Goal: Task Accomplishment & Management: Use online tool/utility

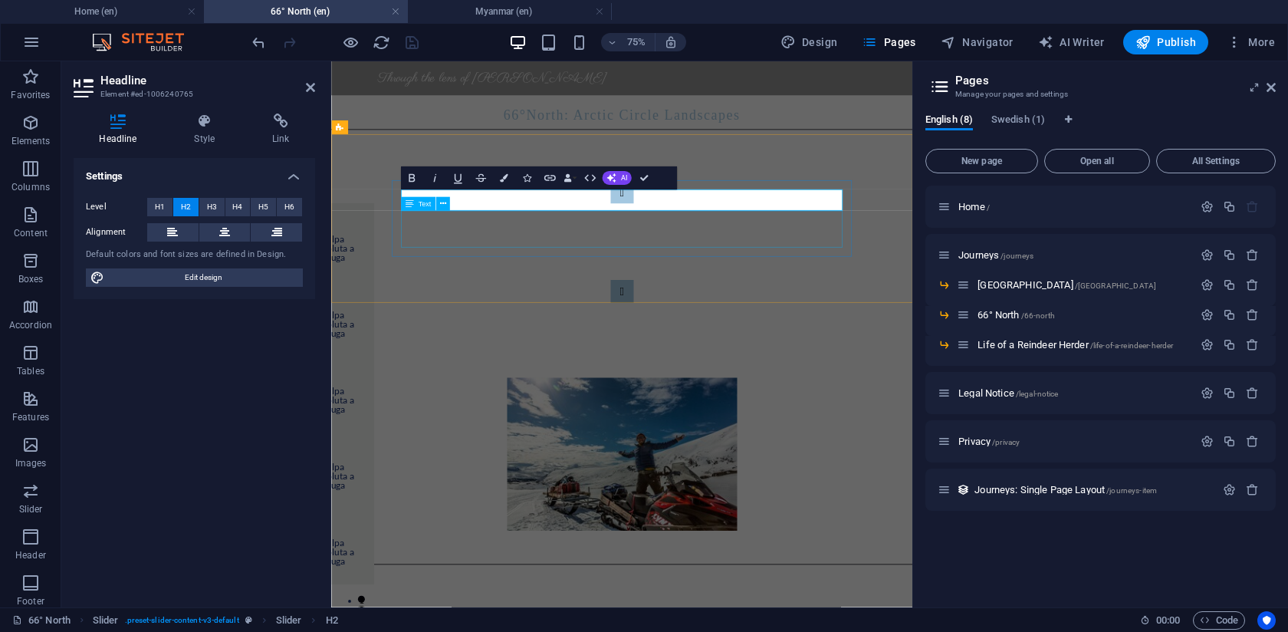
click at [376, 365] on h2 "Slide 1" at bounding box center [93, 379] width 564 height 28
drag, startPoint x: 576, startPoint y: 248, endPoint x: 428, endPoint y: 246, distance: 148.0
click at [376, 365] on h2 "Harsh Climate" at bounding box center [93, 379] width 564 height 28
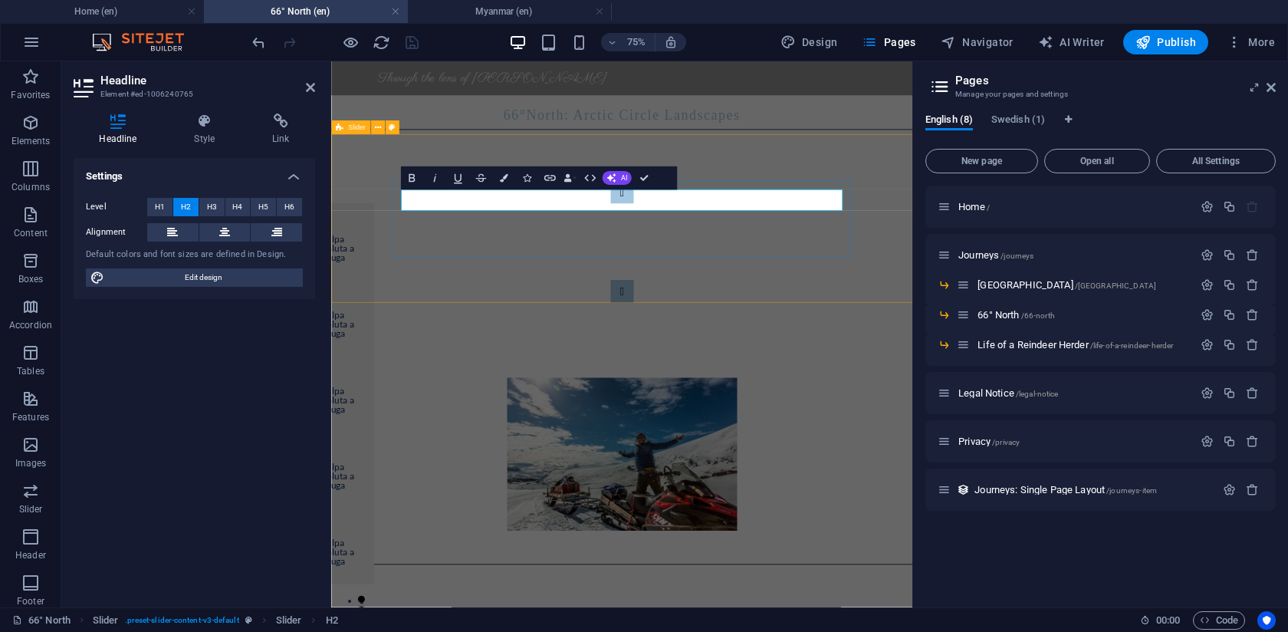
copy h2 "Harsh Climate"
click at [735, 353] on button "Content Slider" at bounding box center [719, 368] width 31 height 31
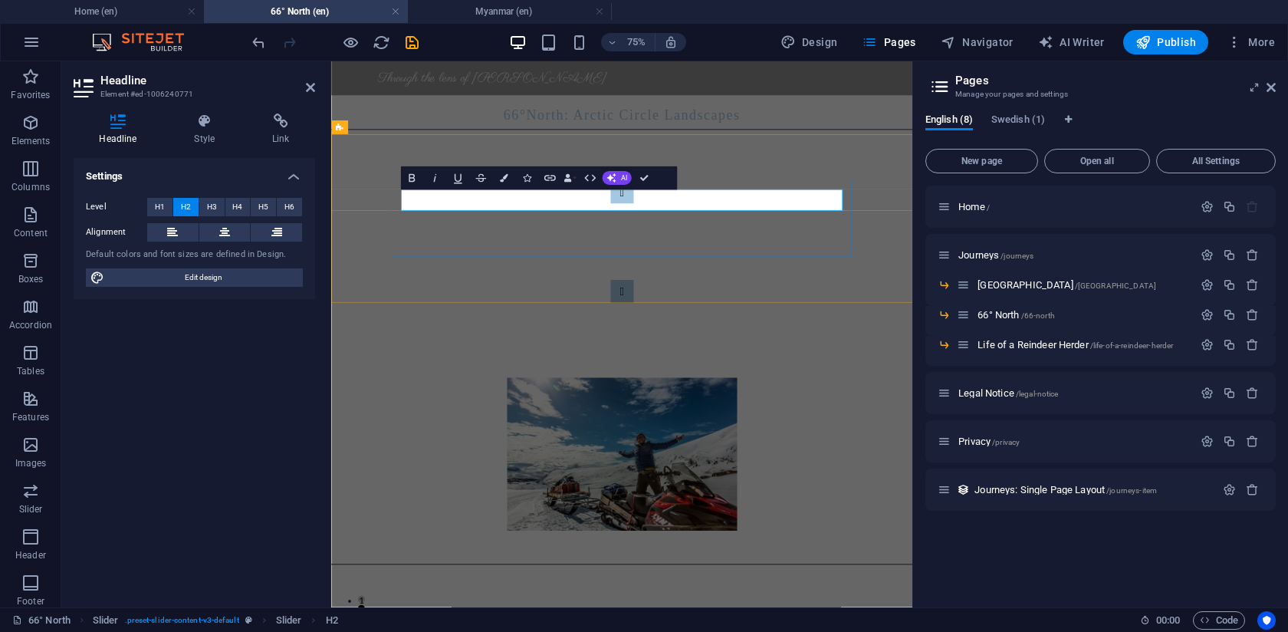
click at [212, 205] on span "H3" at bounding box center [212, 207] width 10 height 18
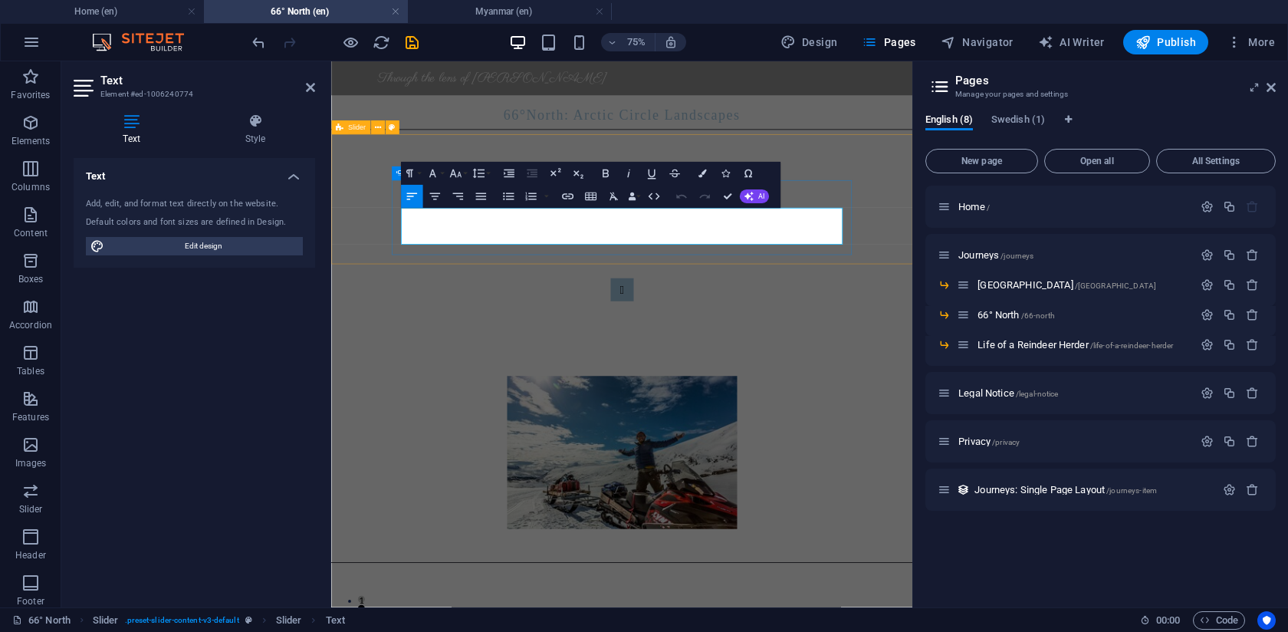
scroll to position [1, 0]
click at [492, 443] on div at bounding box center [718, 462] width 775 height 38
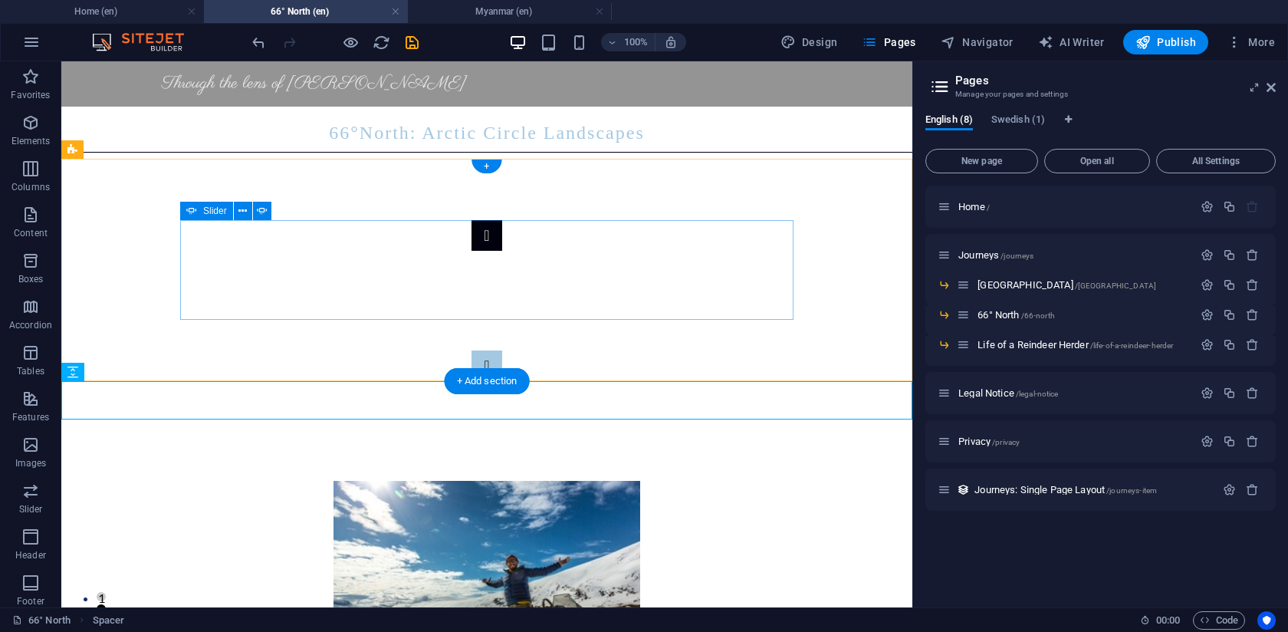
click at [472, 251] on button "Content Slider" at bounding box center [487, 235] width 31 height 31
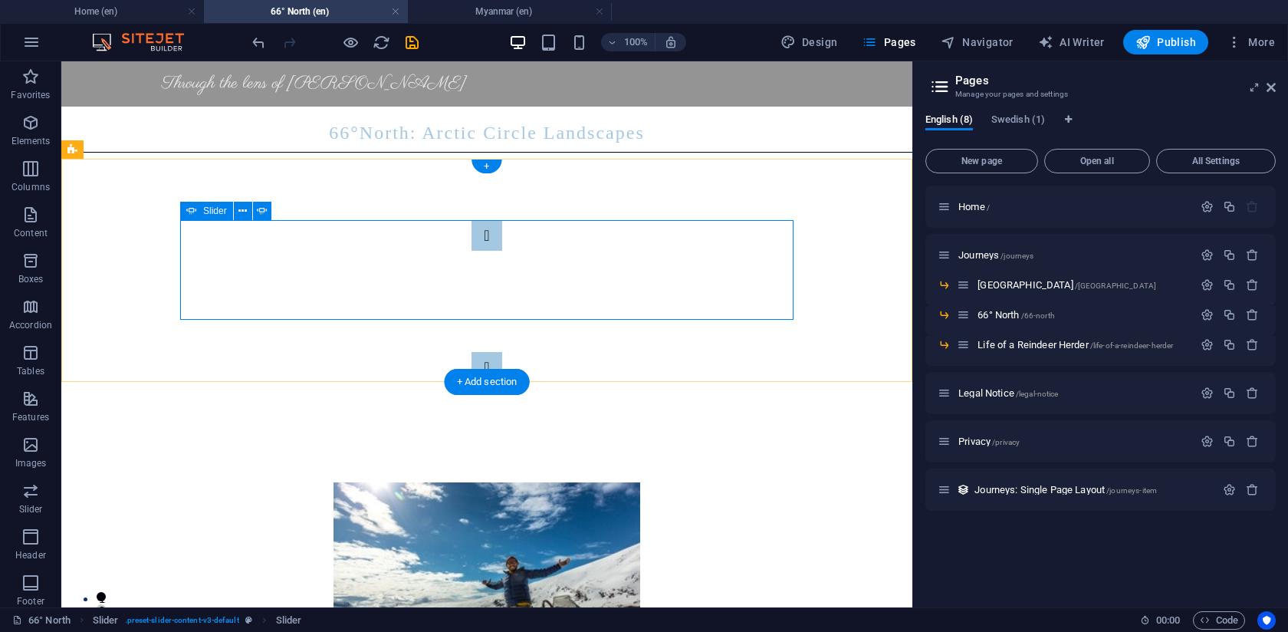
scroll to position [0, 0]
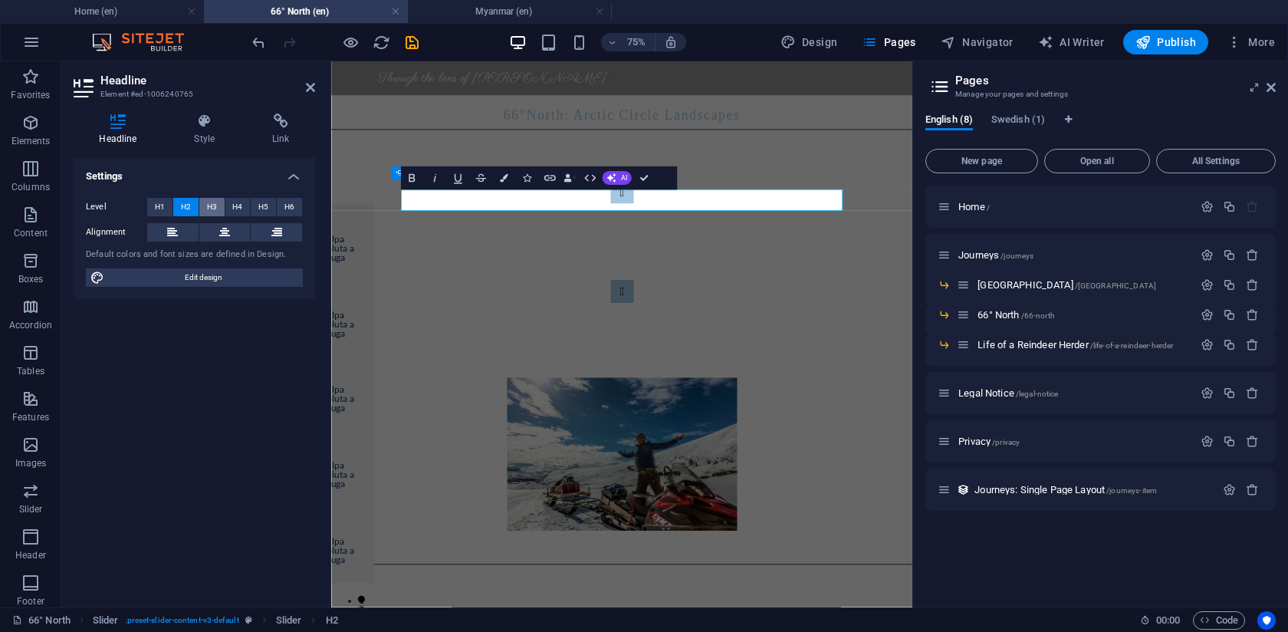
click at [210, 203] on span "H3" at bounding box center [212, 207] width 10 height 18
click at [376, 365] on h3 "Why" at bounding box center [93, 378] width 564 height 26
click at [376, 390] on div "Lorem ipsum dolor sit amet, consectetur adipisicing elit. Id, ipsum, quibusdam,…" at bounding box center [93, 414] width 564 height 49
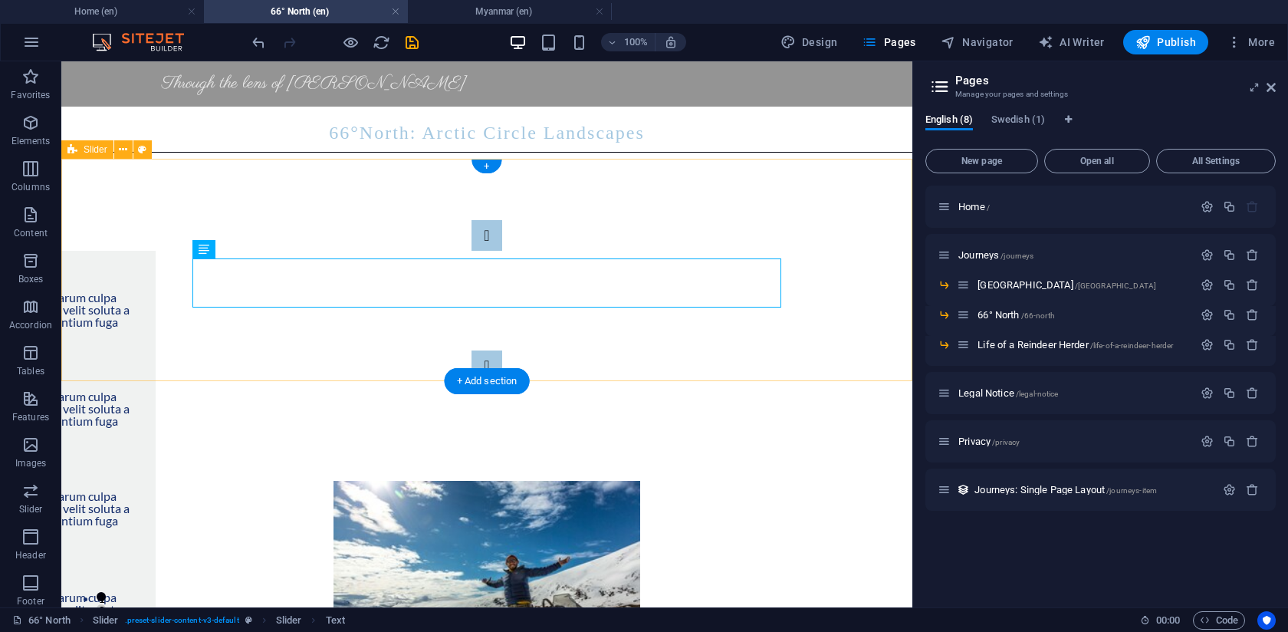
click at [235, 380] on div "Slide 3 Lorem ipsum dolor sit amet, consectetur adipisicing elit. Id, ipsum, qu…" at bounding box center [486, 301] width 851 height 284
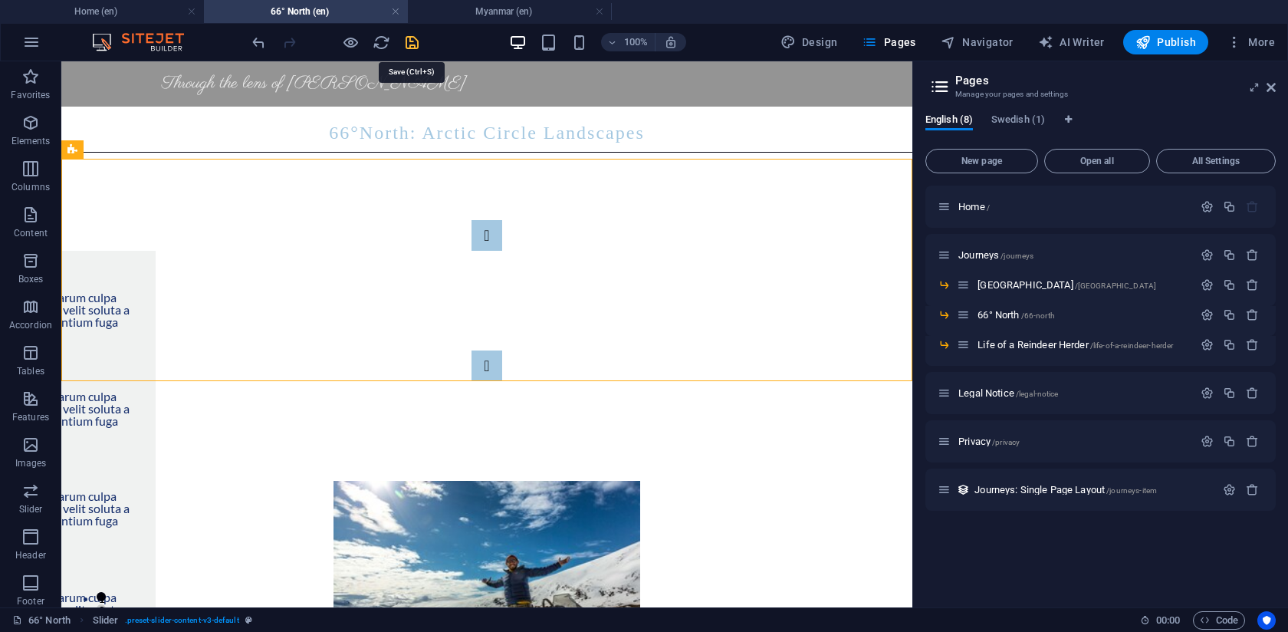
click at [410, 41] on icon "save" at bounding box center [412, 43] width 18 height 18
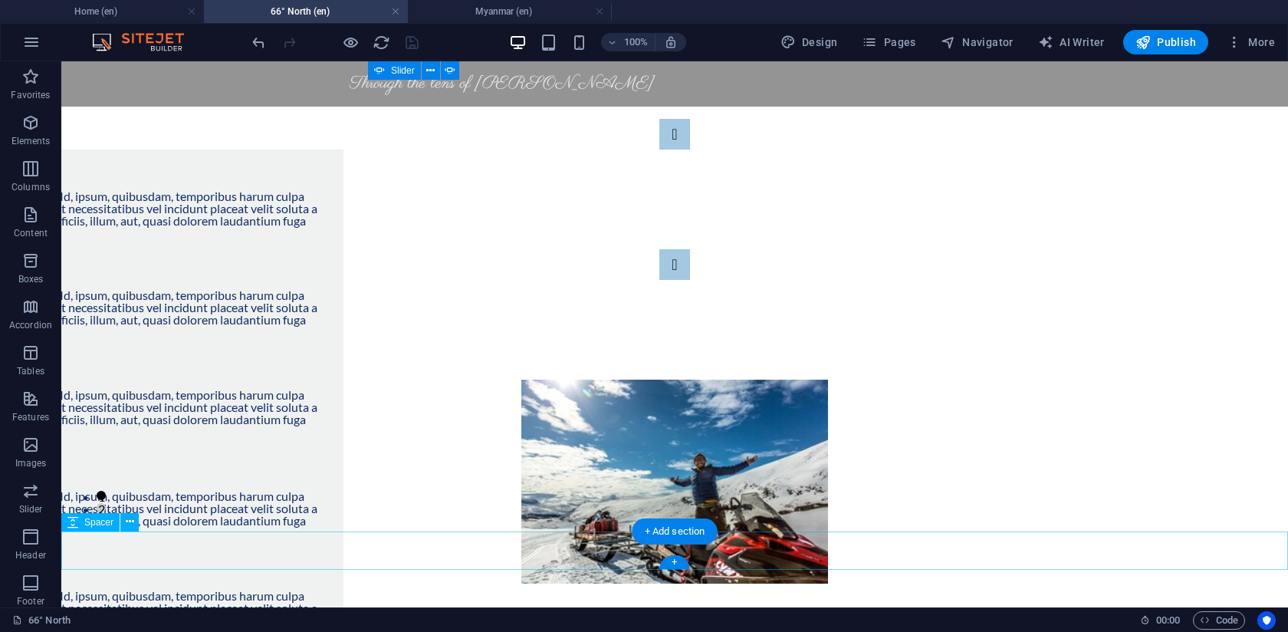
scroll to position [93, 0]
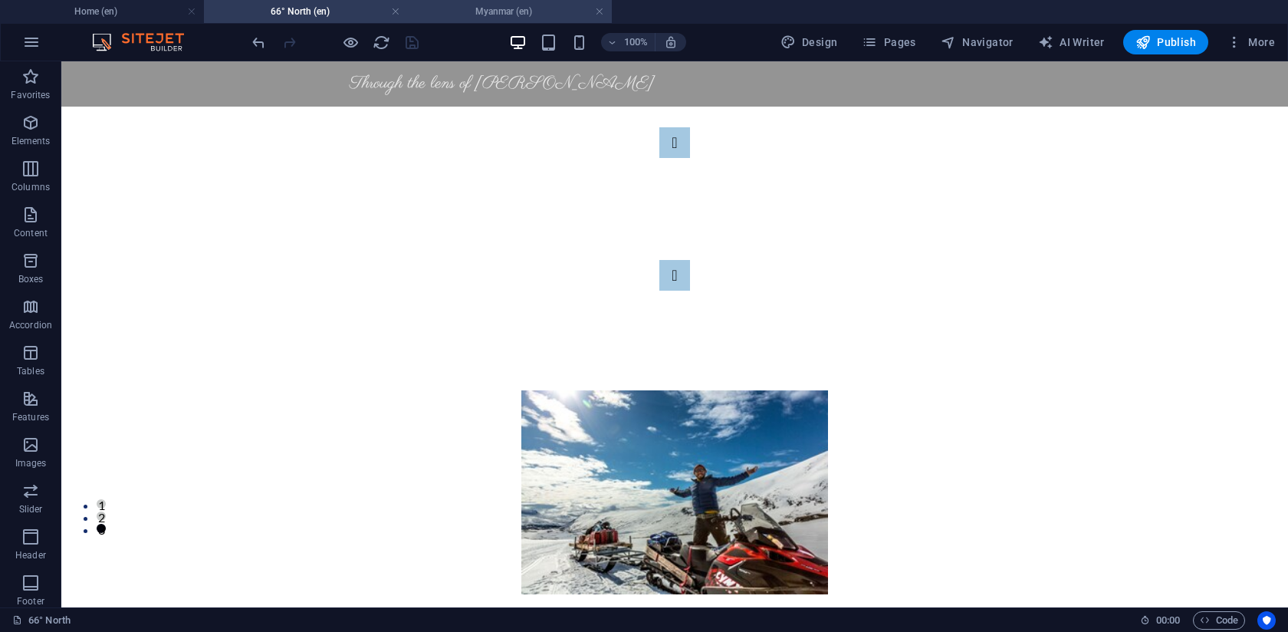
click at [536, 10] on h4 "Myanmar (en)" at bounding box center [510, 11] width 204 height 17
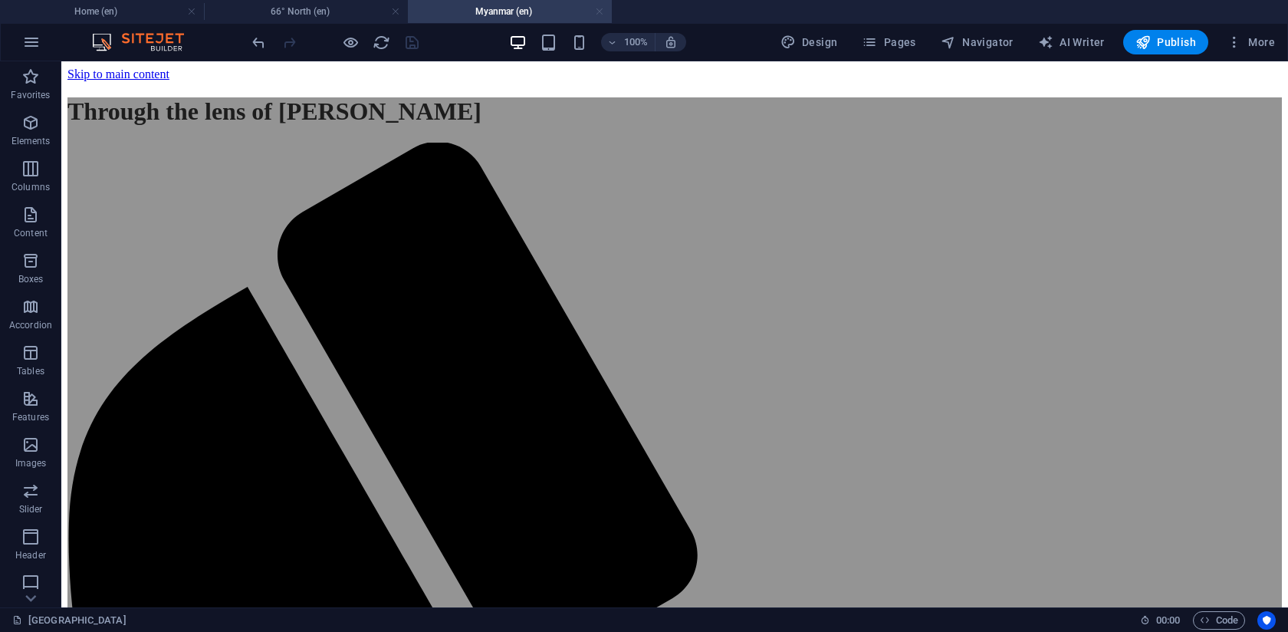
click at [598, 12] on link at bounding box center [599, 12] width 9 height 15
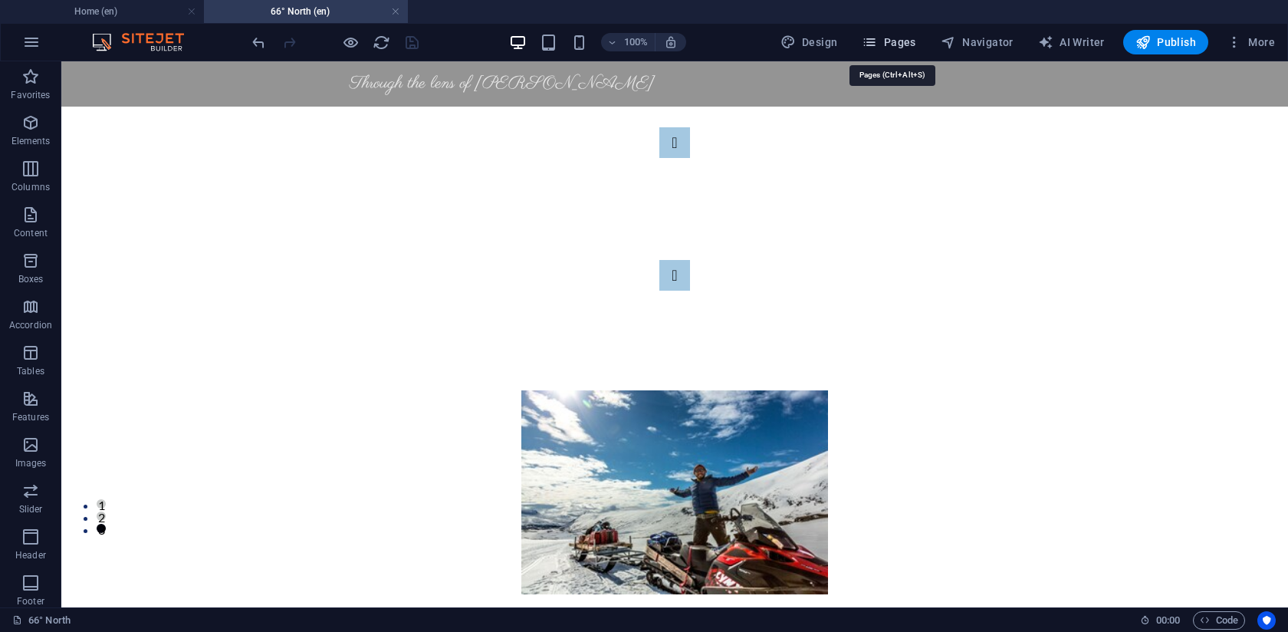
click at [897, 41] on span "Pages" at bounding box center [889, 42] width 54 height 15
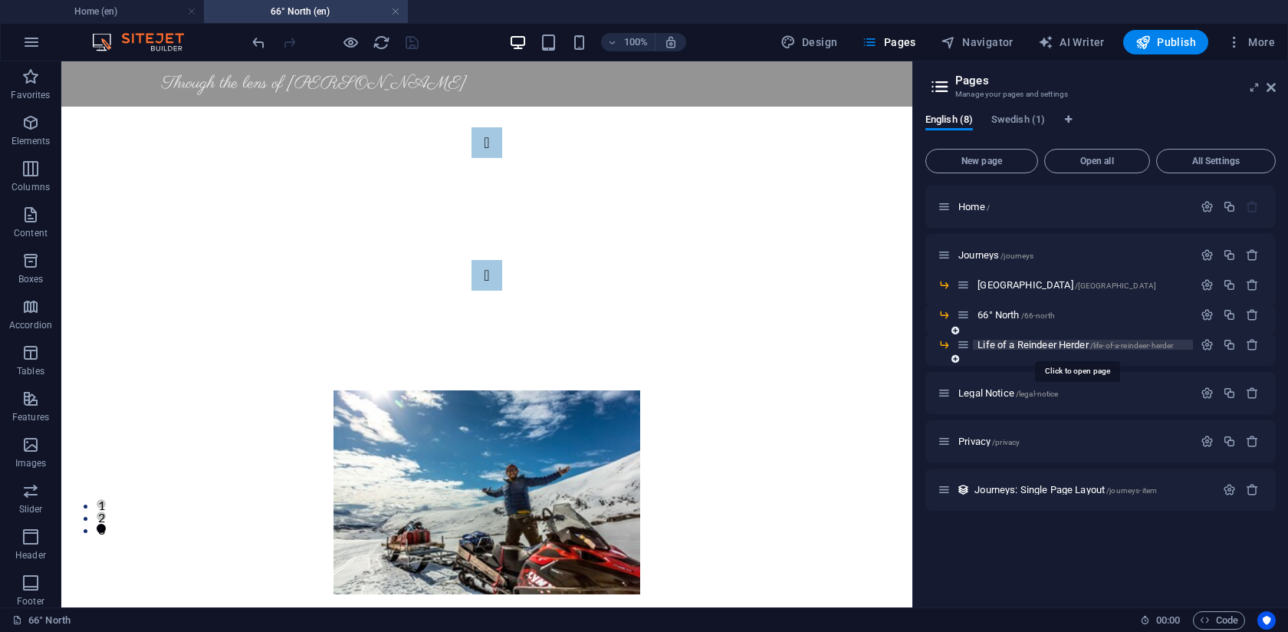
click at [1023, 347] on span "Life of a Reindeer Herder /life-of-a-reindeer-herder" at bounding box center [1076, 345] width 196 height 12
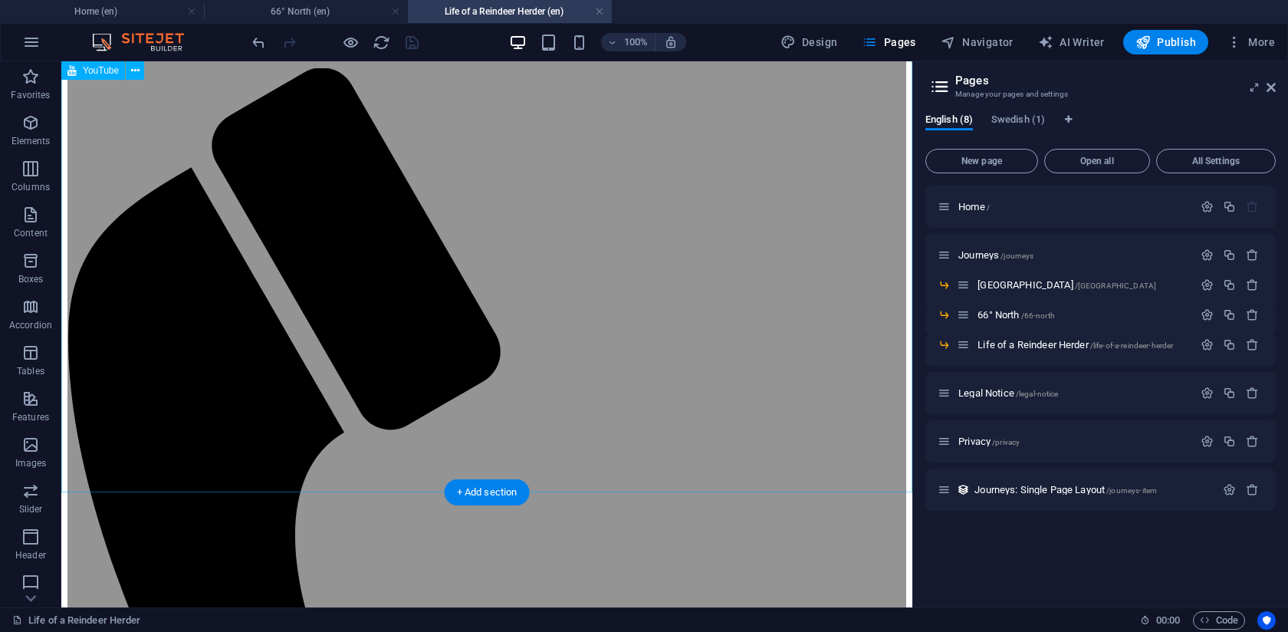
scroll to position [0, 0]
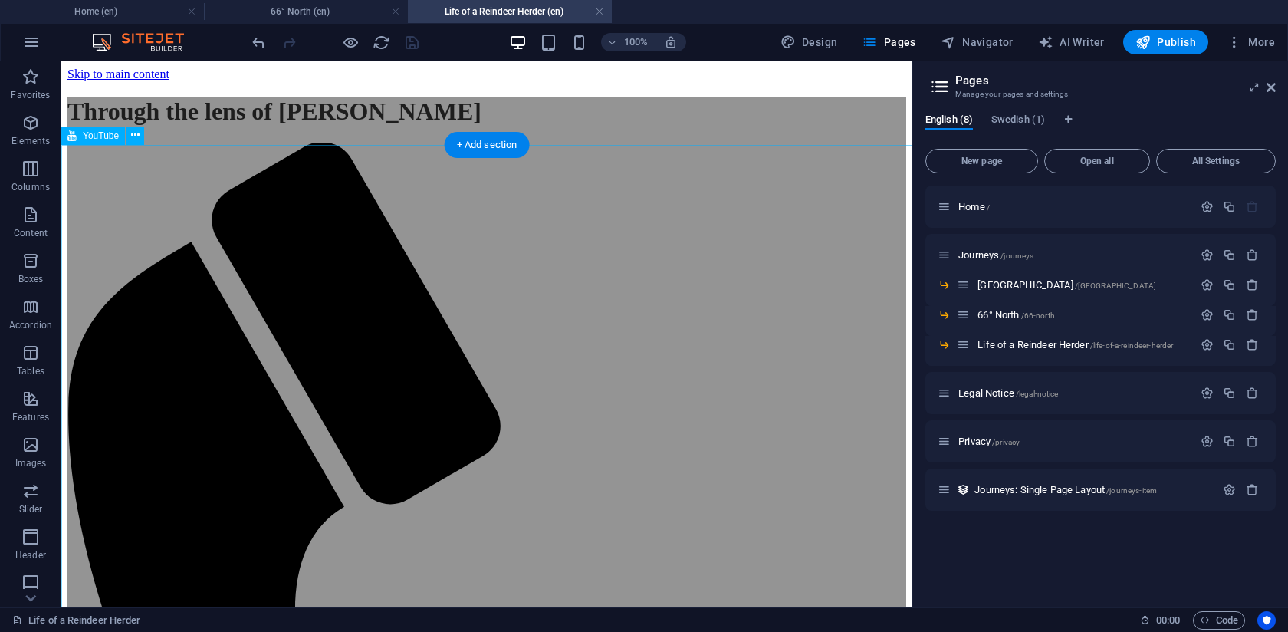
click at [27, 447] on icon "button" at bounding box center [30, 445] width 18 height 18
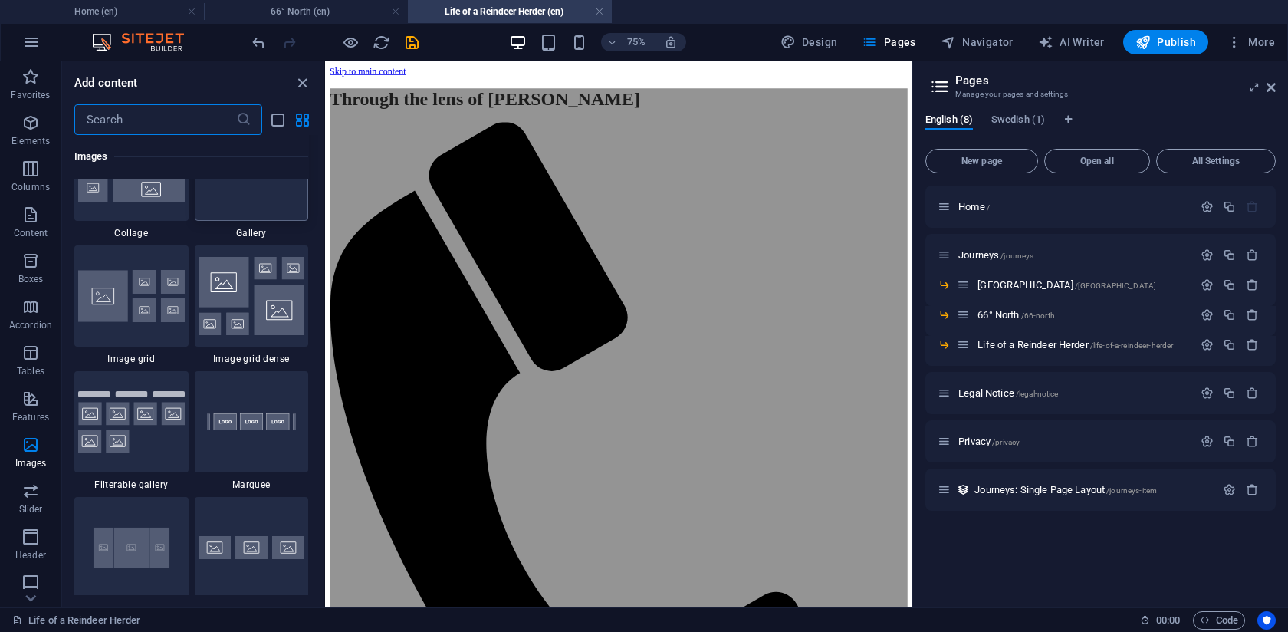
scroll to position [7972, 0]
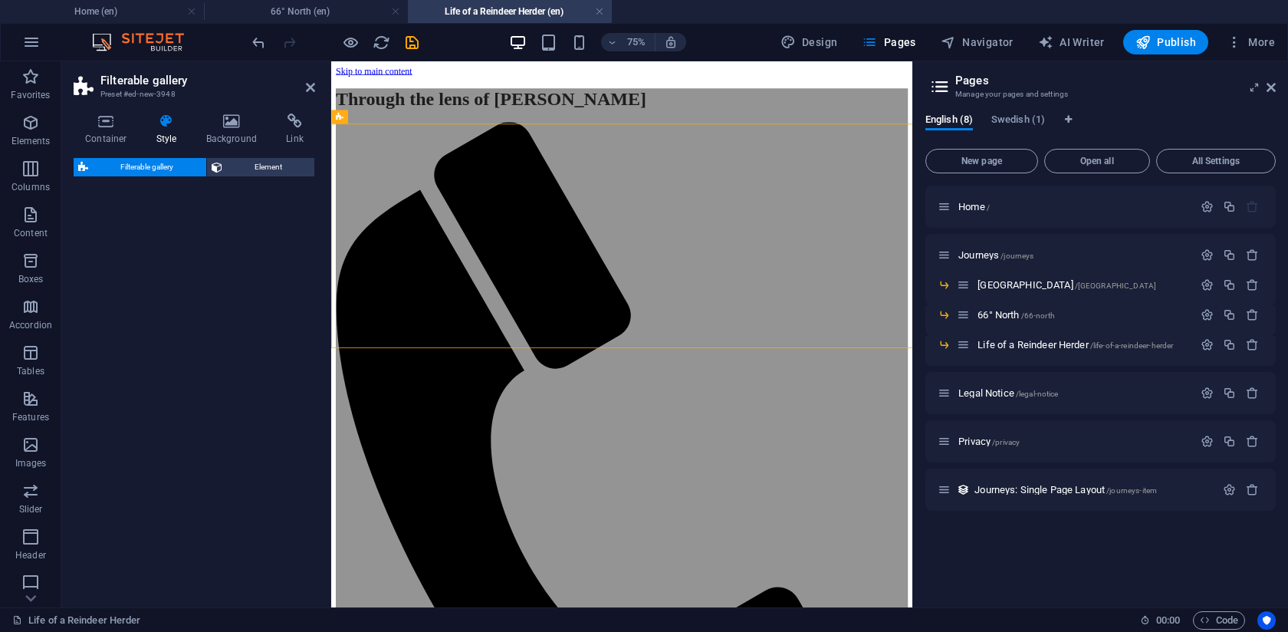
select select "rem"
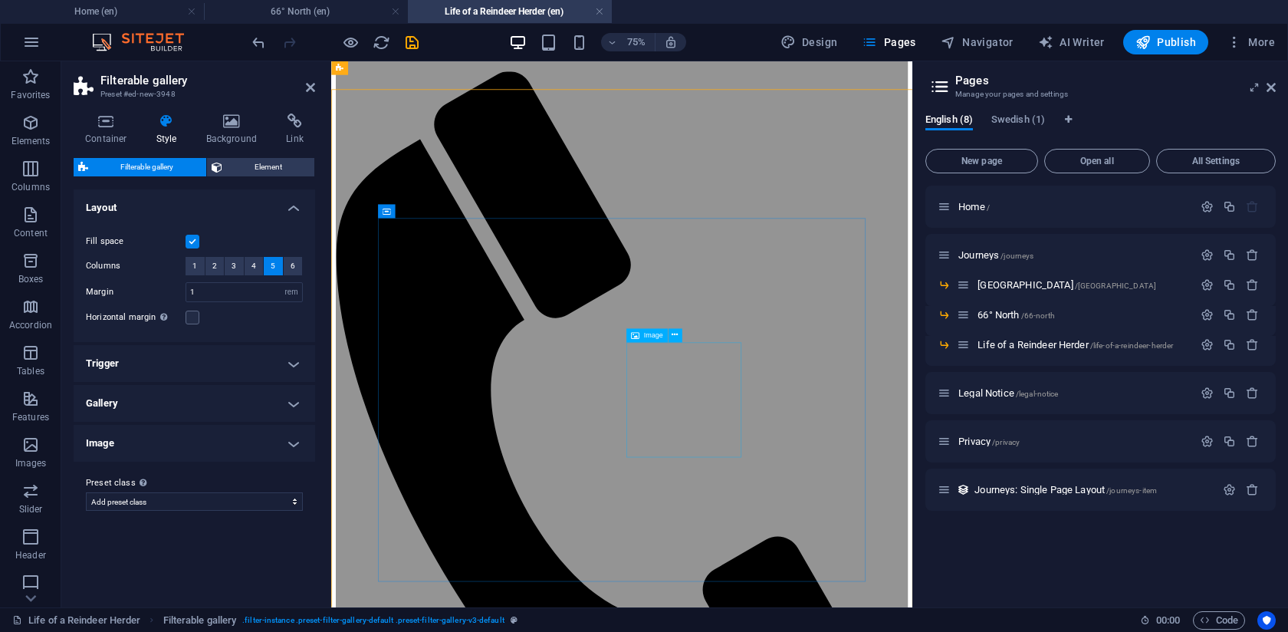
scroll to position [46, 0]
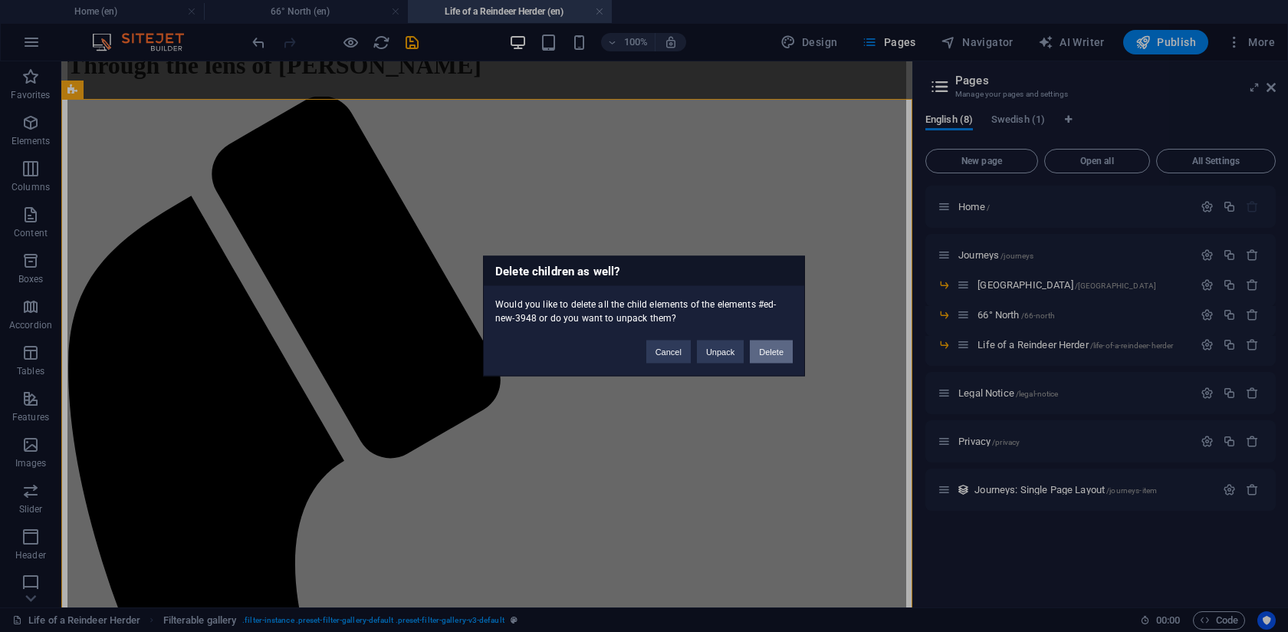
click at [774, 354] on button "Delete" at bounding box center [771, 352] width 43 height 23
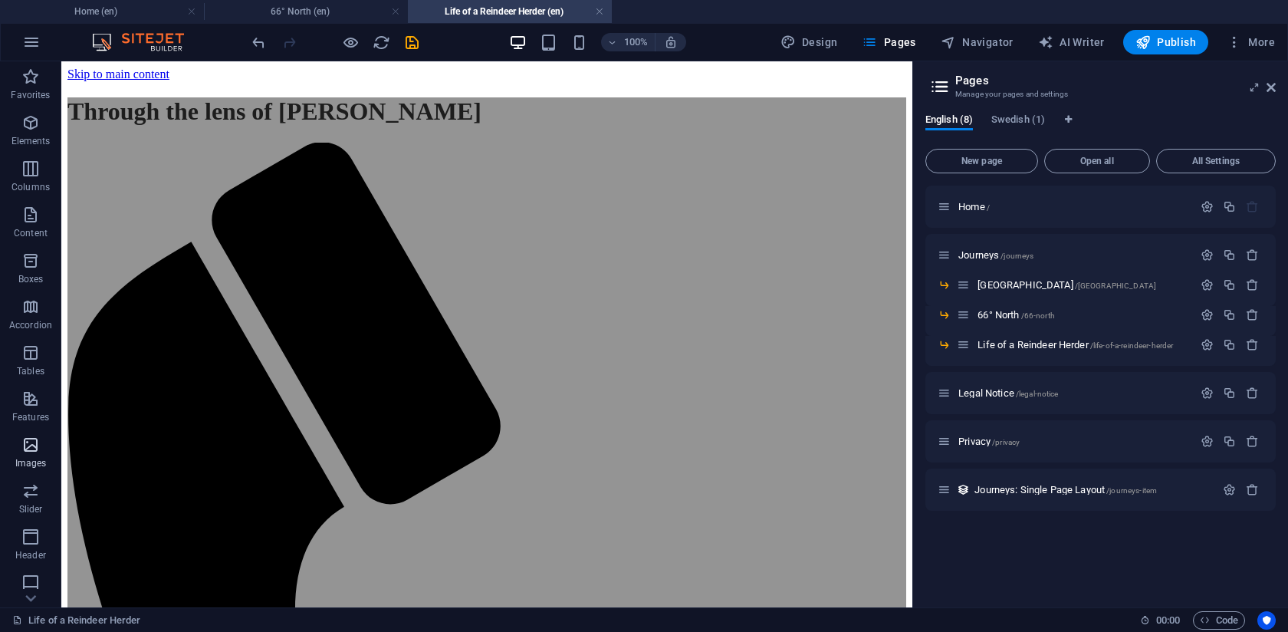
click at [29, 446] on icon "button" at bounding box center [30, 445] width 18 height 18
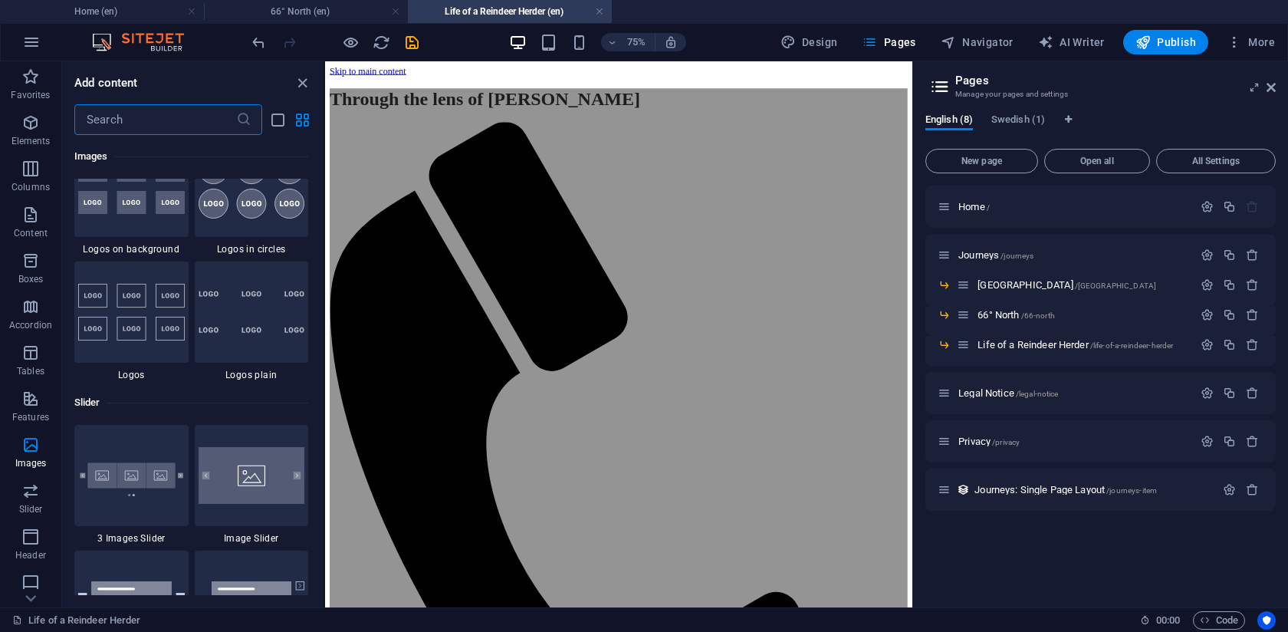
scroll to position [8569, 0]
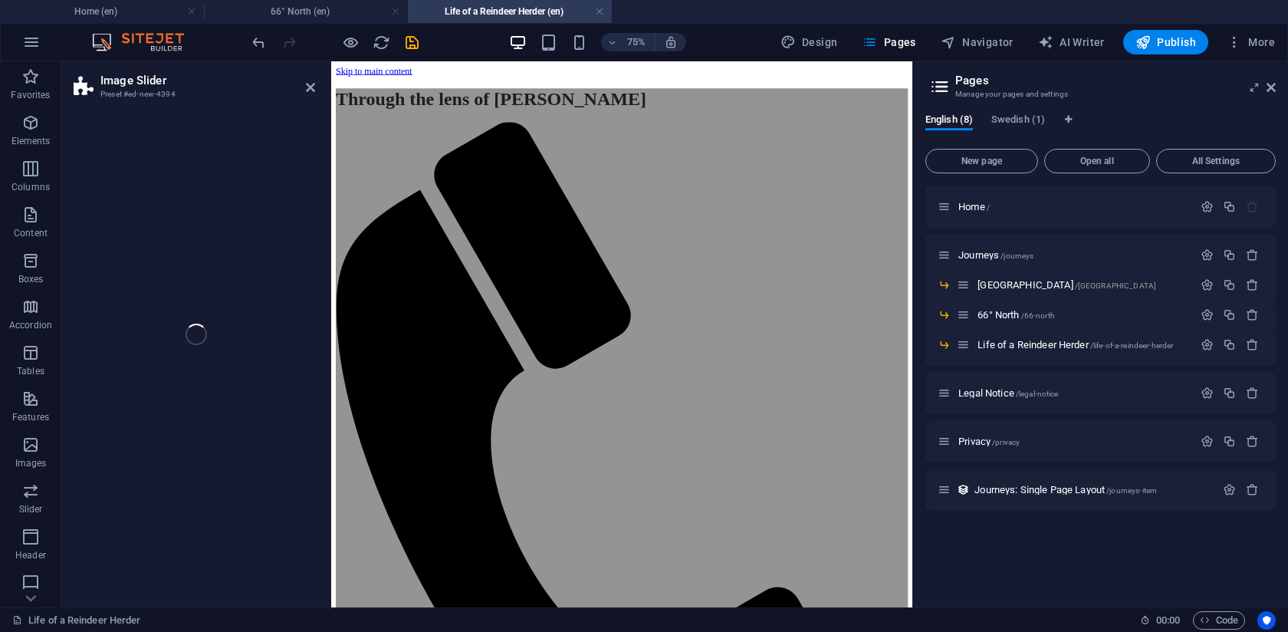
select select "rem"
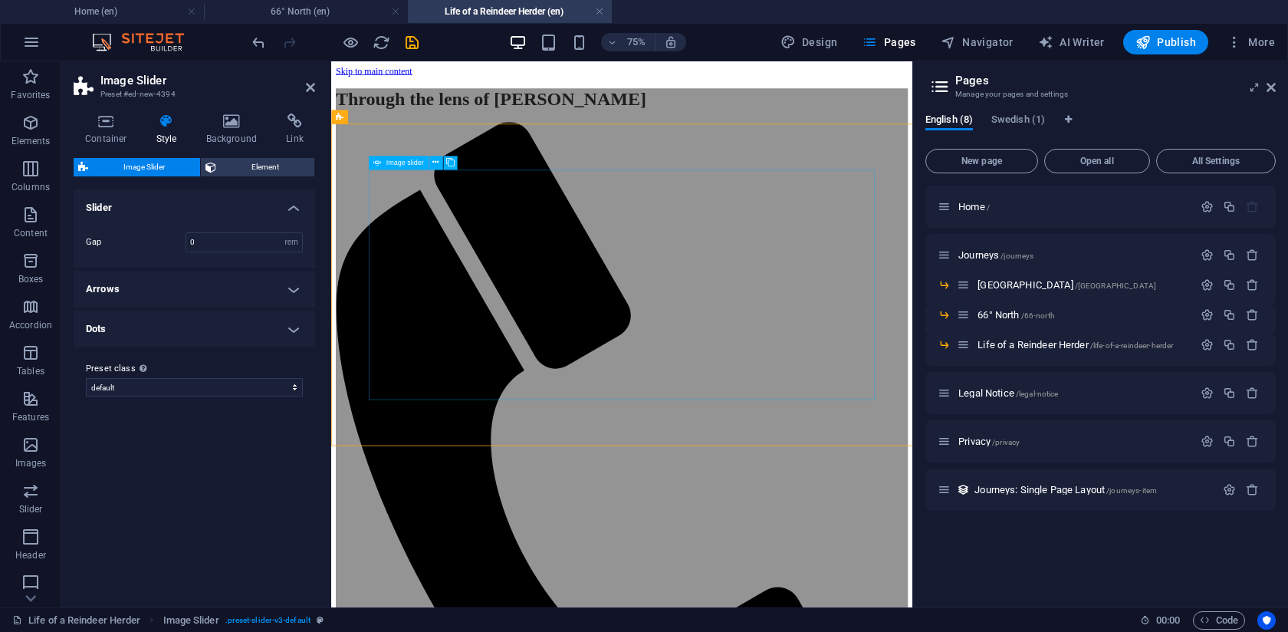
select select "px"
select select "ms"
select select "s"
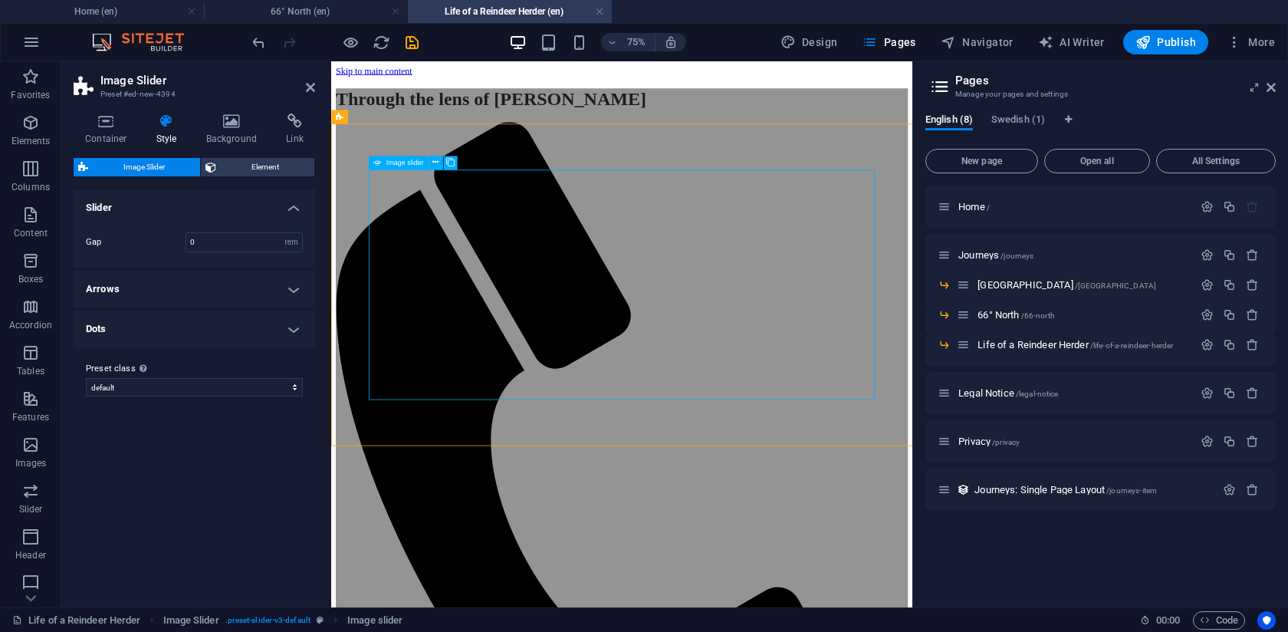
select select "progressive"
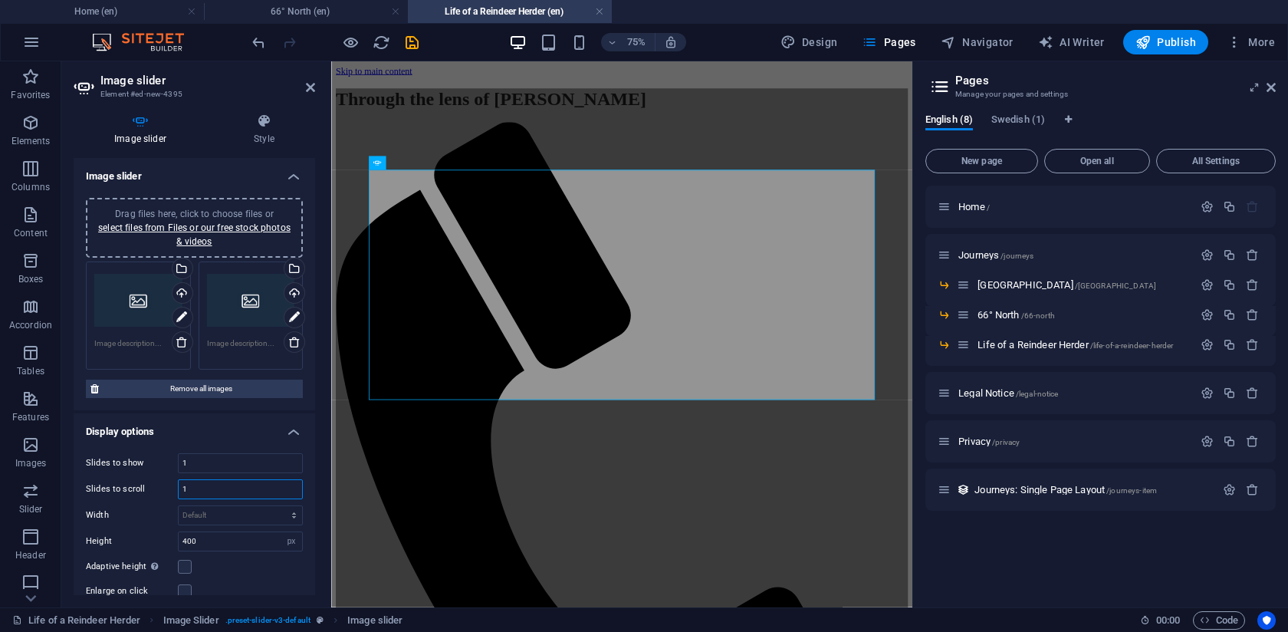
click at [224, 492] on input "1" at bounding box center [240, 489] width 123 height 18
type input "5"
click at [315, 469] on div "Image slider Style Image slider Drag files here, click to choose files or selec…" at bounding box center [194, 354] width 266 height 506
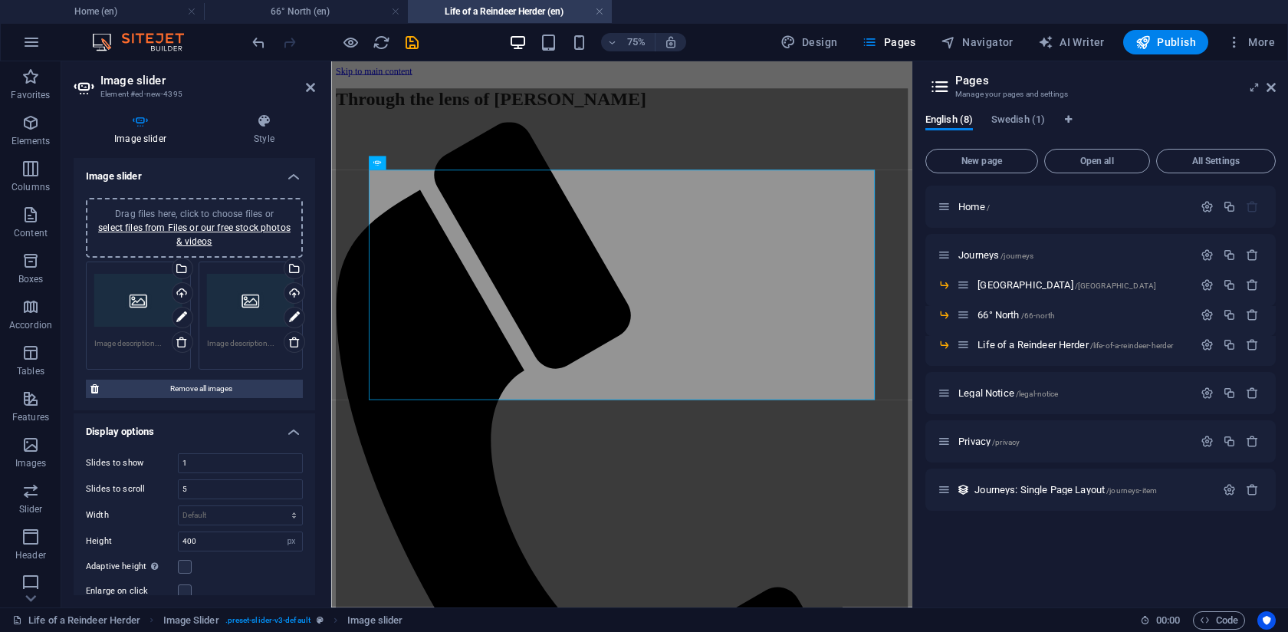
click at [138, 299] on div "Drag files here, click to choose files or select files from Files or our free s…" at bounding box center [138, 300] width 88 height 61
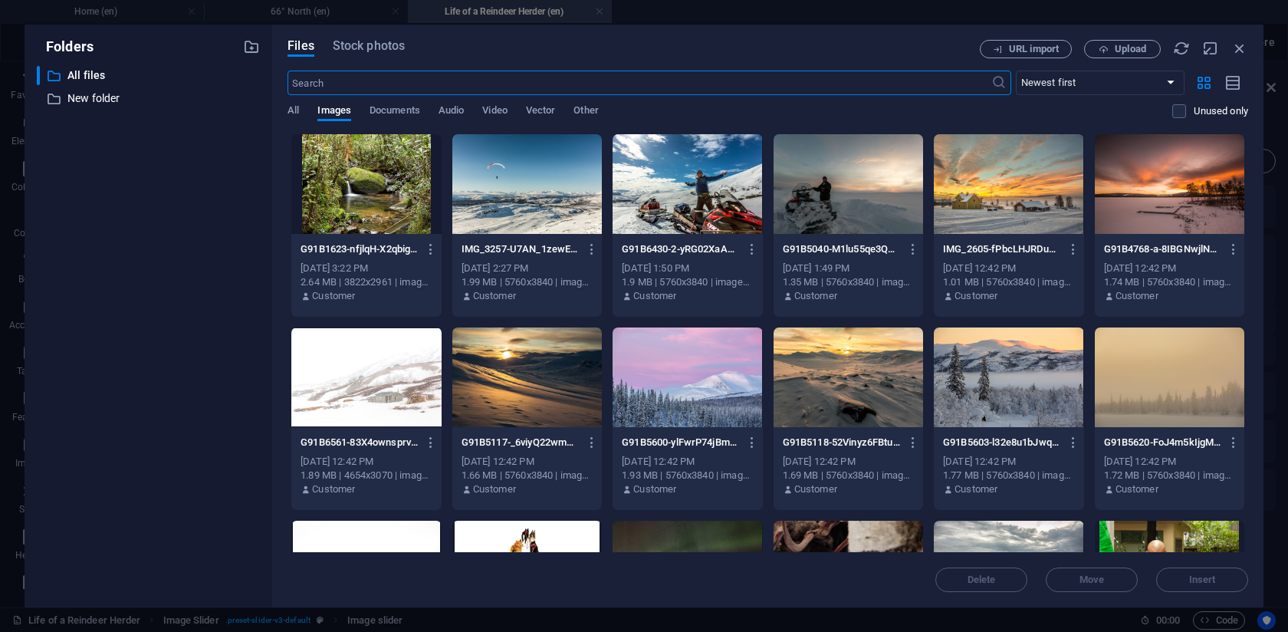
click at [679, 185] on div at bounding box center [688, 184] width 150 height 100
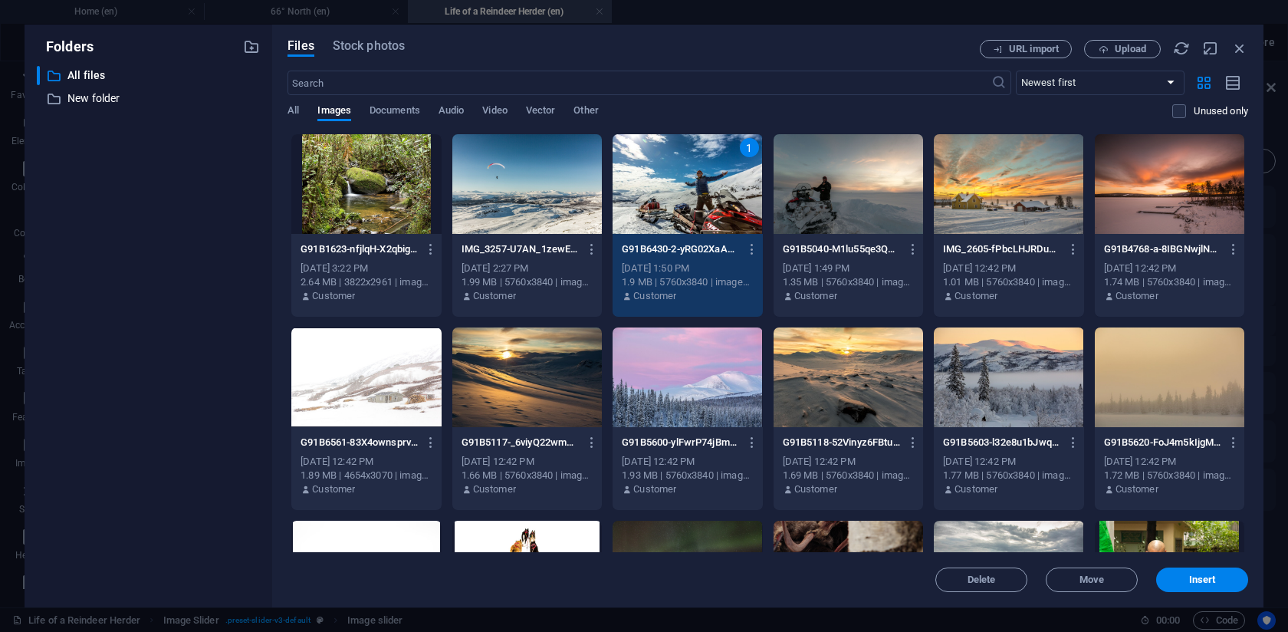
click at [679, 185] on div "1" at bounding box center [688, 184] width 150 height 100
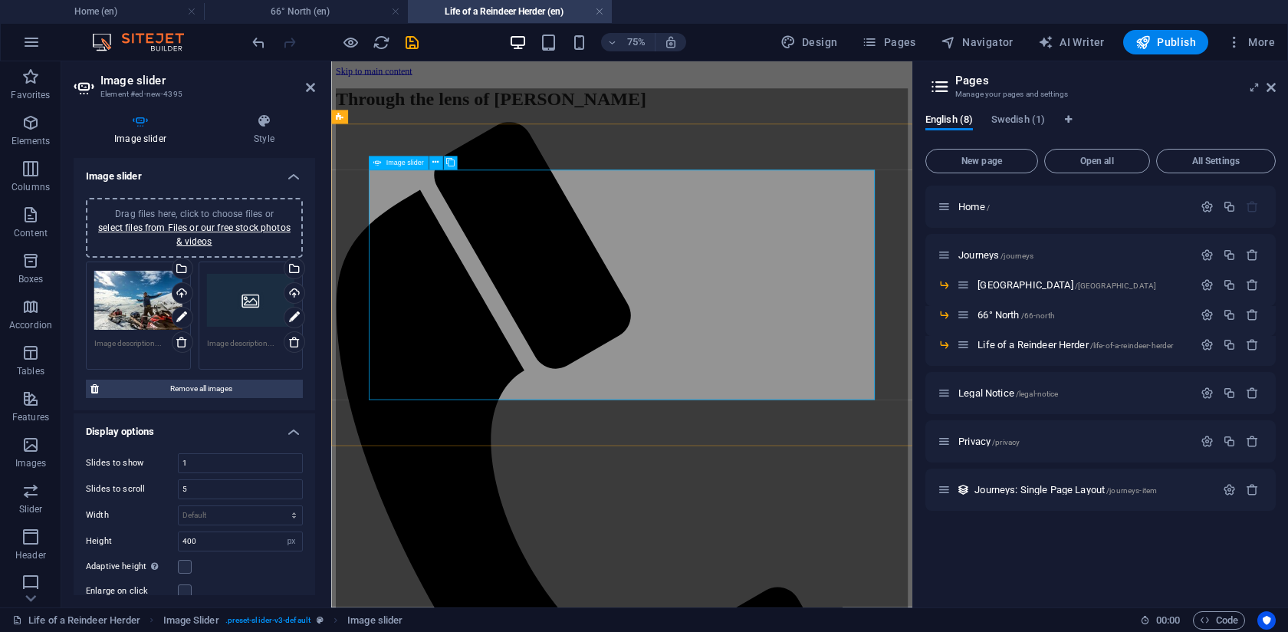
click at [290, 269] on div "Select files from the file manager, stock photos, or upload file(s)" at bounding box center [292, 269] width 23 height 23
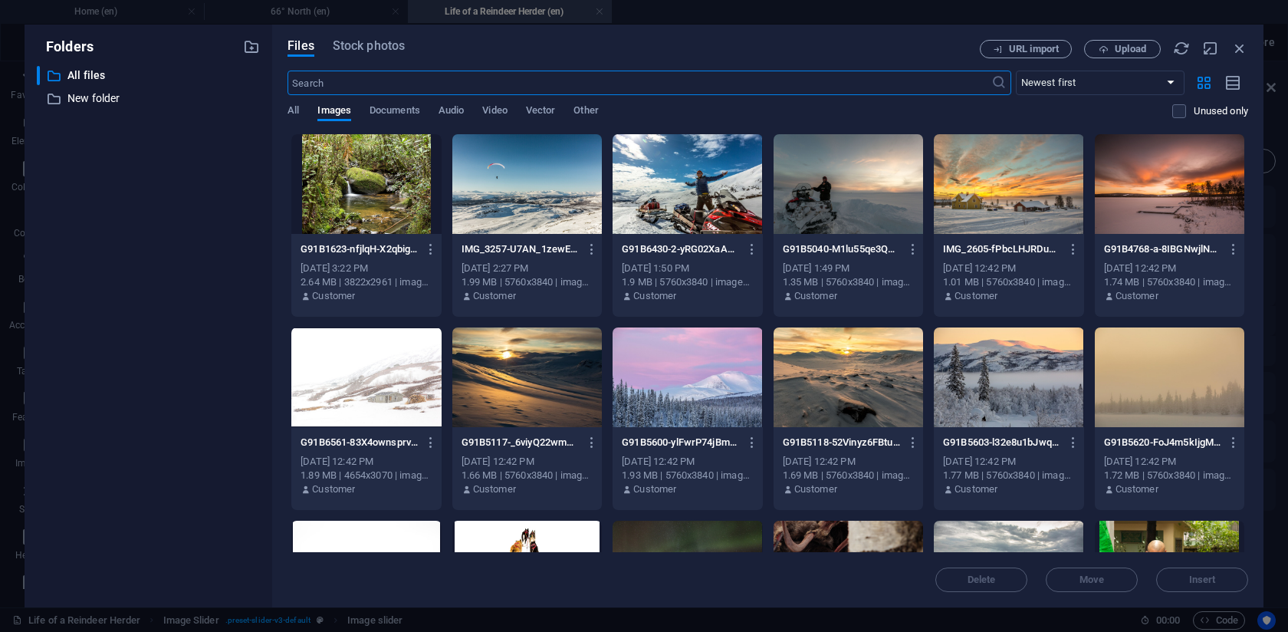
click at [813, 191] on div at bounding box center [849, 184] width 150 height 100
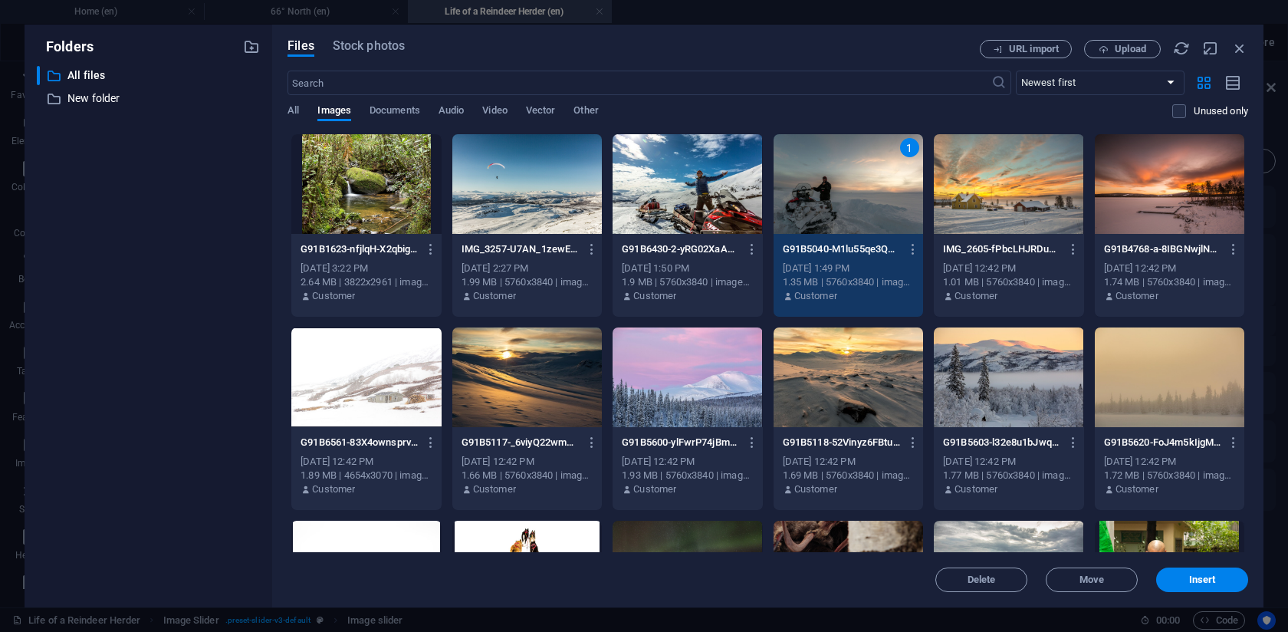
click at [813, 191] on div "1" at bounding box center [849, 184] width 150 height 100
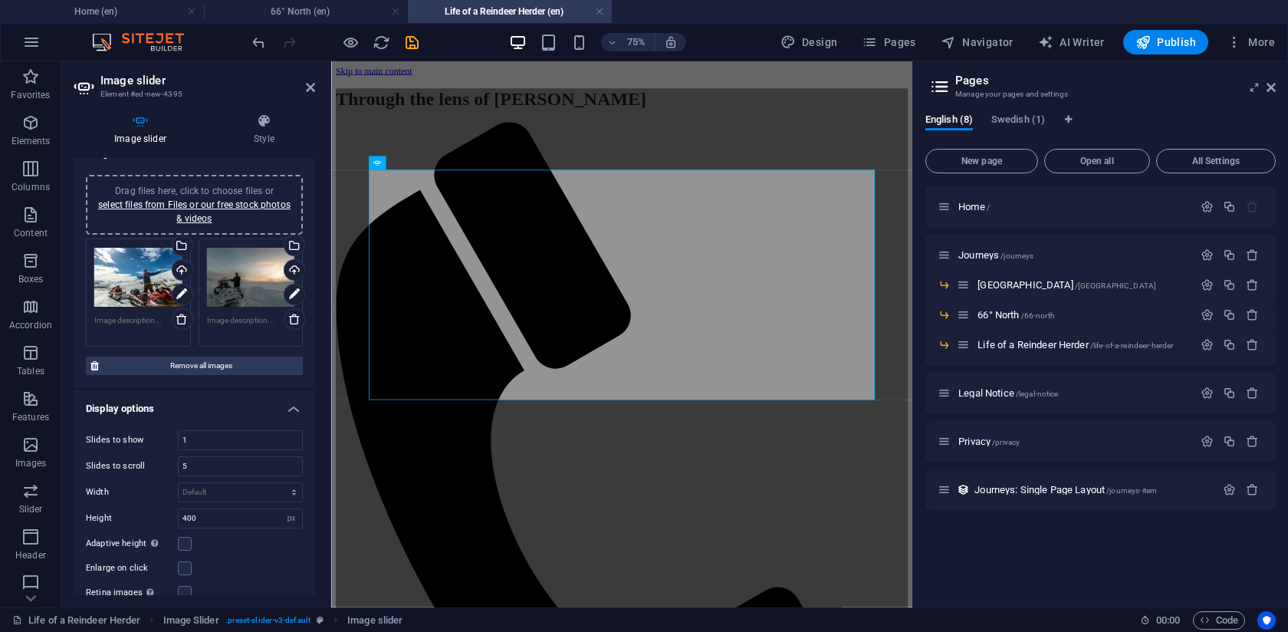
scroll to position [0, 0]
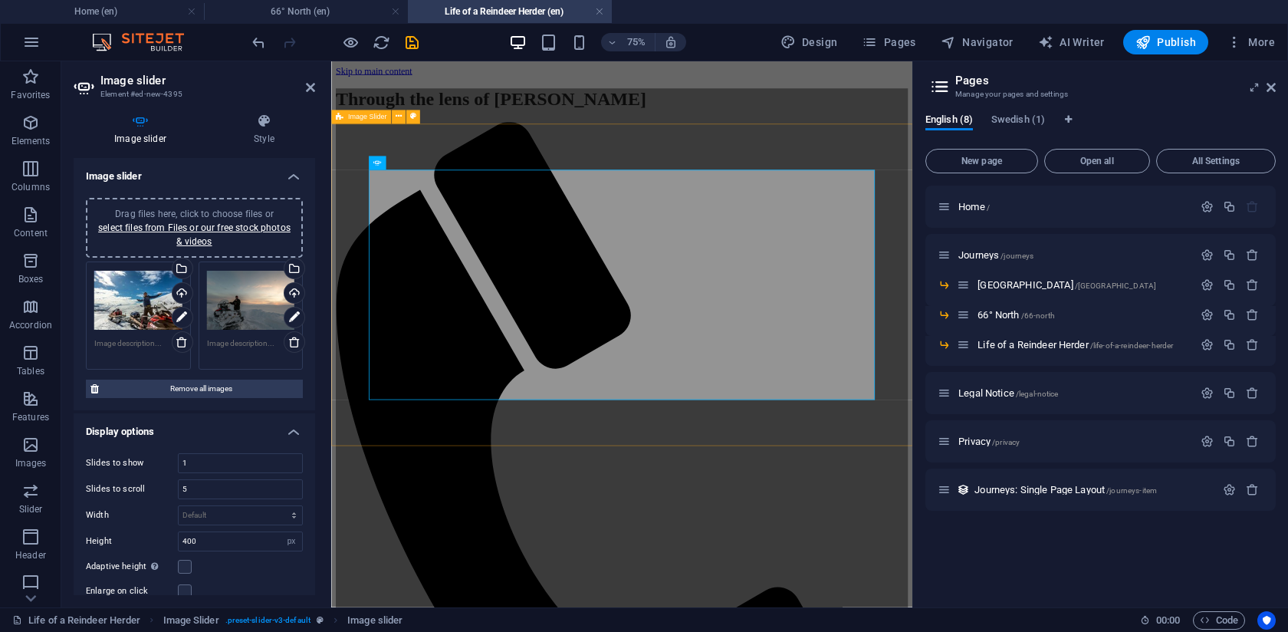
select select "rem"
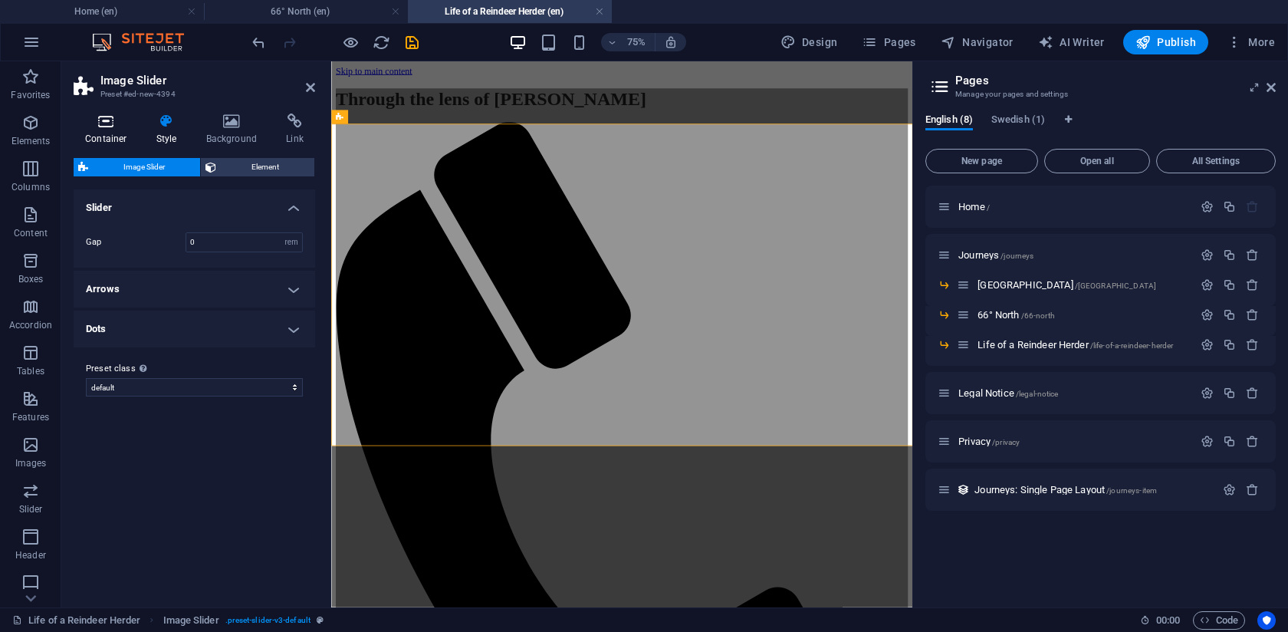
click at [116, 131] on h4 "Container" at bounding box center [109, 130] width 71 height 32
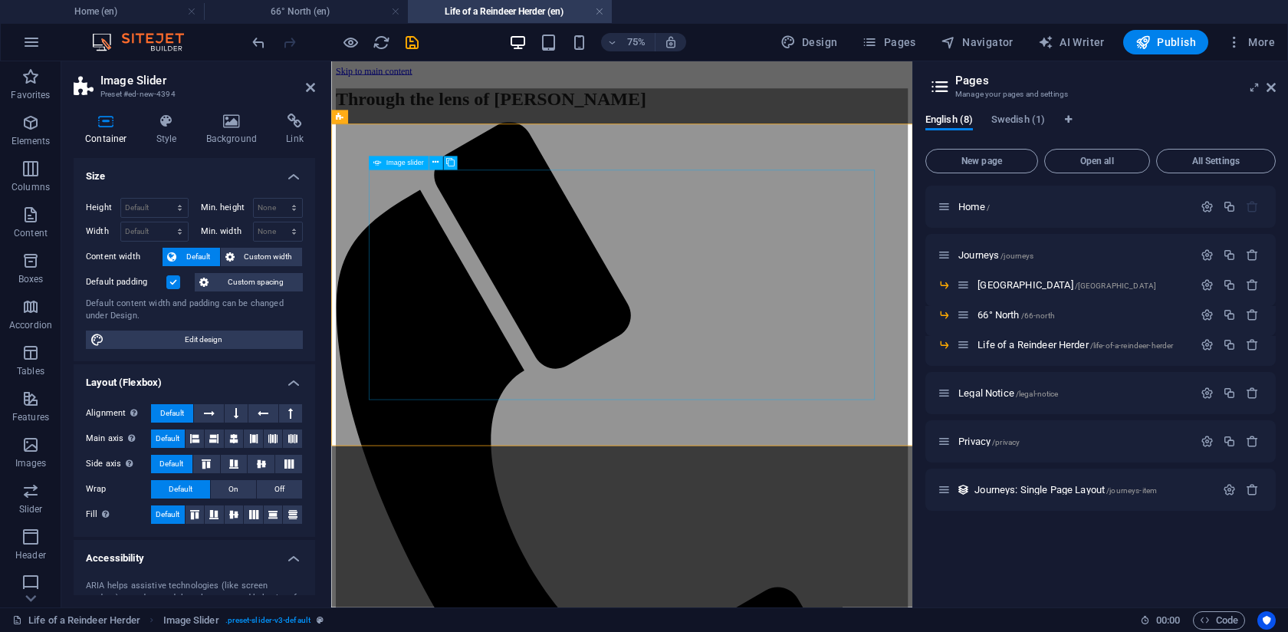
select select "px"
select select "ms"
select select "s"
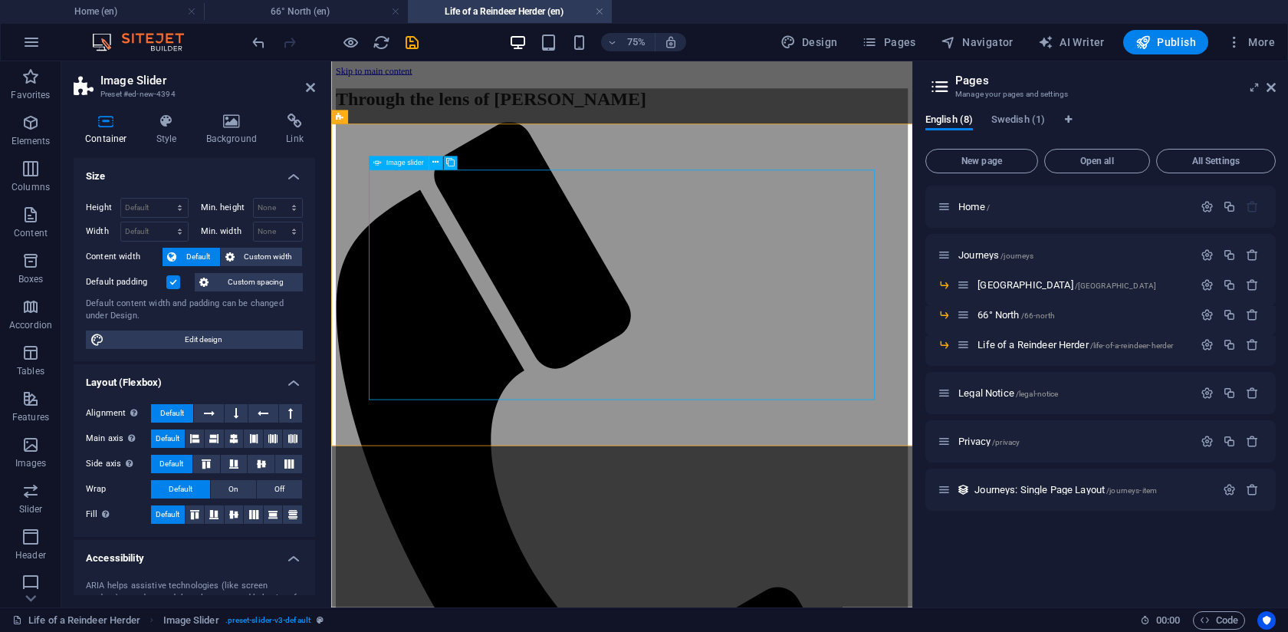
select select "progressive"
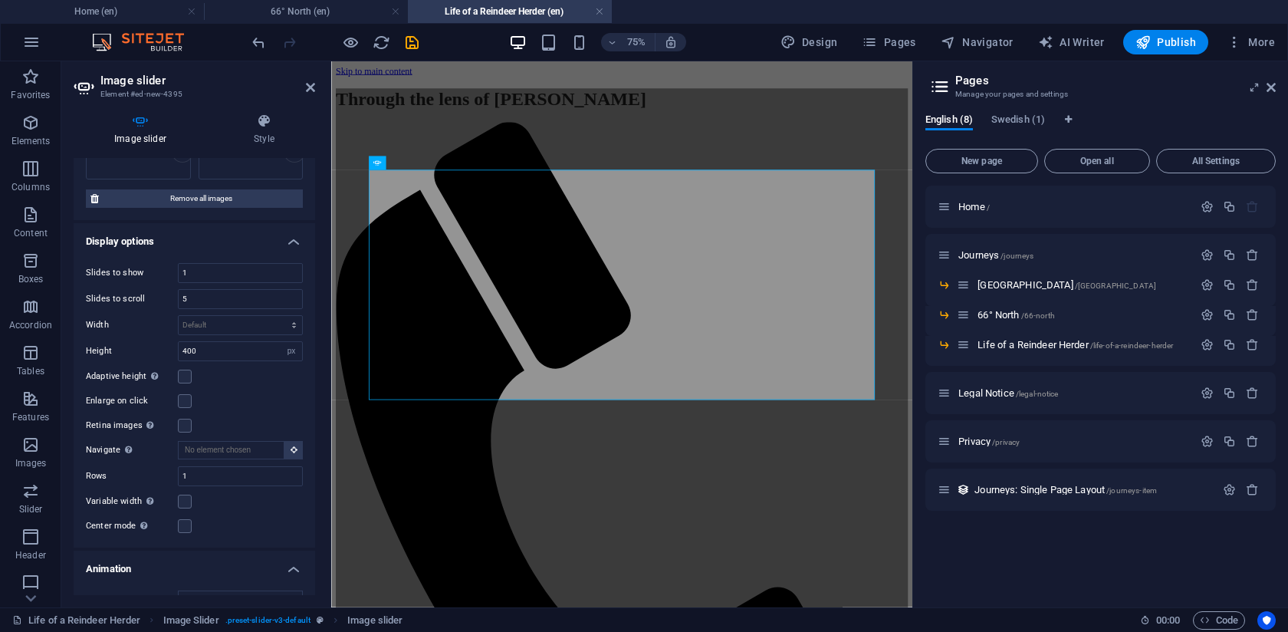
scroll to position [194, 0]
click at [212, 265] on input "1" at bounding box center [240, 269] width 123 height 18
type input "5"
type input "1"
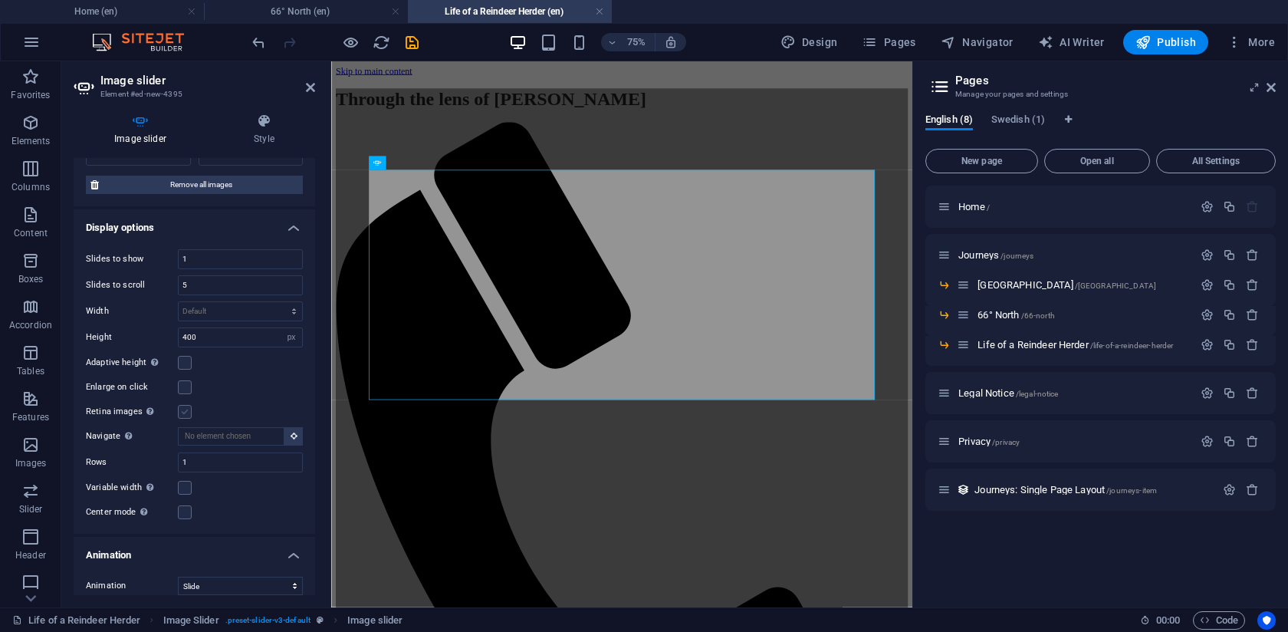
click at [187, 410] on label at bounding box center [185, 412] width 14 height 14
click at [0, 0] on input "Retina images Automatically load retina image and smartphone optimized sizes." at bounding box center [0, 0] width 0 height 0
click at [185, 414] on label at bounding box center [185, 412] width 14 height 14
click at [0, 0] on input "Retina images Automatically load retina image and smartphone optimized sizes." at bounding box center [0, 0] width 0 height 0
click at [224, 404] on div "Retina images Automatically load retina image and smartphone optimized sizes." at bounding box center [194, 412] width 217 height 18
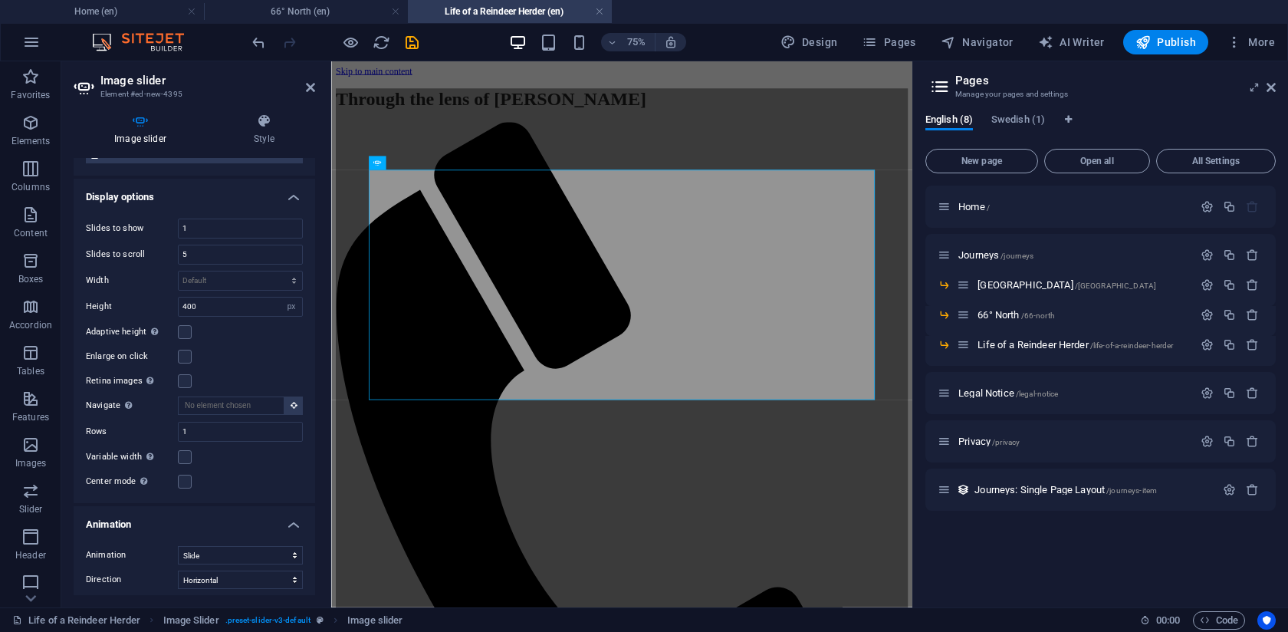
scroll to position [239, 0]
click at [212, 429] on input "1" at bounding box center [240, 428] width 123 height 18
type input "5"
type input "1"
click at [262, 350] on div "Enlarge on click" at bounding box center [194, 353] width 217 height 18
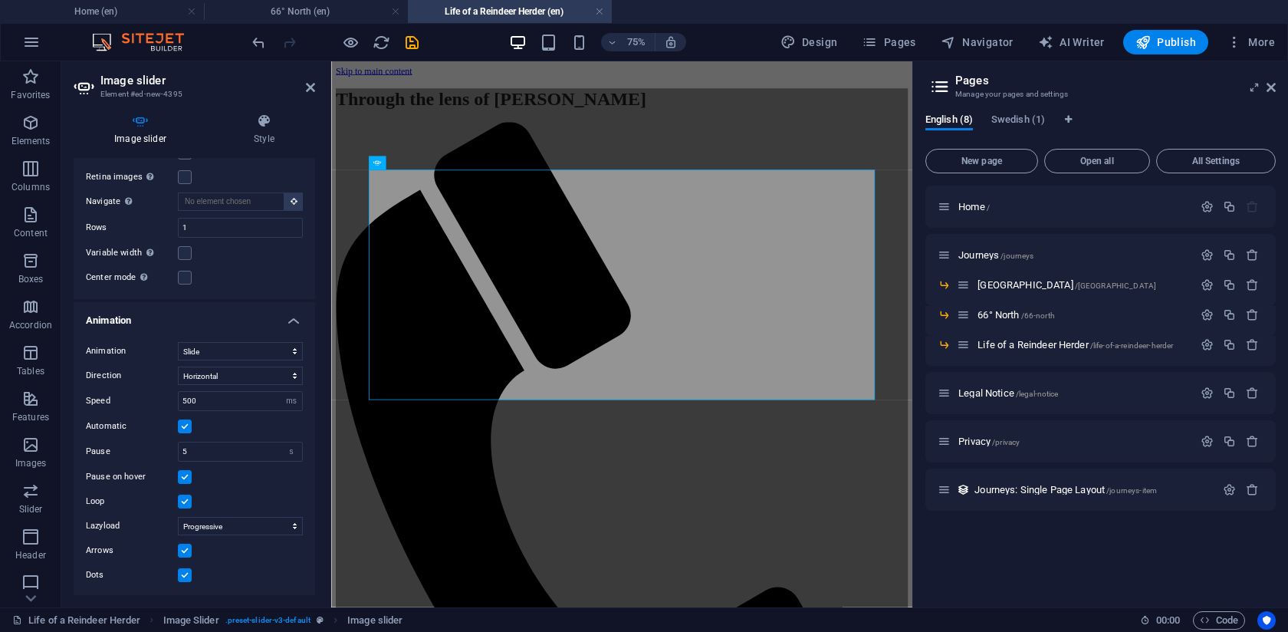
scroll to position [439, 0]
click at [216, 400] on input "500" at bounding box center [240, 400] width 123 height 18
type input "1000"
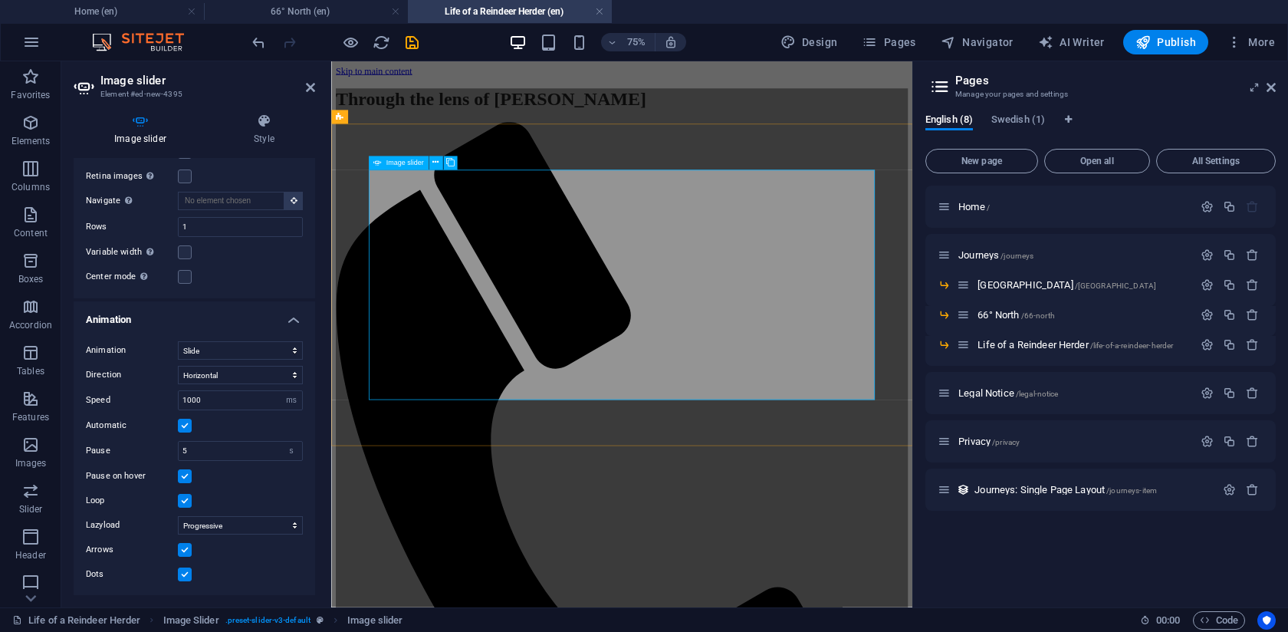
click at [218, 408] on input "1000" at bounding box center [240, 400] width 123 height 18
click at [217, 405] on input "1000" at bounding box center [240, 400] width 123 height 18
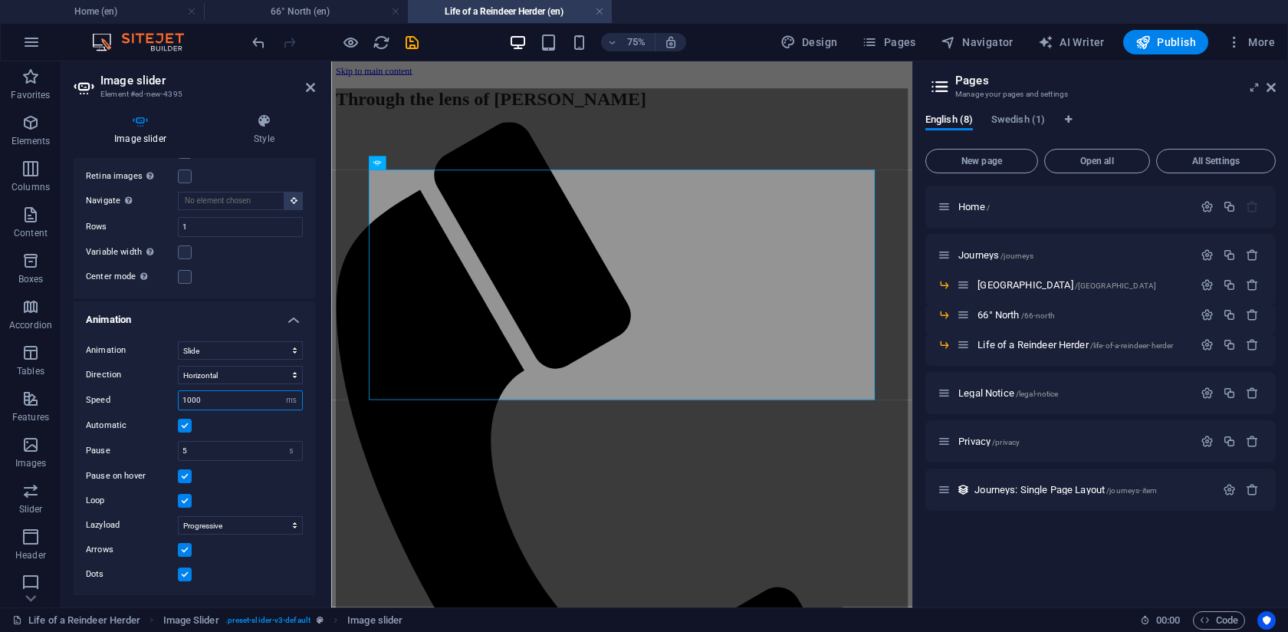
click at [217, 405] on input "1000" at bounding box center [240, 400] width 123 height 18
type input "50"
click at [230, 400] on input "50" at bounding box center [240, 400] width 123 height 18
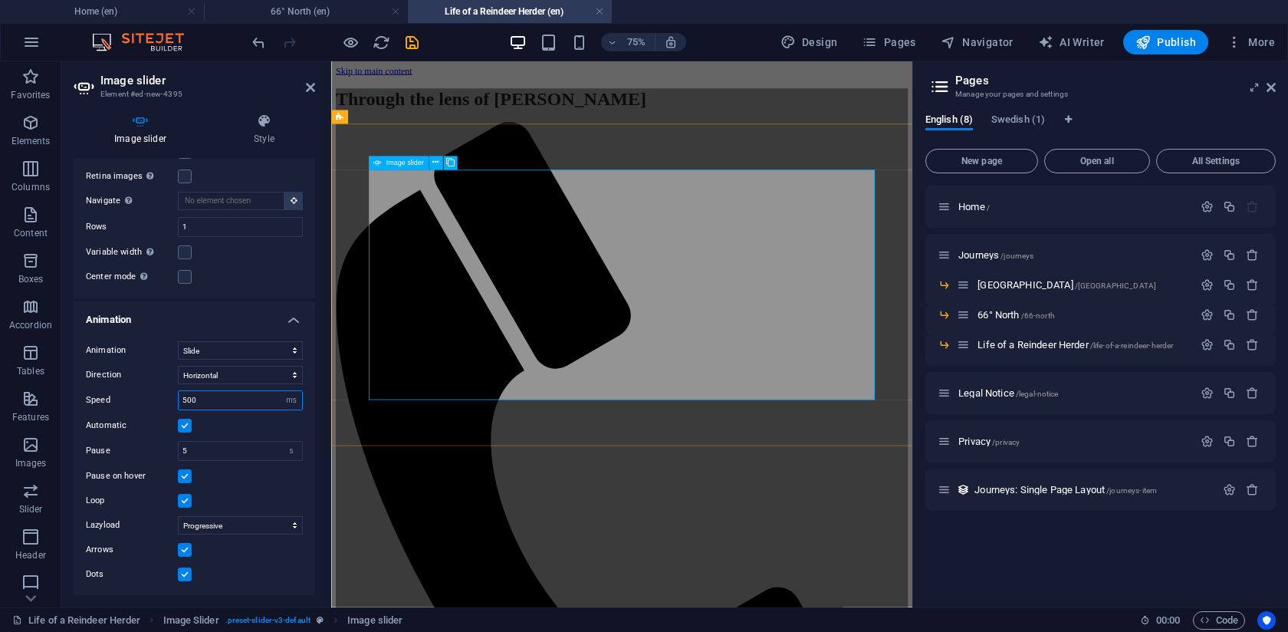
type input "500"
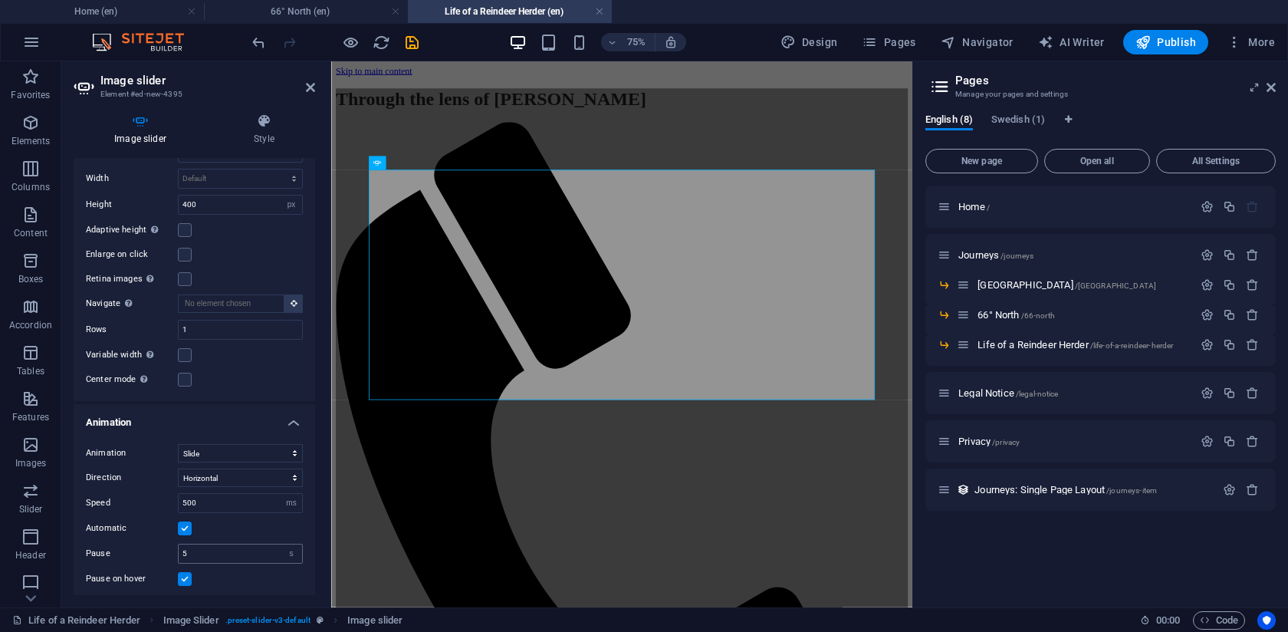
scroll to position [19, 0]
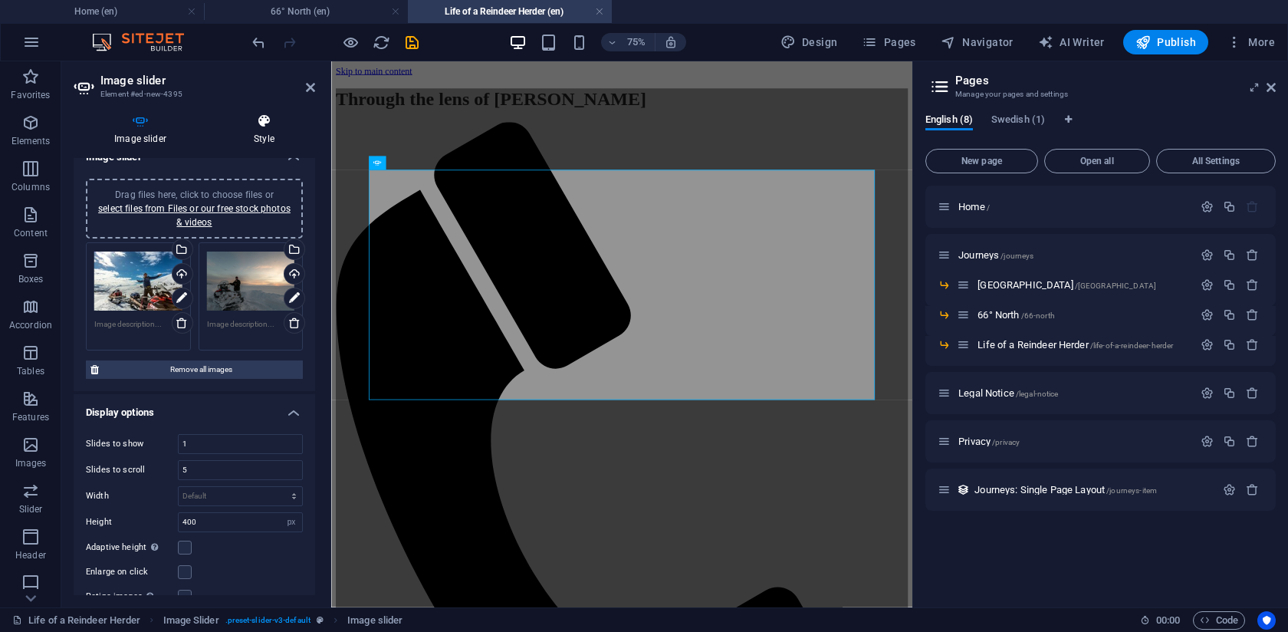
click at [265, 133] on h4 "Style" at bounding box center [264, 130] width 102 height 32
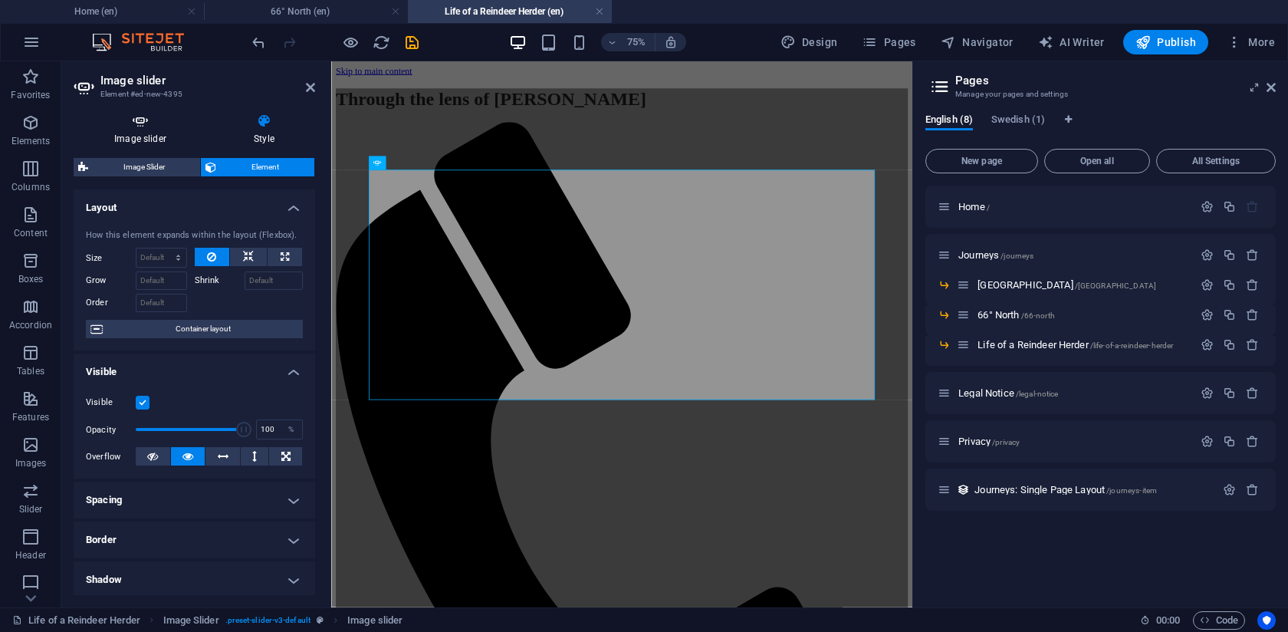
click at [153, 136] on h4 "Image slider" at bounding box center [144, 130] width 140 height 32
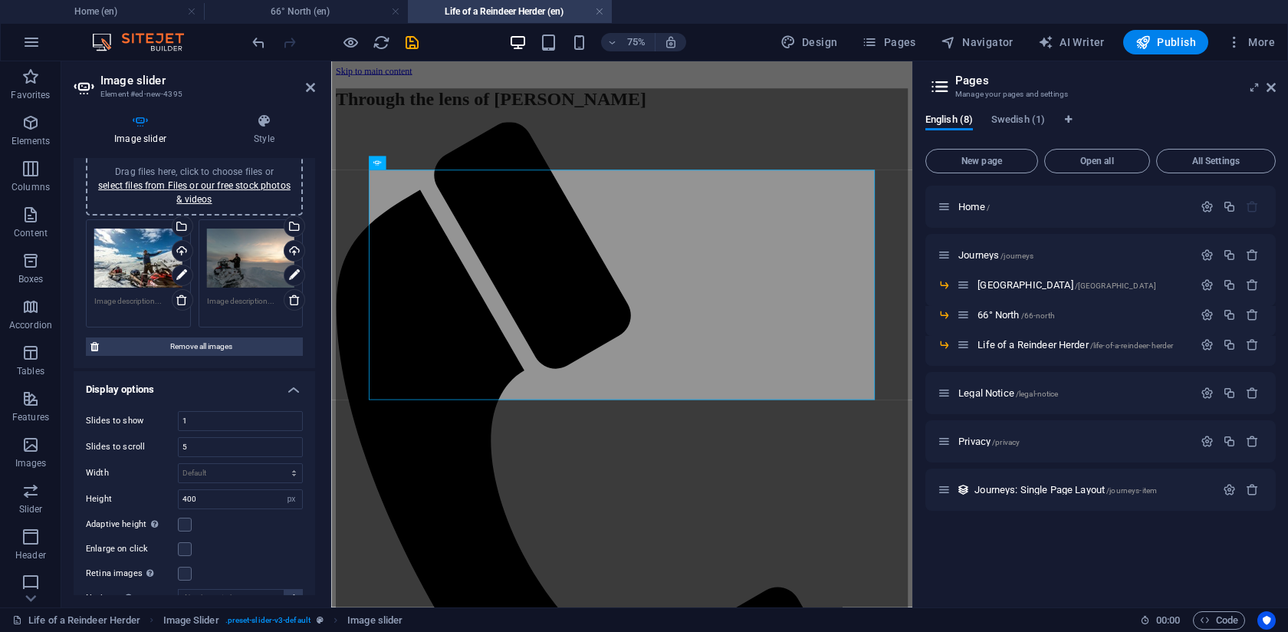
scroll to position [0, 0]
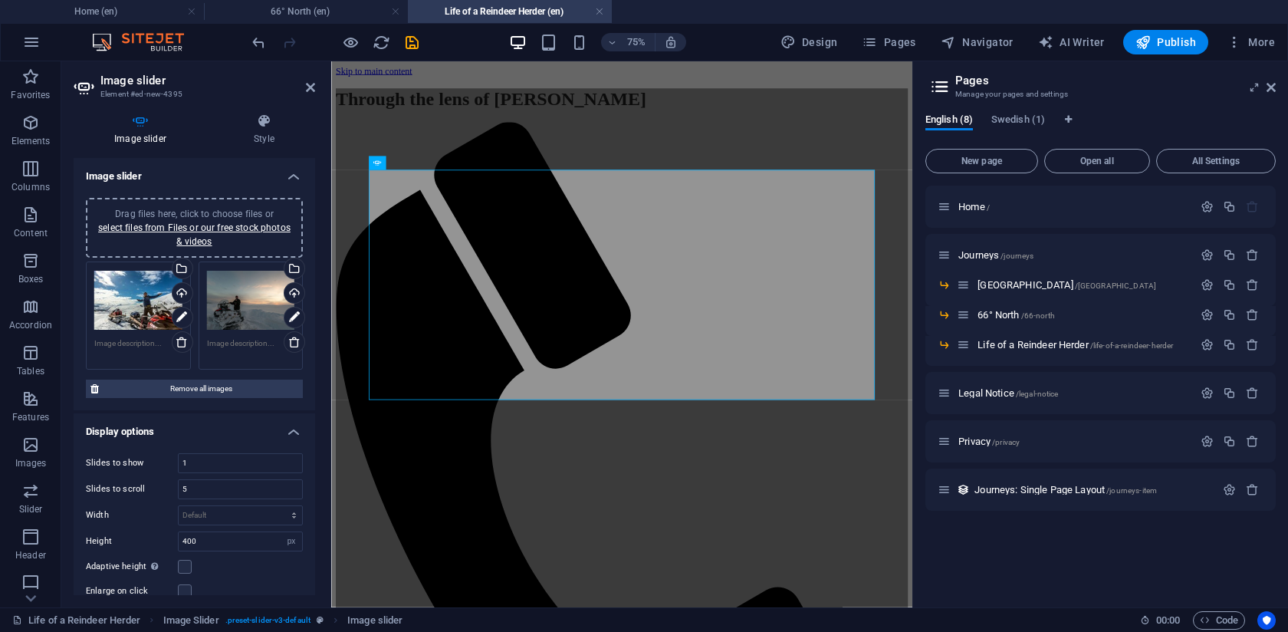
click at [130, 306] on div "Drag files here, click to choose files or select files from Files or our free s…" at bounding box center [138, 300] width 88 height 61
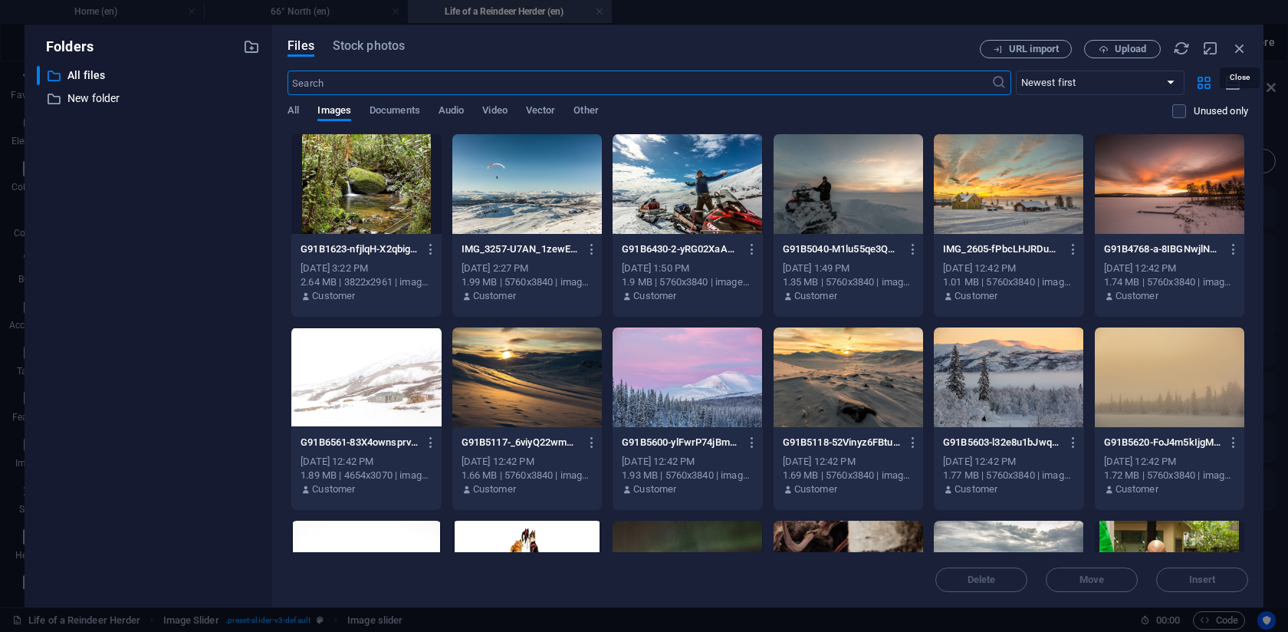
click at [1239, 44] on icon "button" at bounding box center [1240, 48] width 17 height 17
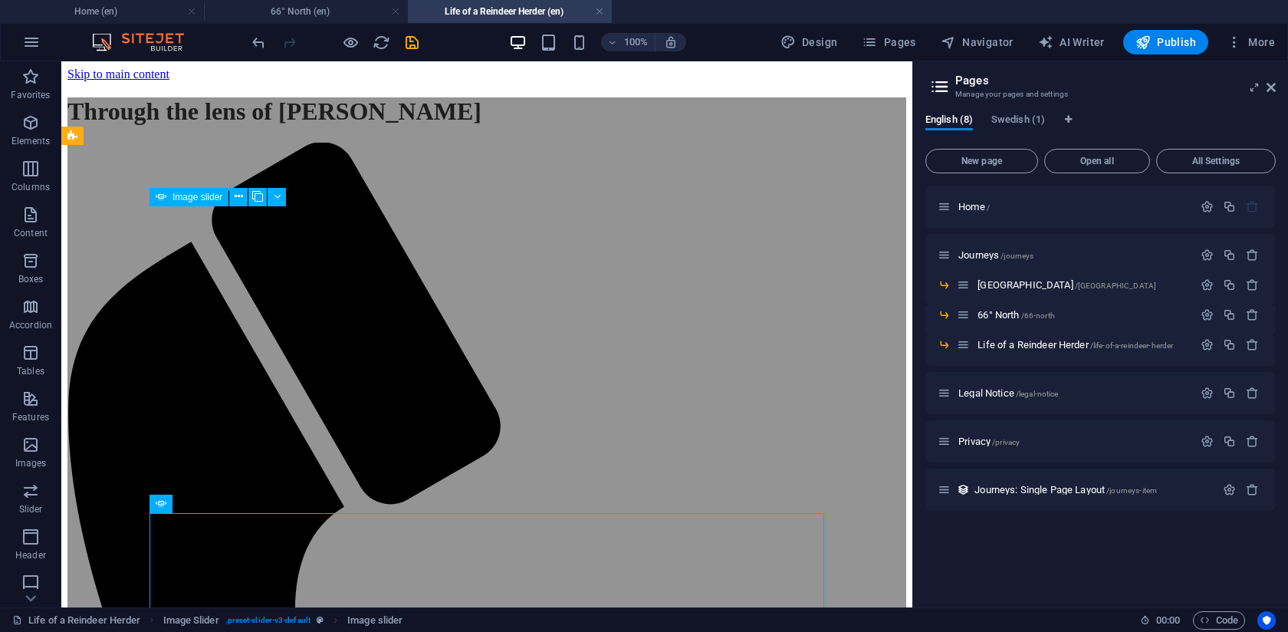
scroll to position [396, 0]
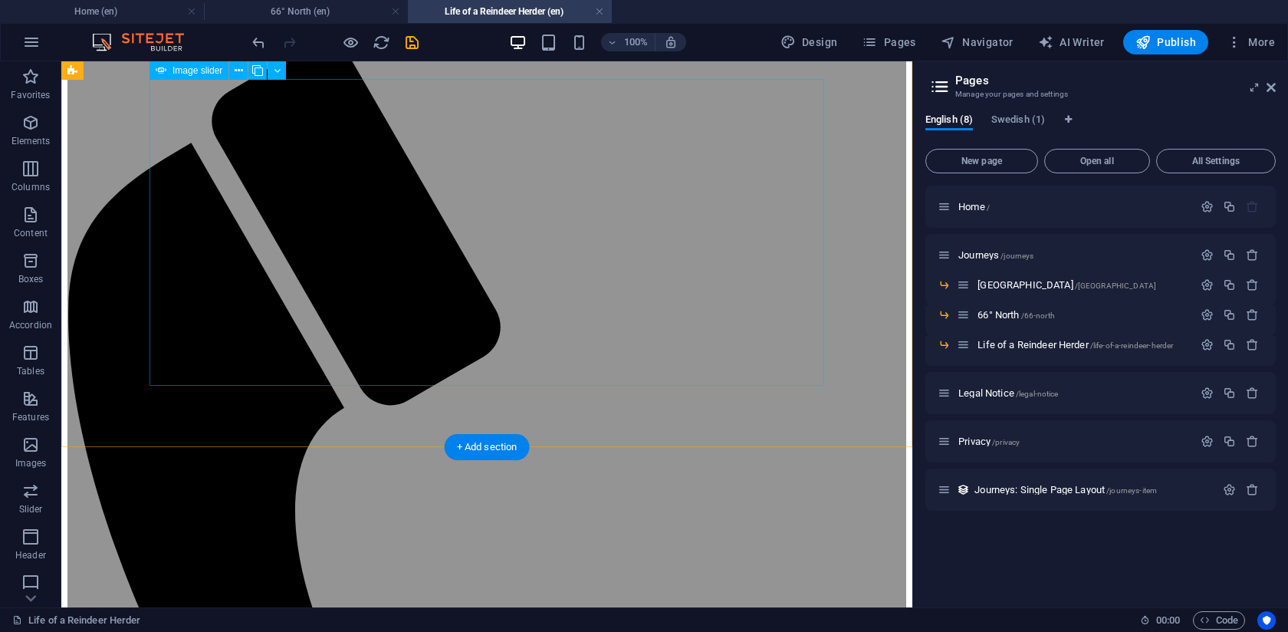
scroll to position [64, 0]
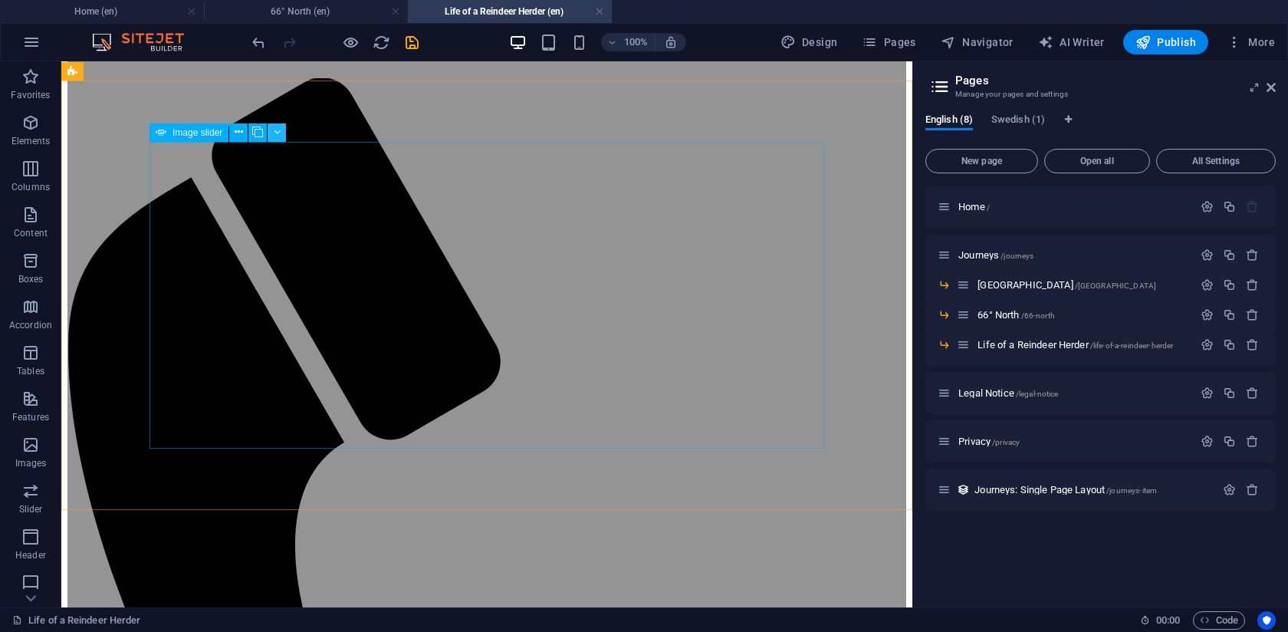
click at [273, 123] on button at bounding box center [277, 132] width 18 height 18
click at [275, 133] on icon at bounding box center [277, 132] width 7 height 16
click at [275, 136] on icon at bounding box center [277, 132] width 7 height 16
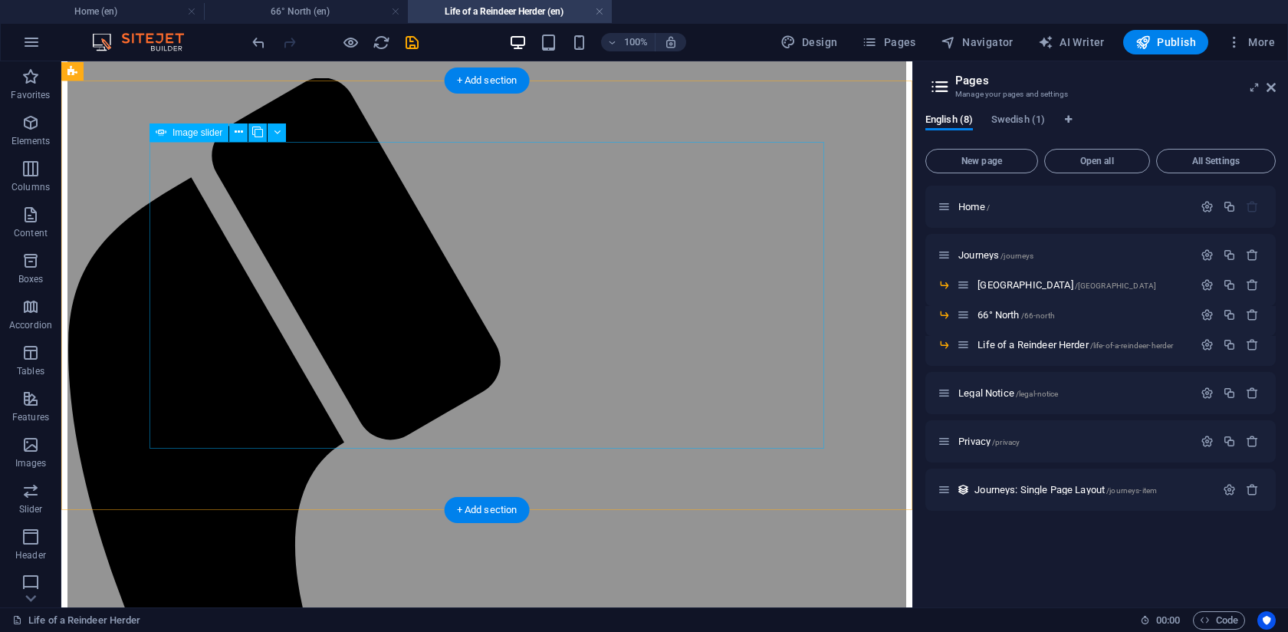
select select "px"
select select "ms"
select select "s"
select select "progressive"
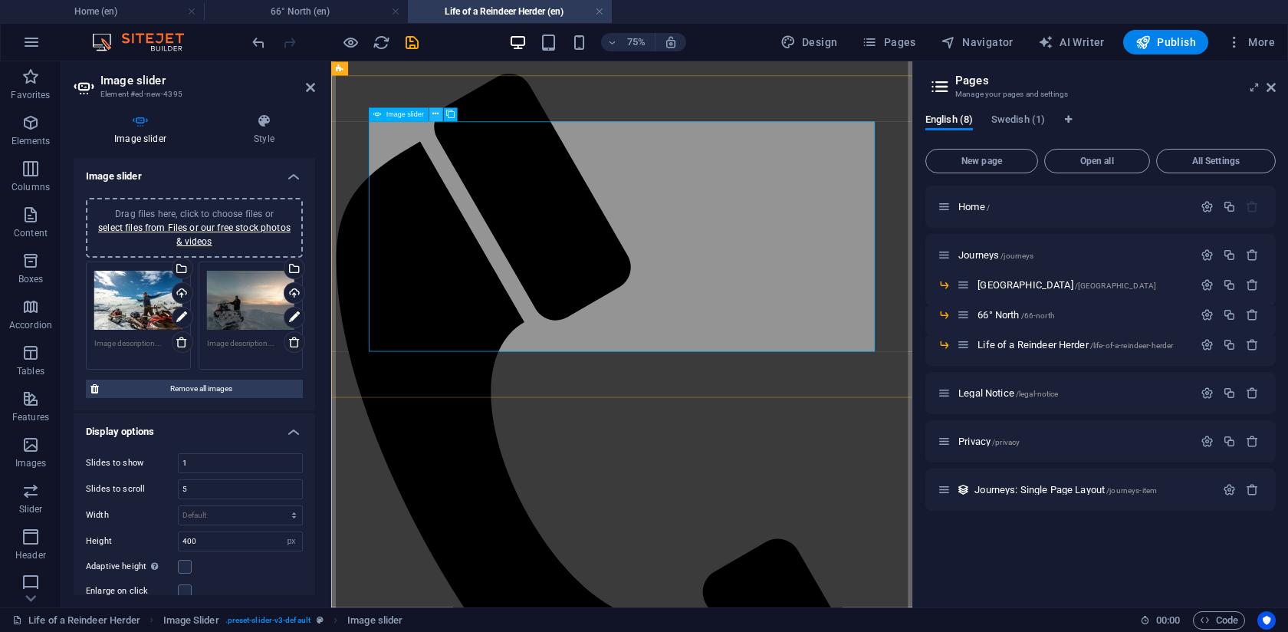
click at [437, 114] on icon at bounding box center [436, 115] width 6 height 12
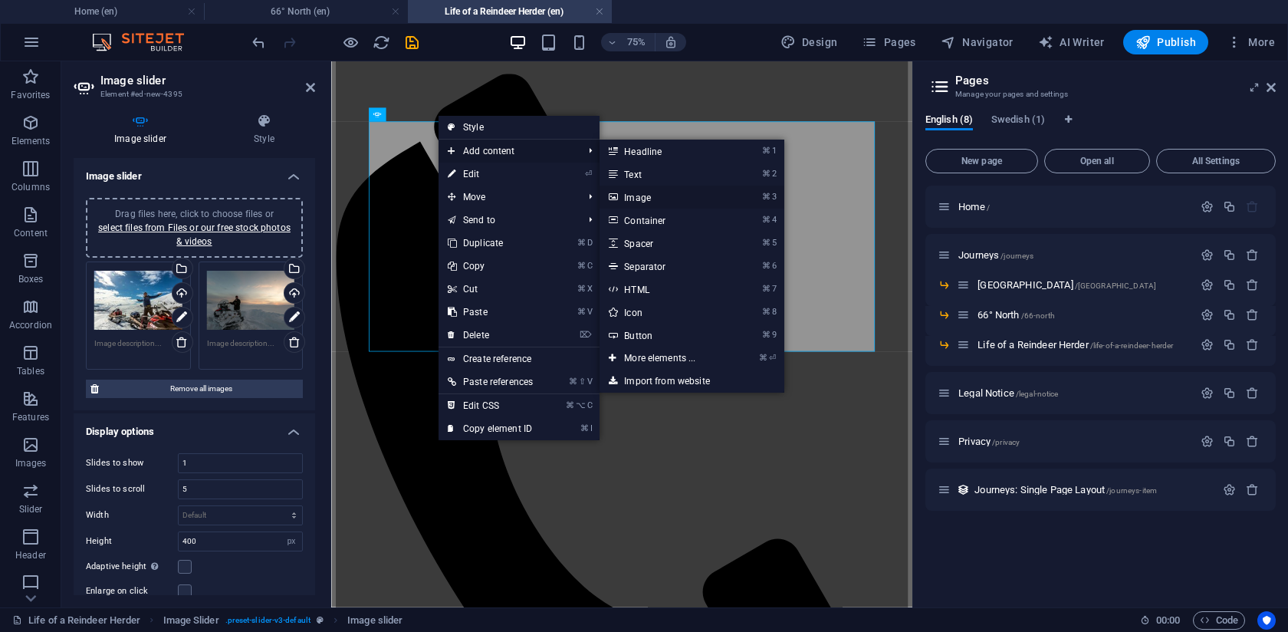
click at [637, 201] on link "⌘ 3 Image" at bounding box center [663, 197] width 127 height 23
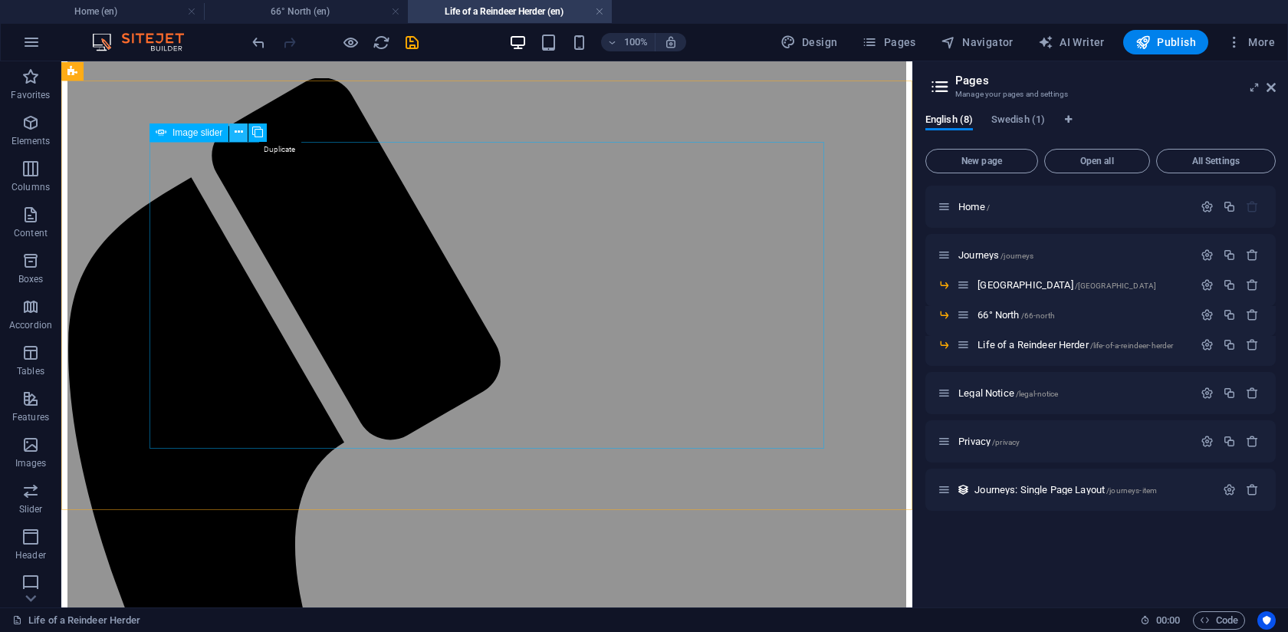
click at [243, 131] on button at bounding box center [238, 132] width 18 height 18
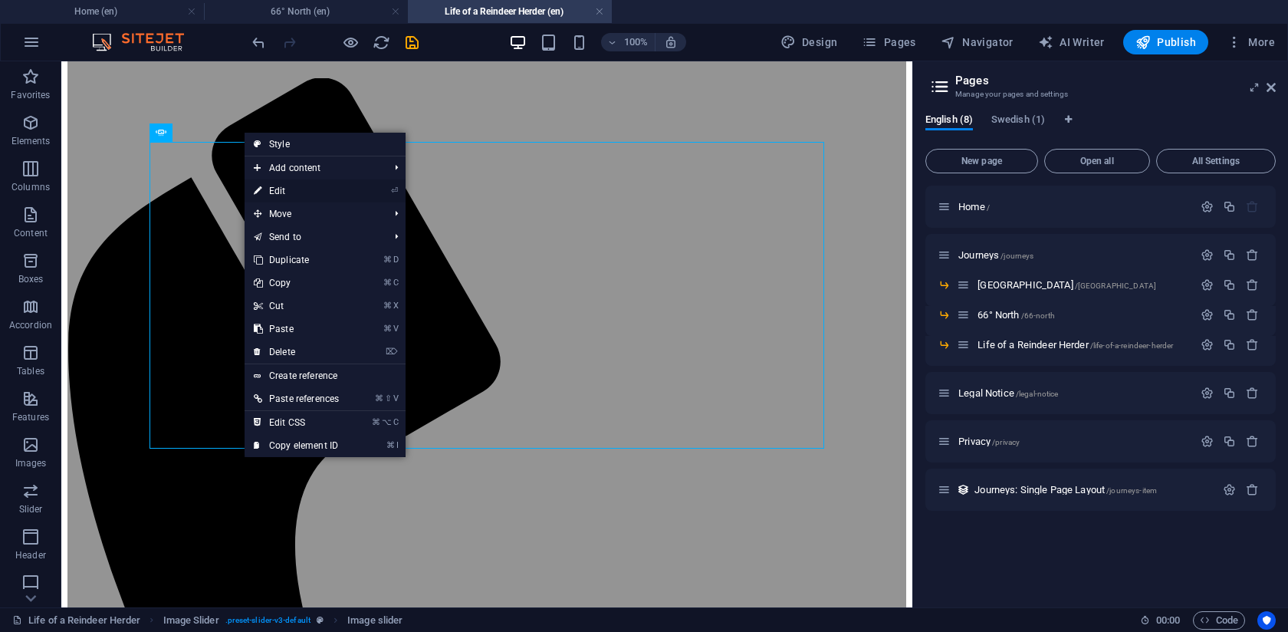
click at [266, 195] on link "⏎ Edit" at bounding box center [297, 190] width 104 height 23
select select "px"
select select "ms"
select select "s"
select select "progressive"
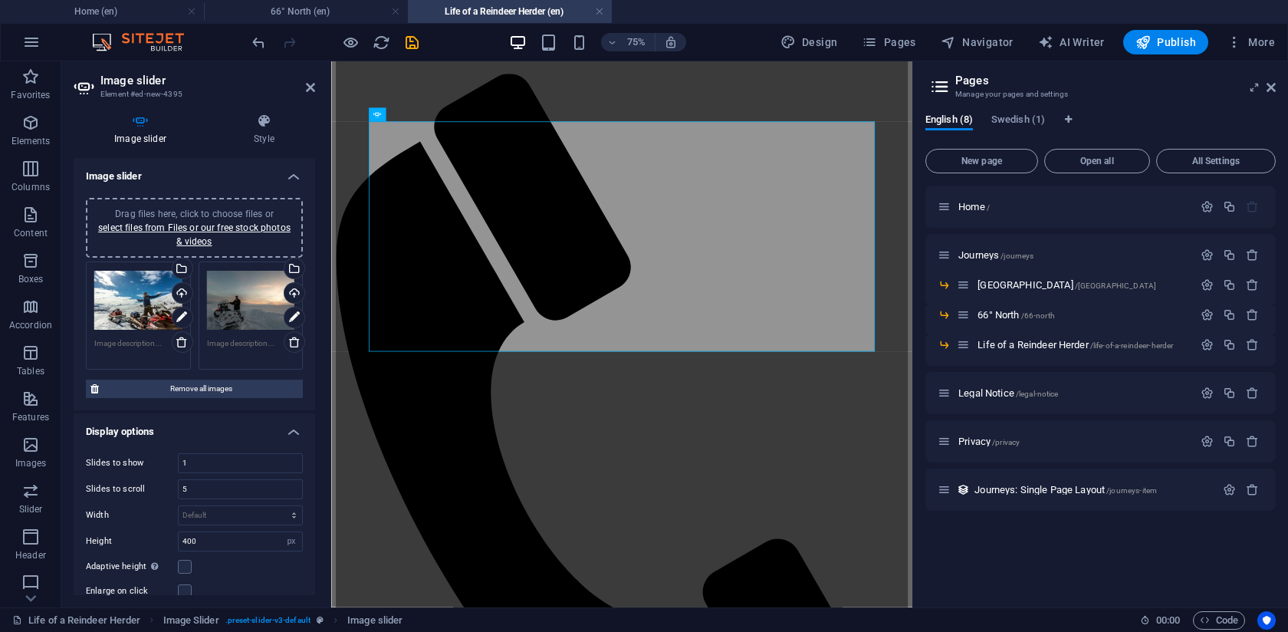
click at [262, 109] on div "Image slider Style Image slider Drag files here, click to choose files or selec…" at bounding box center [194, 354] width 266 height 506
click at [263, 120] on icon at bounding box center [264, 121] width 102 height 15
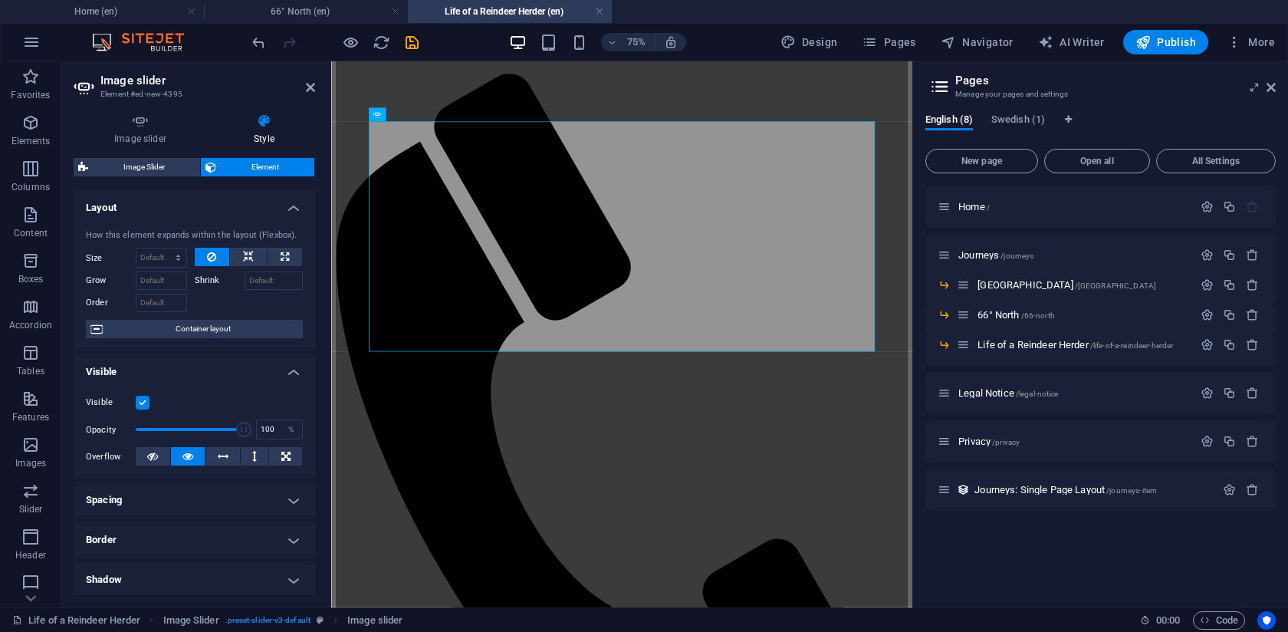
click at [263, 120] on icon at bounding box center [264, 121] width 102 height 15
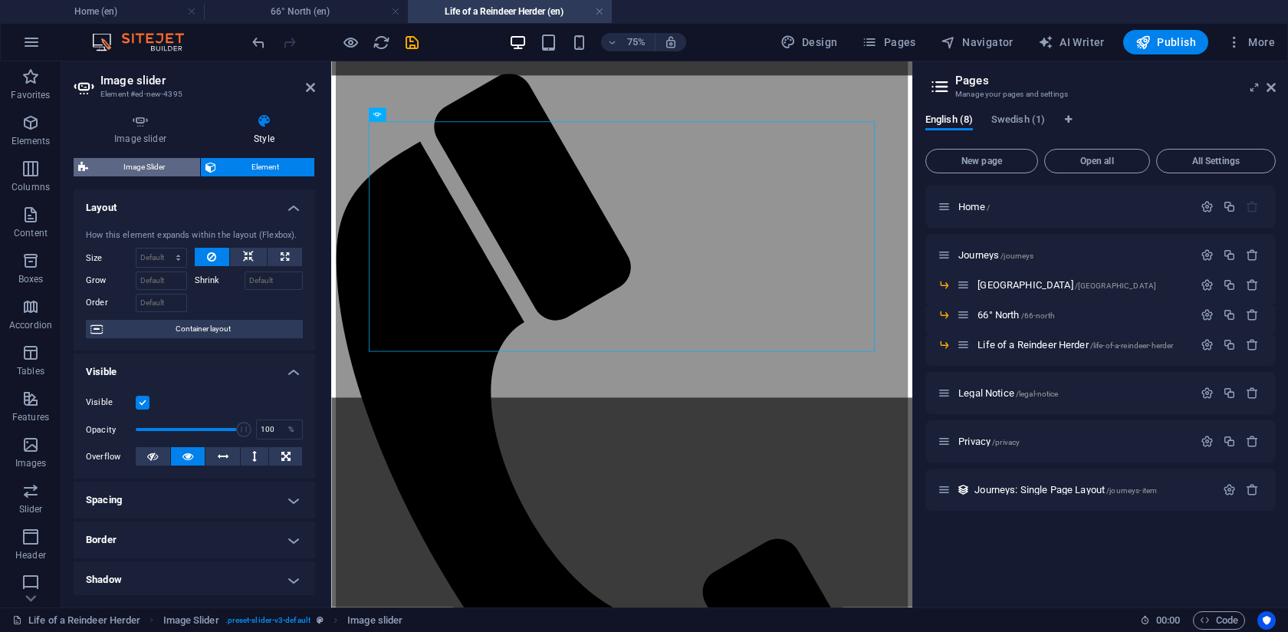
click at [145, 163] on span "Image Slider" at bounding box center [144, 167] width 103 height 18
select select "rem"
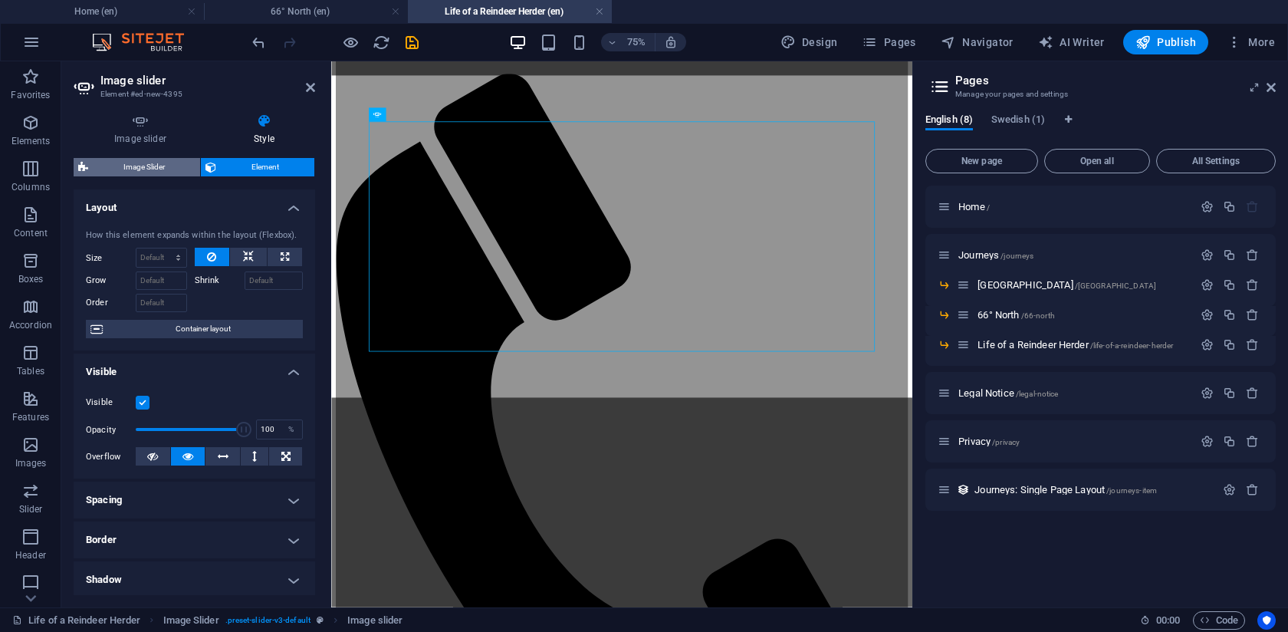
select select "px"
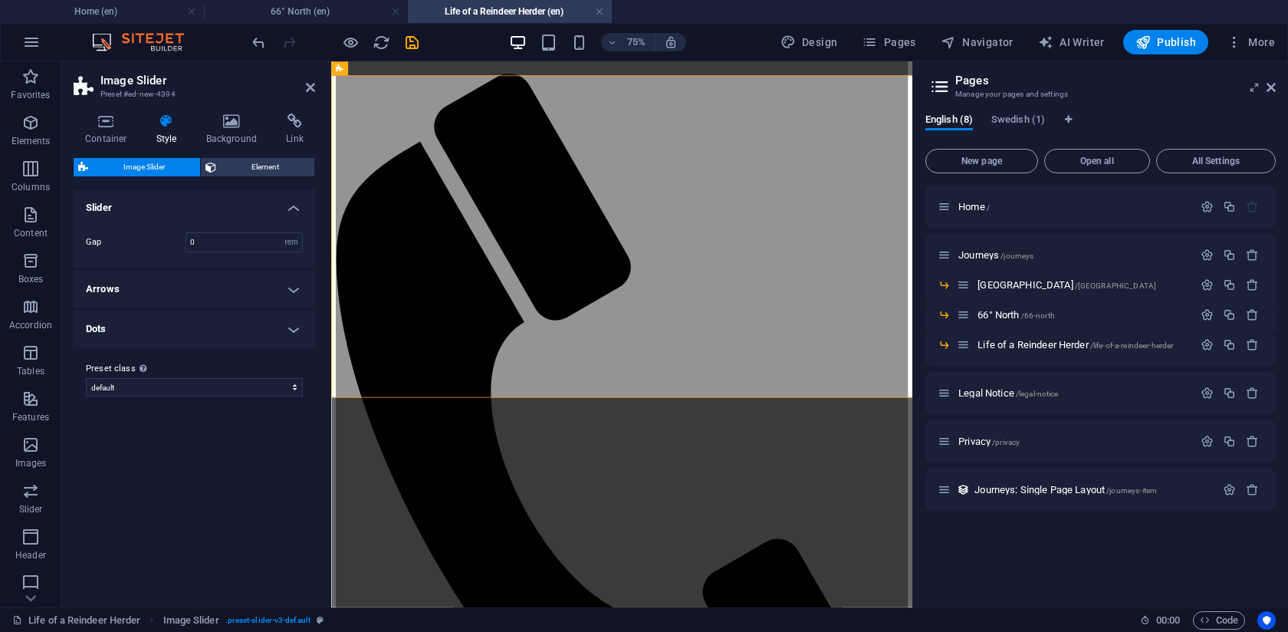
click at [144, 289] on h4 "Arrows" at bounding box center [195, 289] width 242 height 37
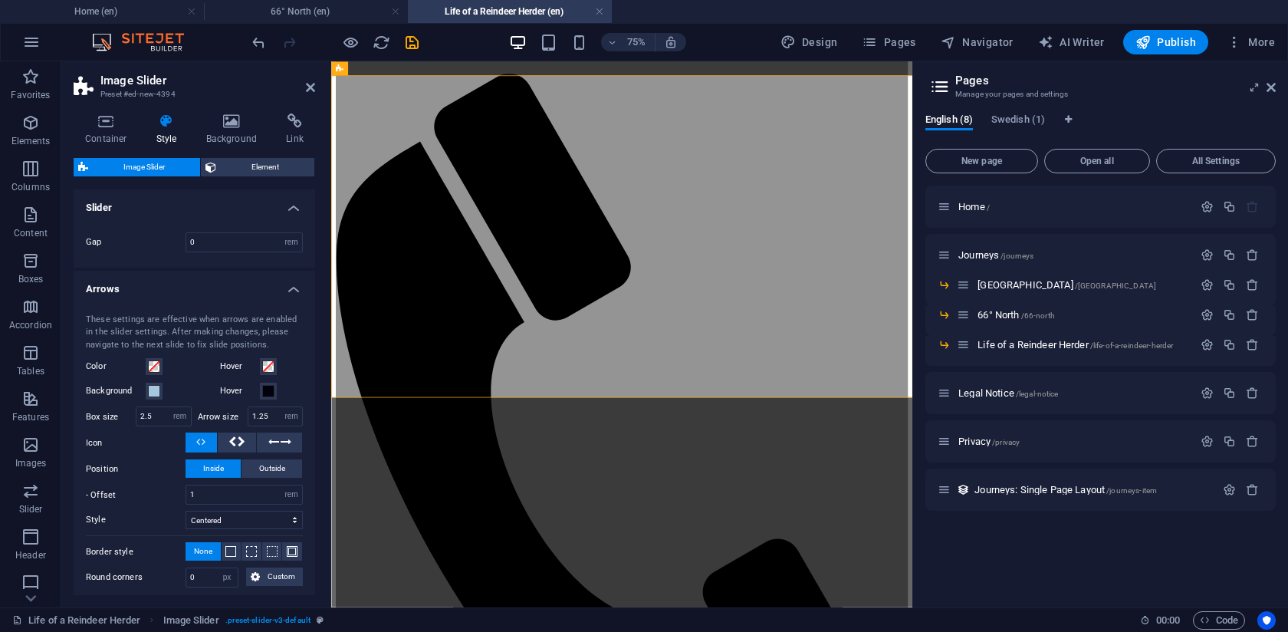
click at [135, 209] on h4 "Slider" at bounding box center [195, 203] width 242 height 28
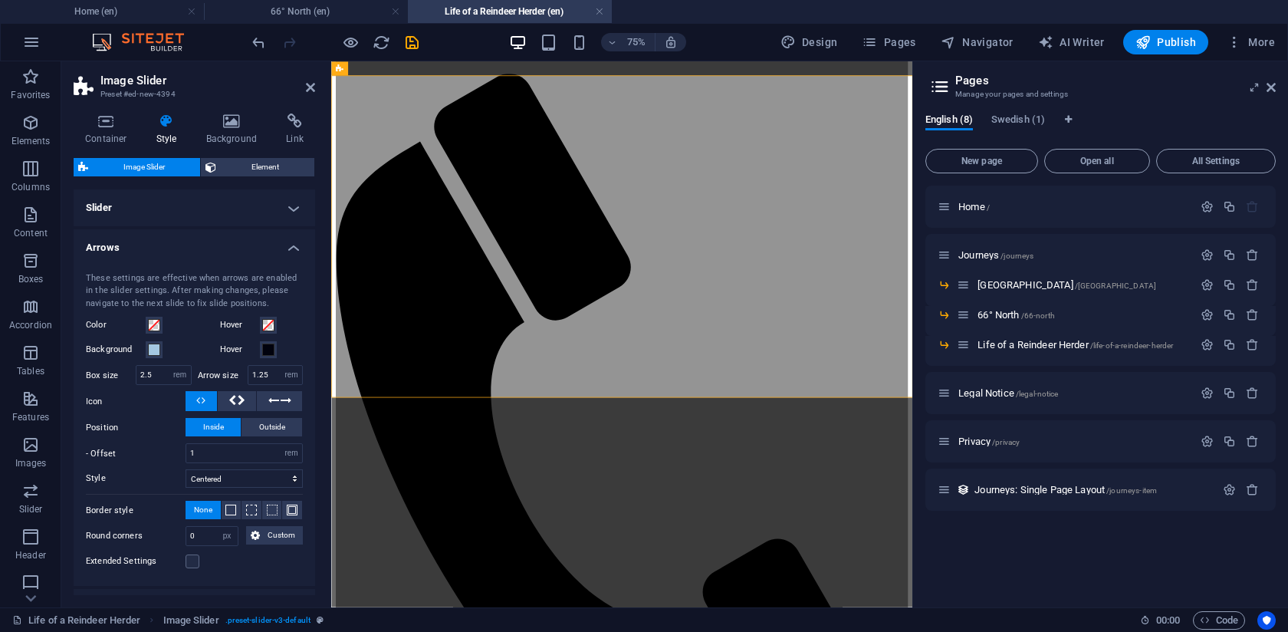
click at [135, 209] on h4 "Slider" at bounding box center [195, 207] width 242 height 37
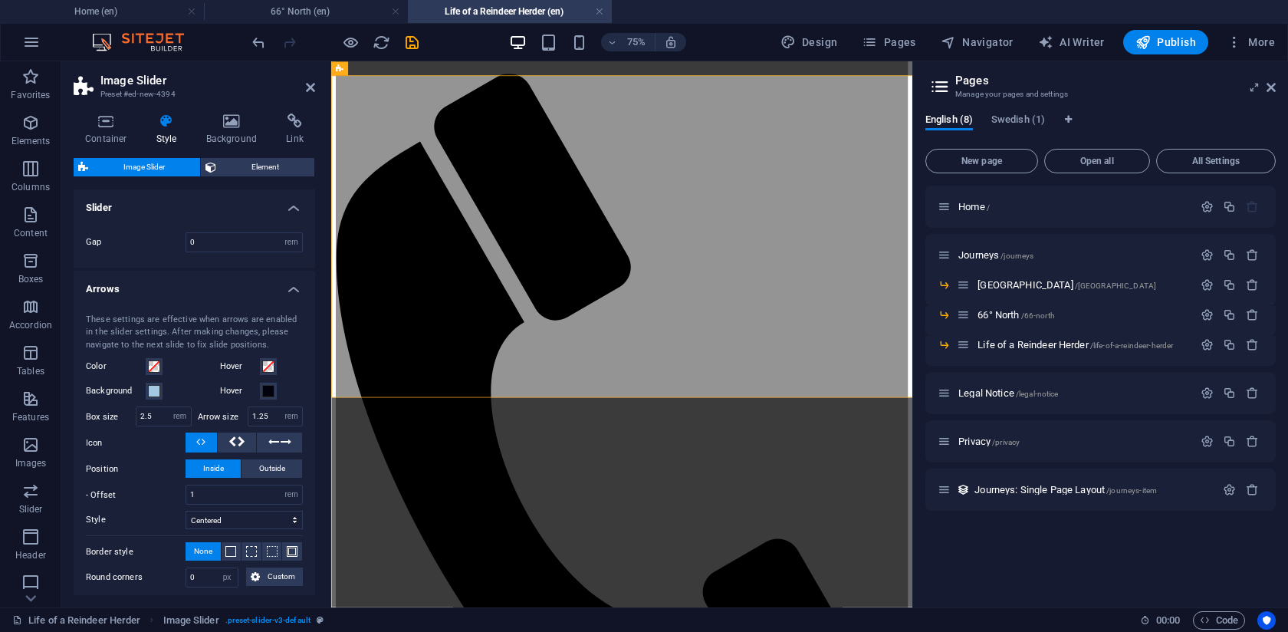
click at [176, 206] on h4 "Slider" at bounding box center [195, 203] width 242 height 28
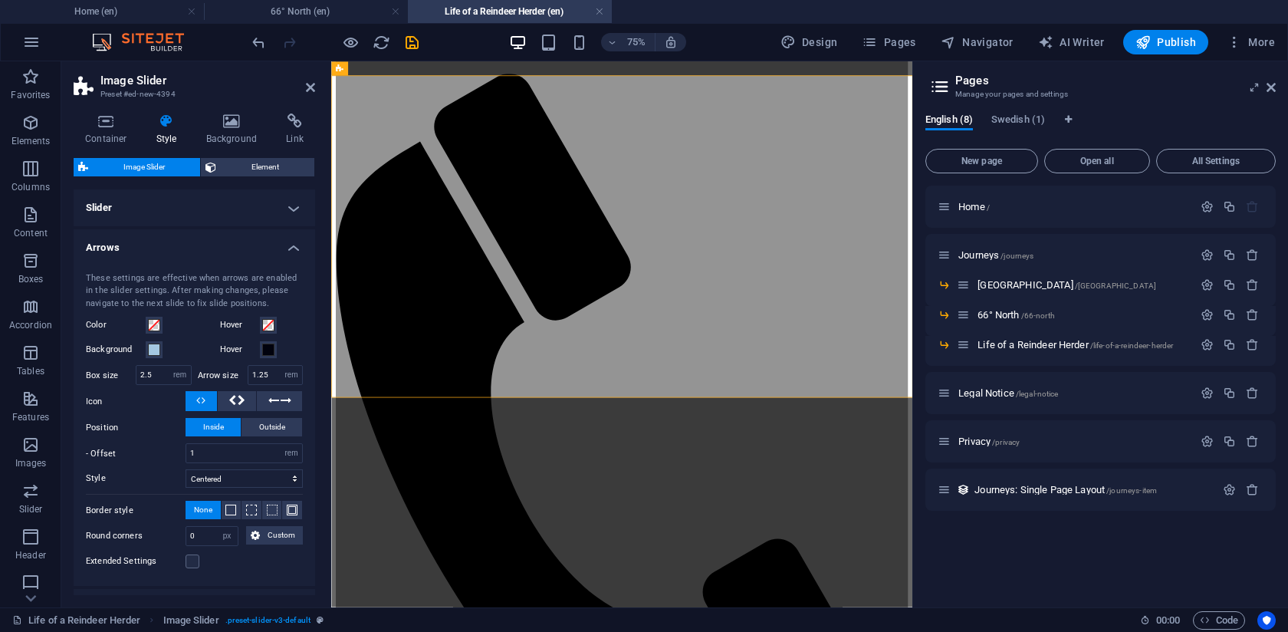
click at [172, 253] on h4 "Arrows" at bounding box center [195, 243] width 242 height 28
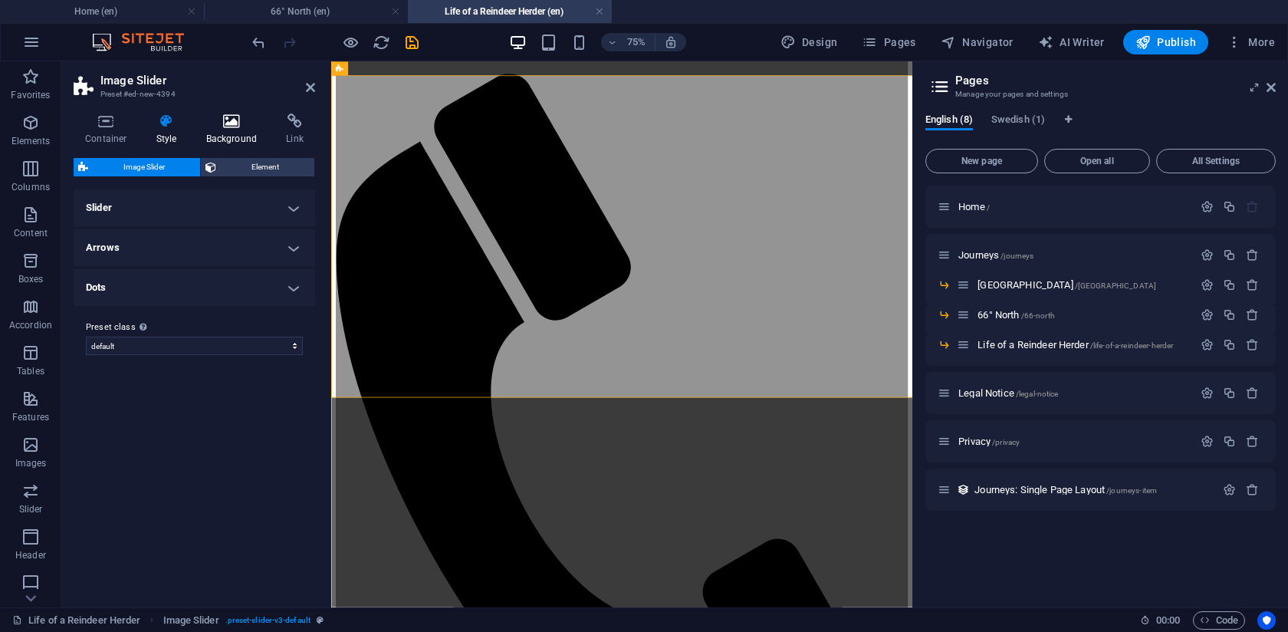
click at [237, 129] on h4 "Background" at bounding box center [235, 130] width 81 height 32
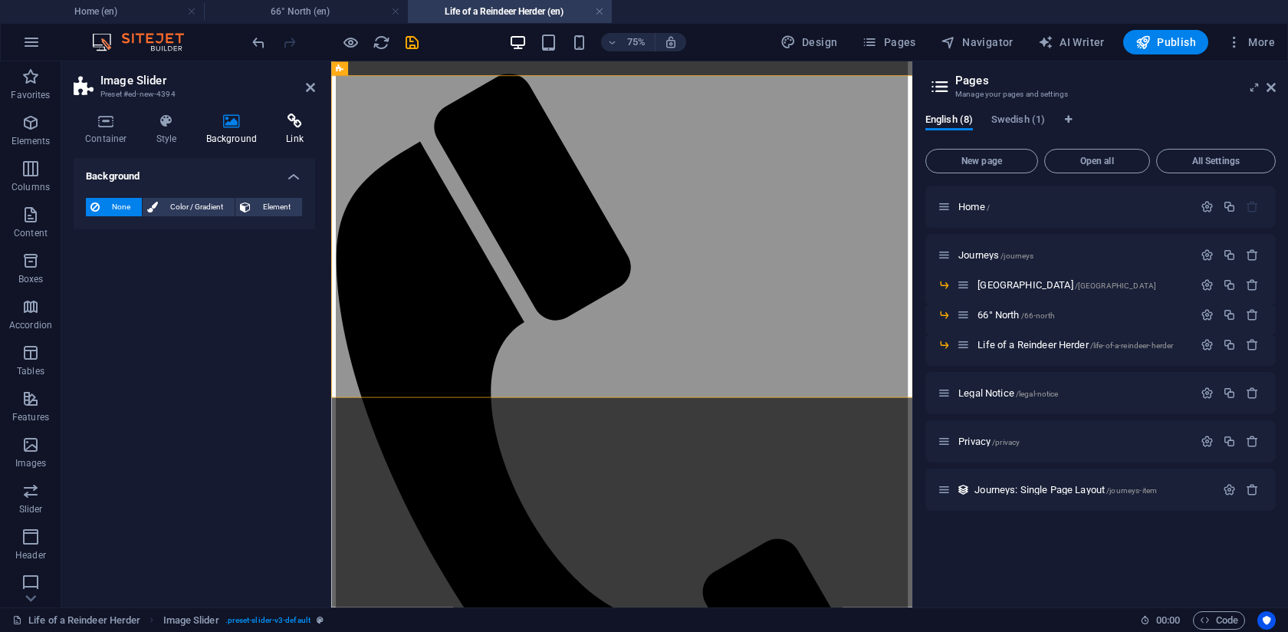
click at [289, 129] on h4 "Link" at bounding box center [295, 130] width 41 height 32
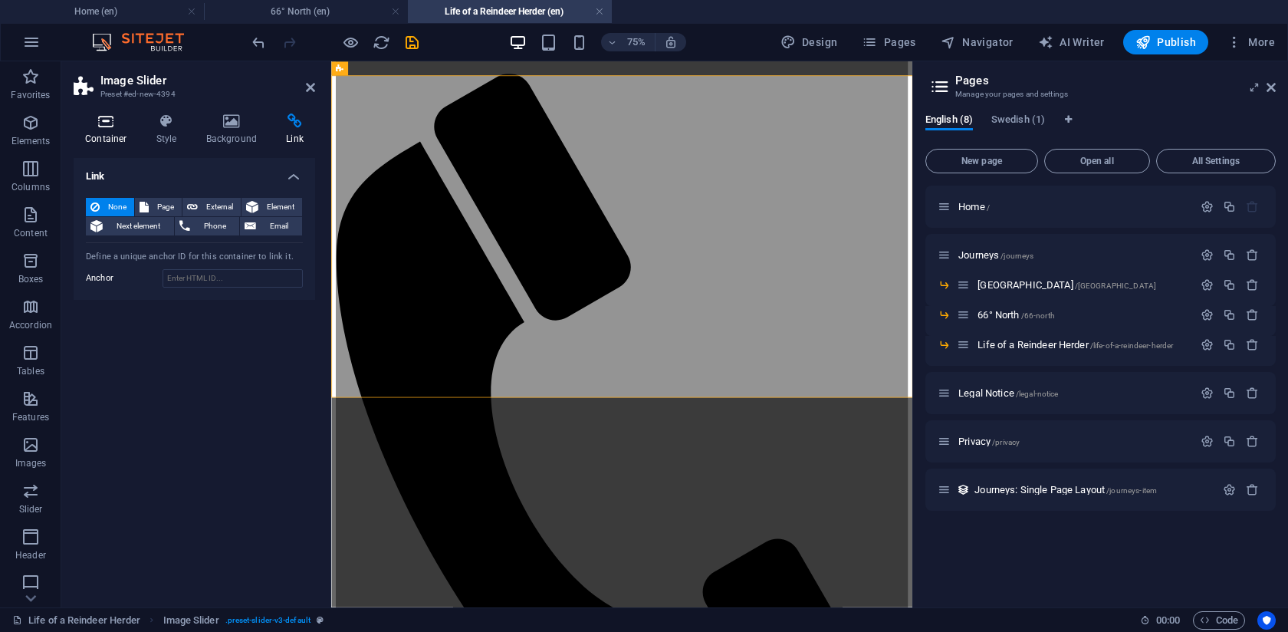
click at [109, 135] on h4 "Container" at bounding box center [109, 130] width 71 height 32
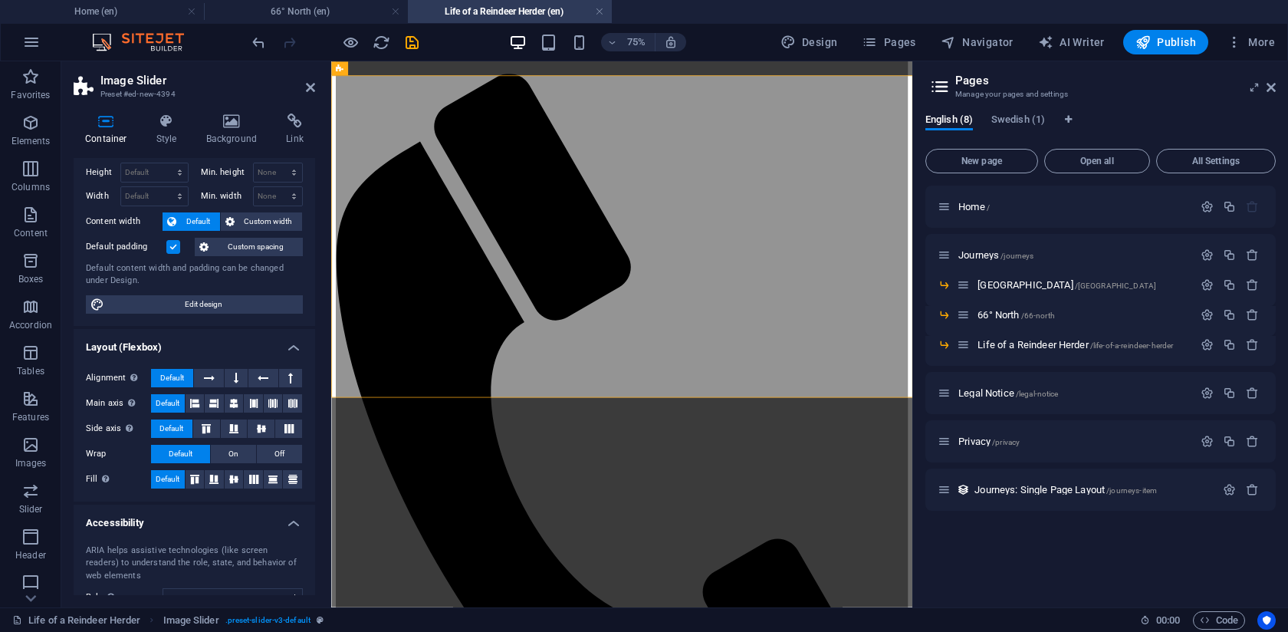
scroll to position [0, 0]
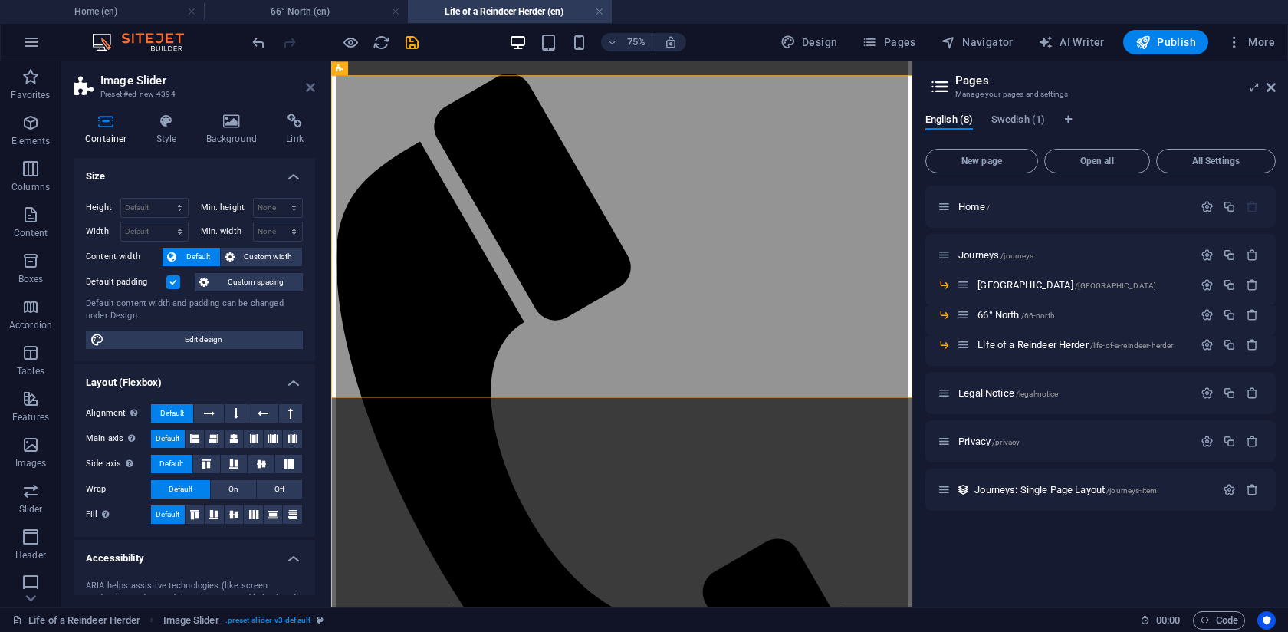
click at [314, 90] on icon at bounding box center [310, 87] width 9 height 12
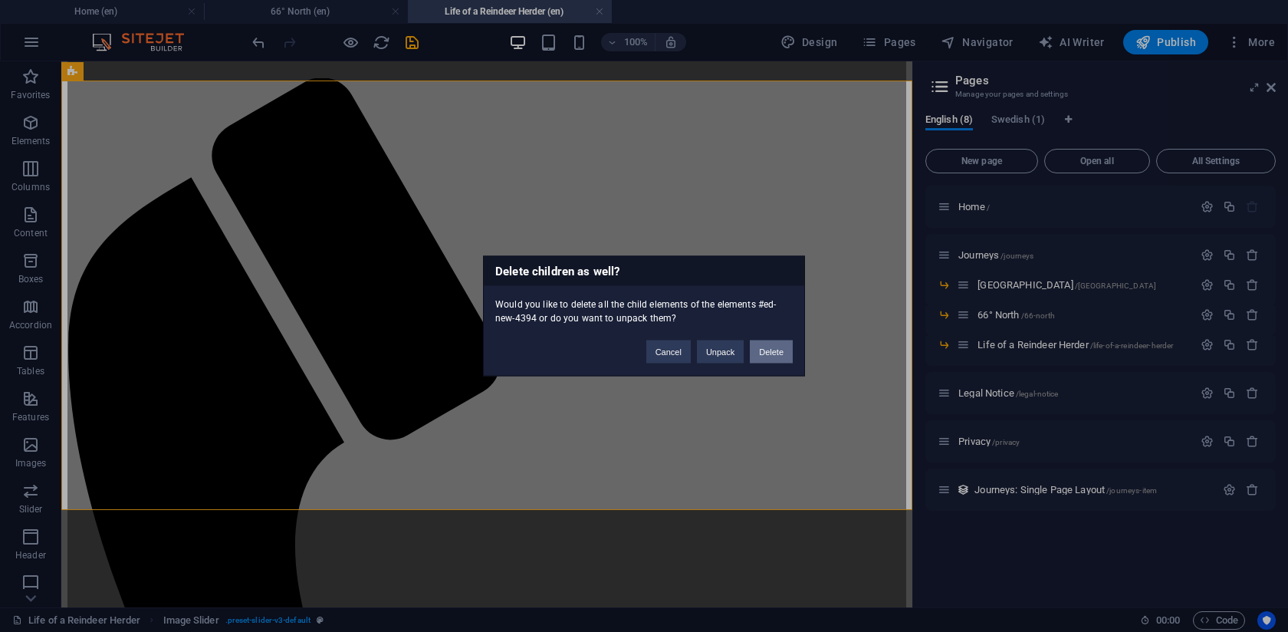
click at [775, 357] on button "Delete" at bounding box center [771, 352] width 43 height 23
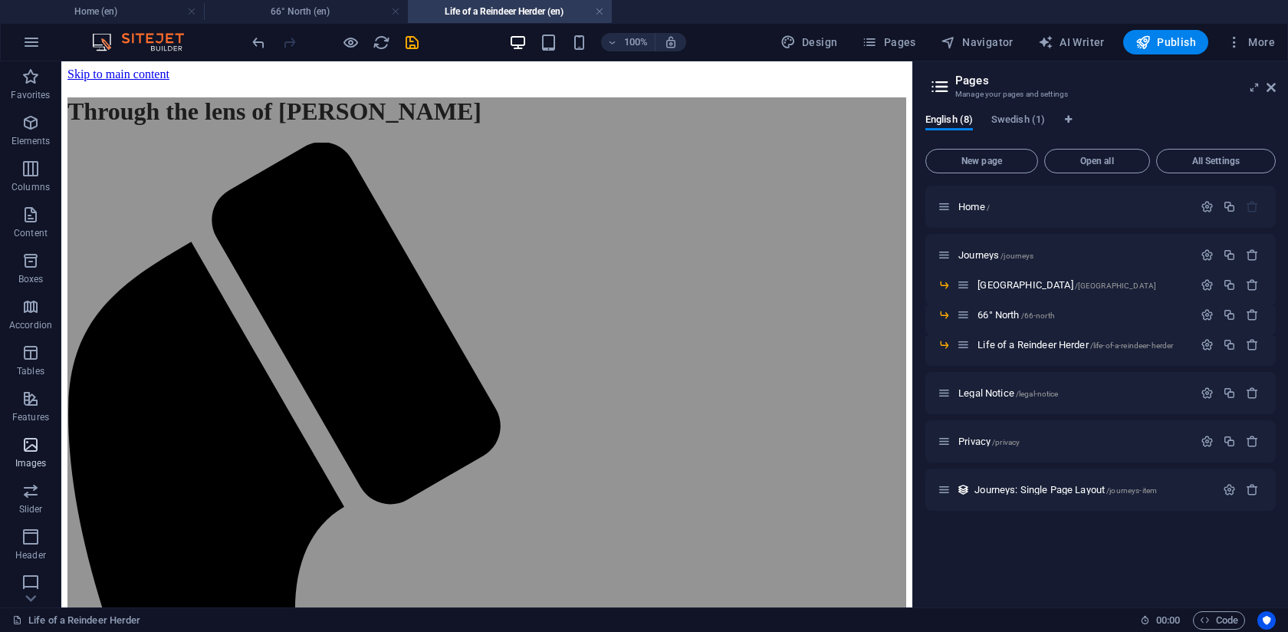
click at [27, 439] on icon "button" at bounding box center [30, 445] width 18 height 18
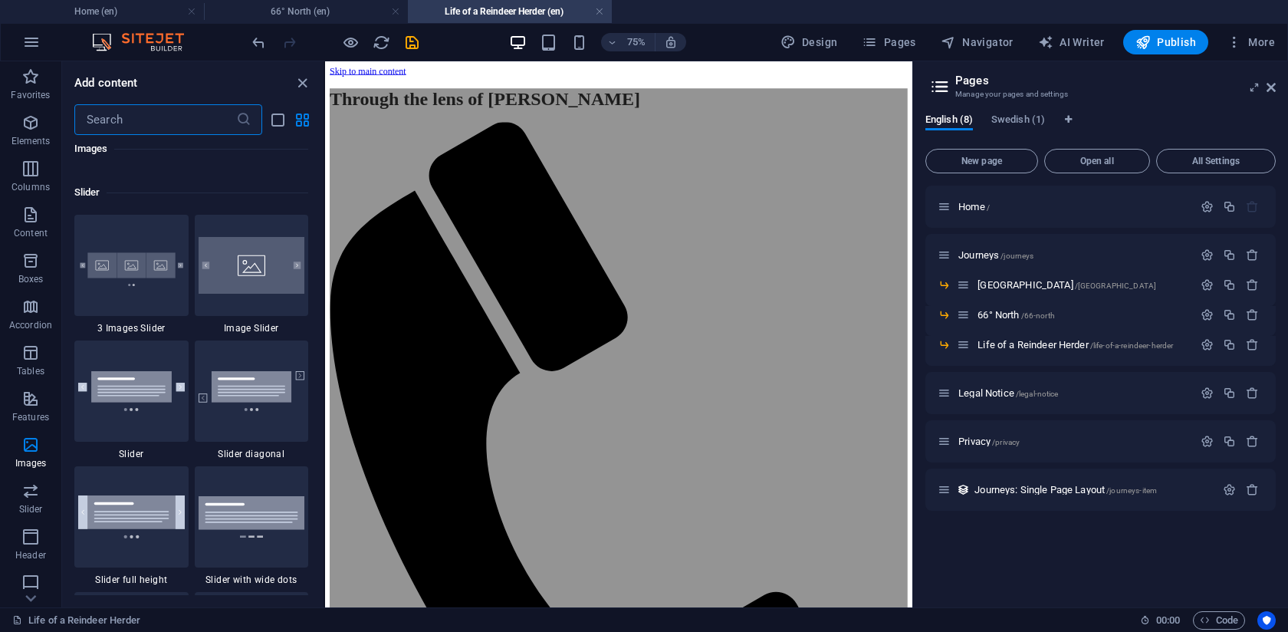
scroll to position [8661, 0]
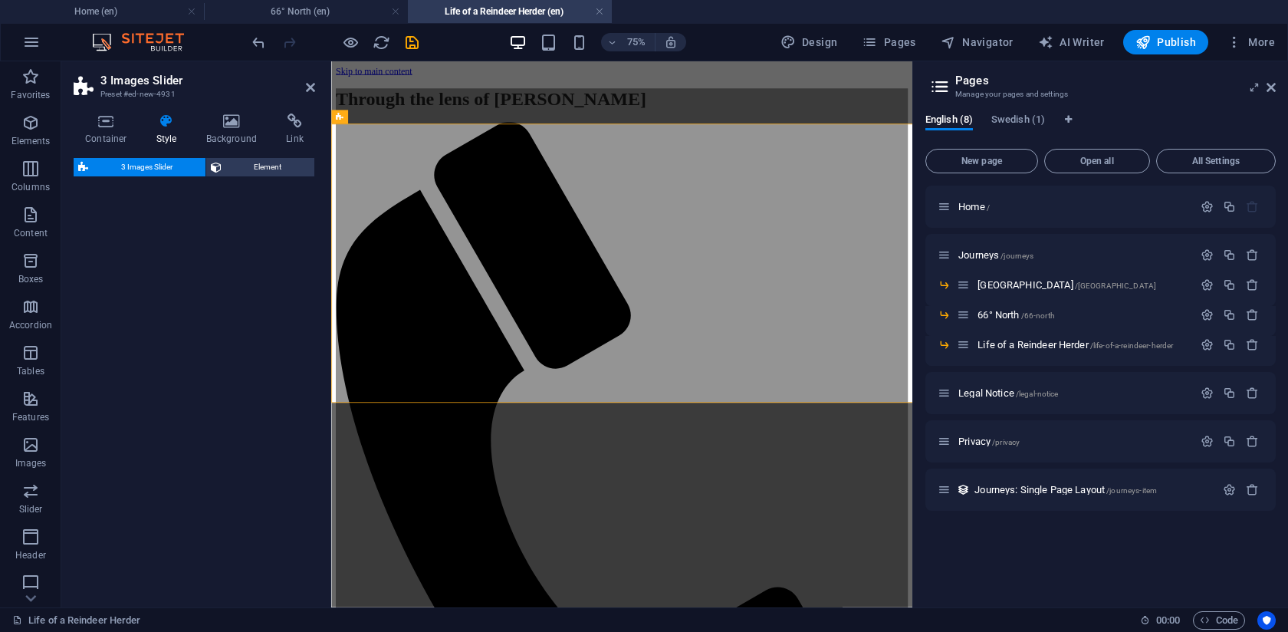
select select "rem"
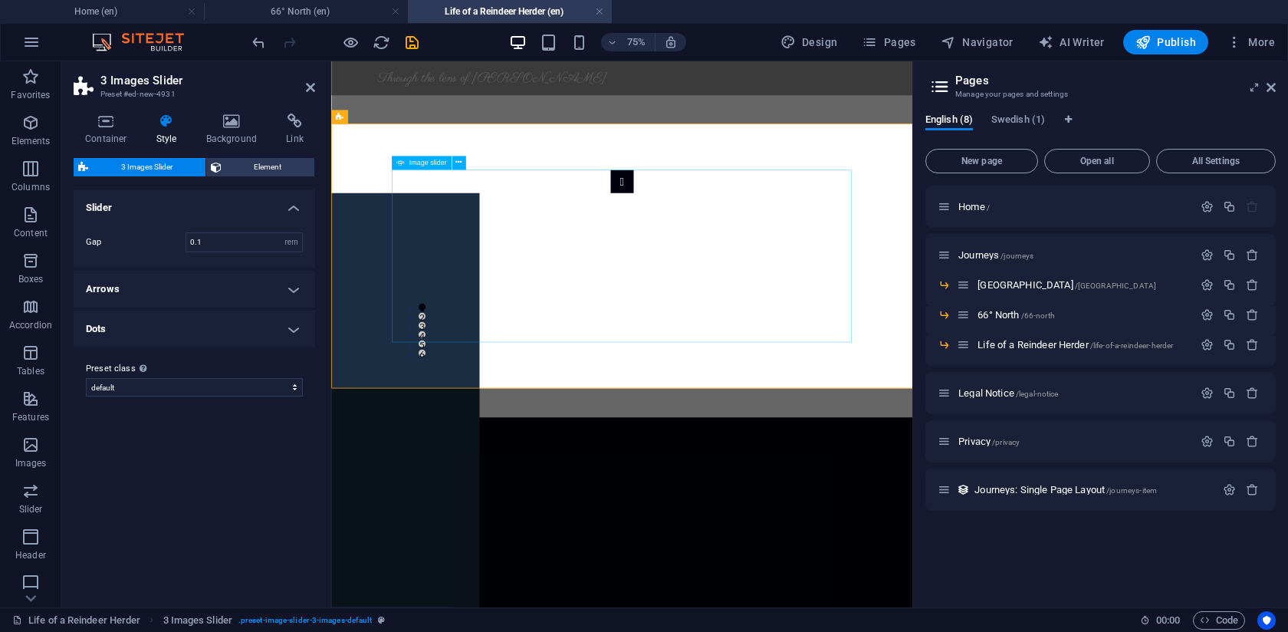
click at [704, 237] on button "Image Slider" at bounding box center [719, 221] width 31 height 31
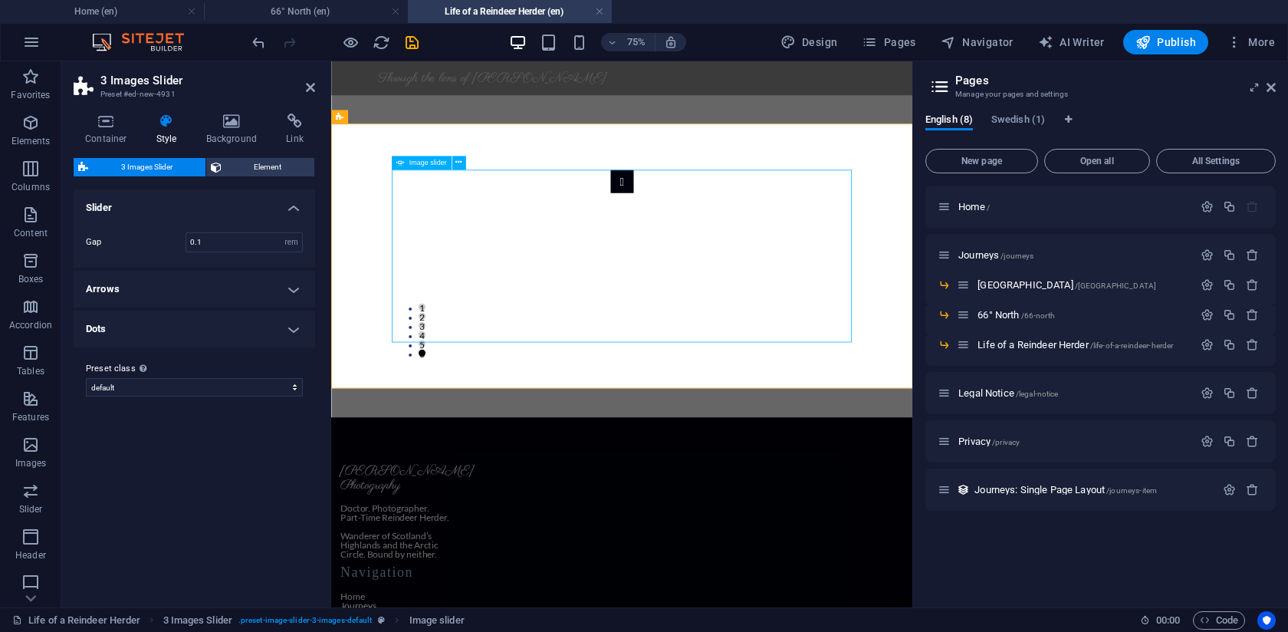
click at [704, 237] on button "Image Slider" at bounding box center [719, 221] width 31 height 31
click at [387, 234] on div "1 2 3 4 5 6" at bounding box center [718, 321] width 775 height 353
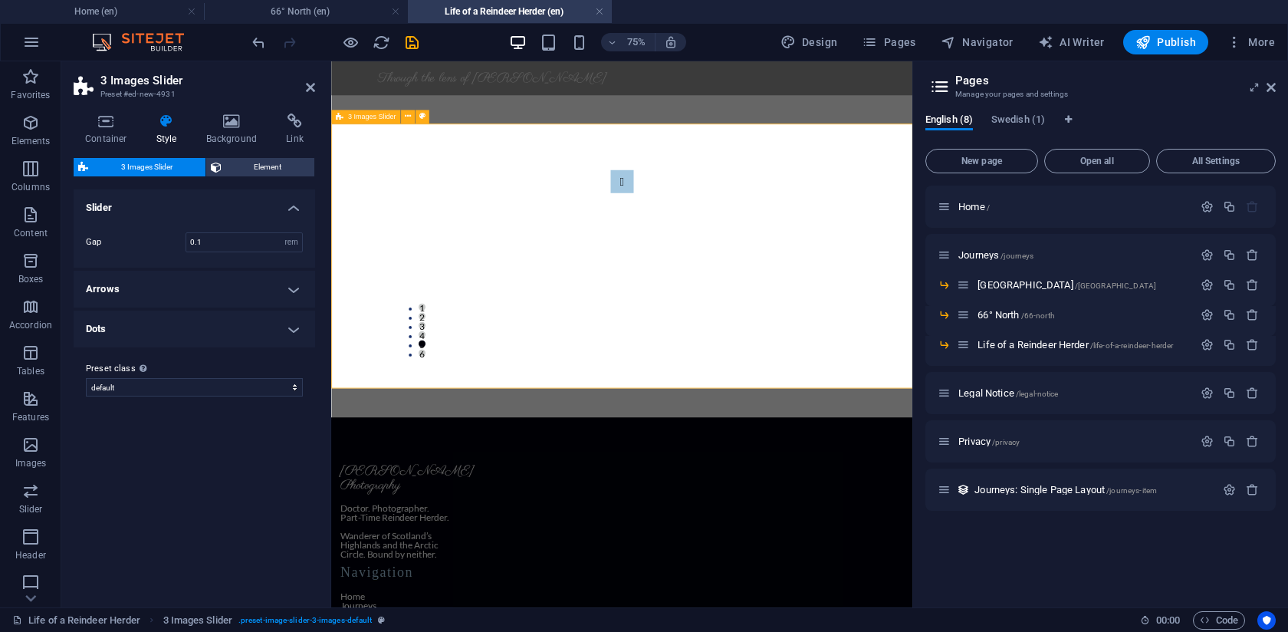
click at [387, 234] on div "1 2 3 4 5 6" at bounding box center [718, 321] width 775 height 353
click at [108, 132] on h4 "Container" at bounding box center [109, 130] width 71 height 32
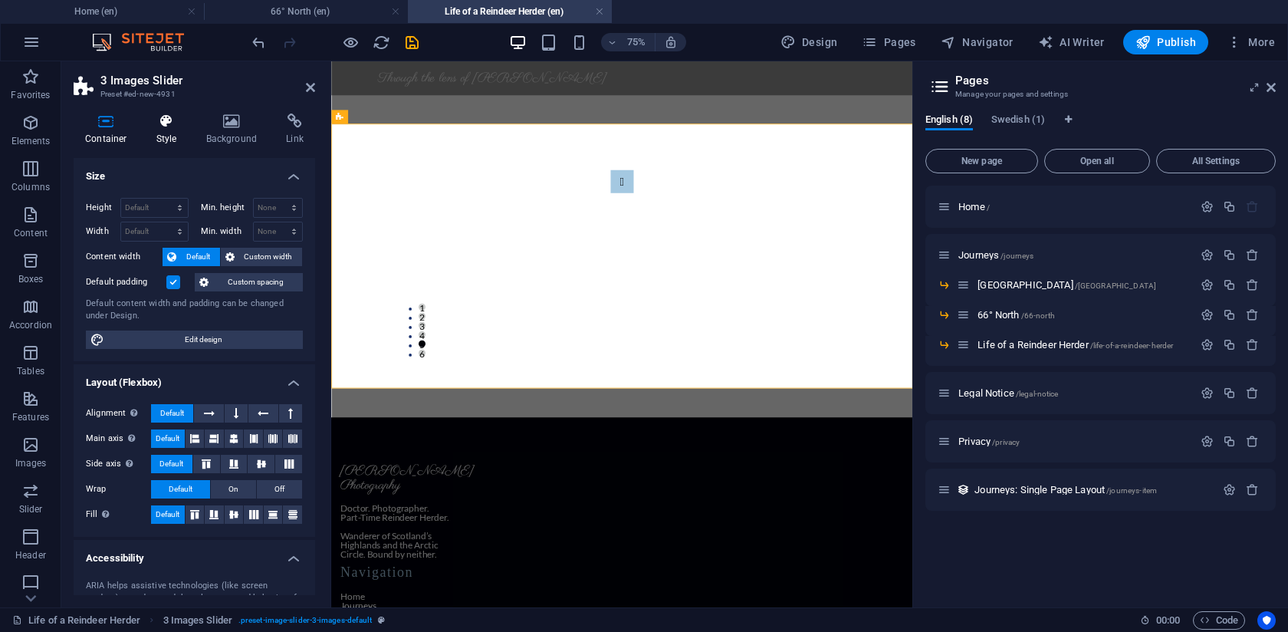
click at [151, 130] on h4 "Style" at bounding box center [170, 130] width 50 height 32
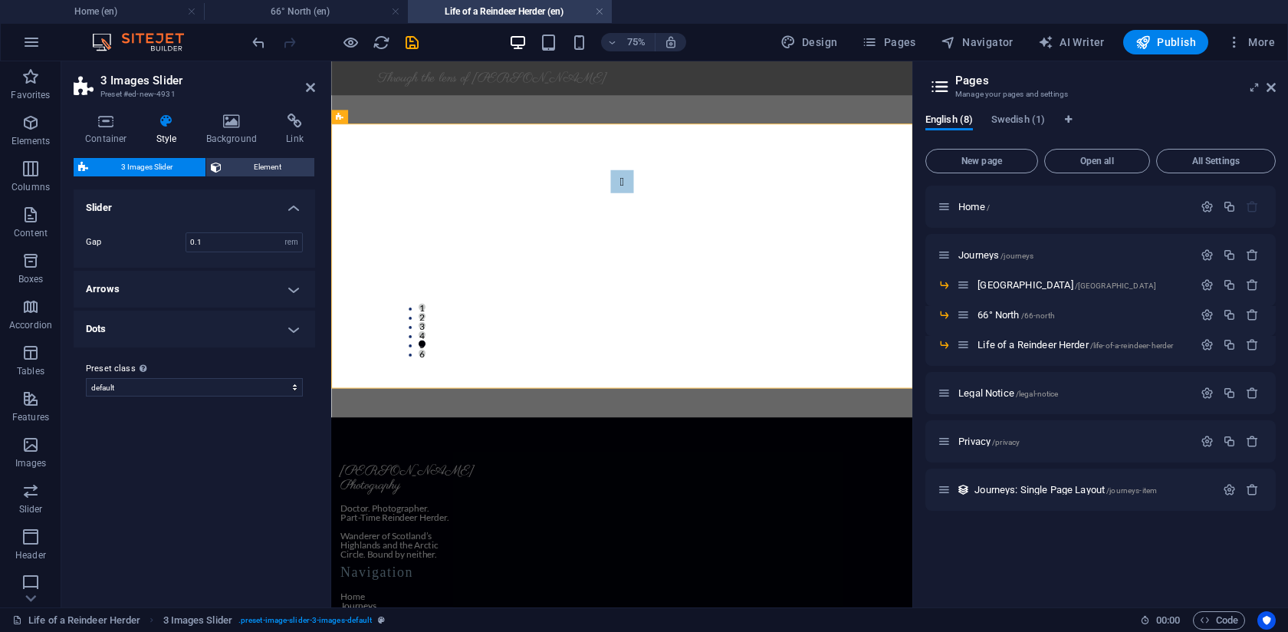
click at [132, 209] on h4 "Slider" at bounding box center [195, 203] width 242 height 28
click at [132, 209] on h4 "Slider" at bounding box center [195, 207] width 242 height 37
click at [127, 291] on h4 "Arrows" at bounding box center [195, 289] width 242 height 37
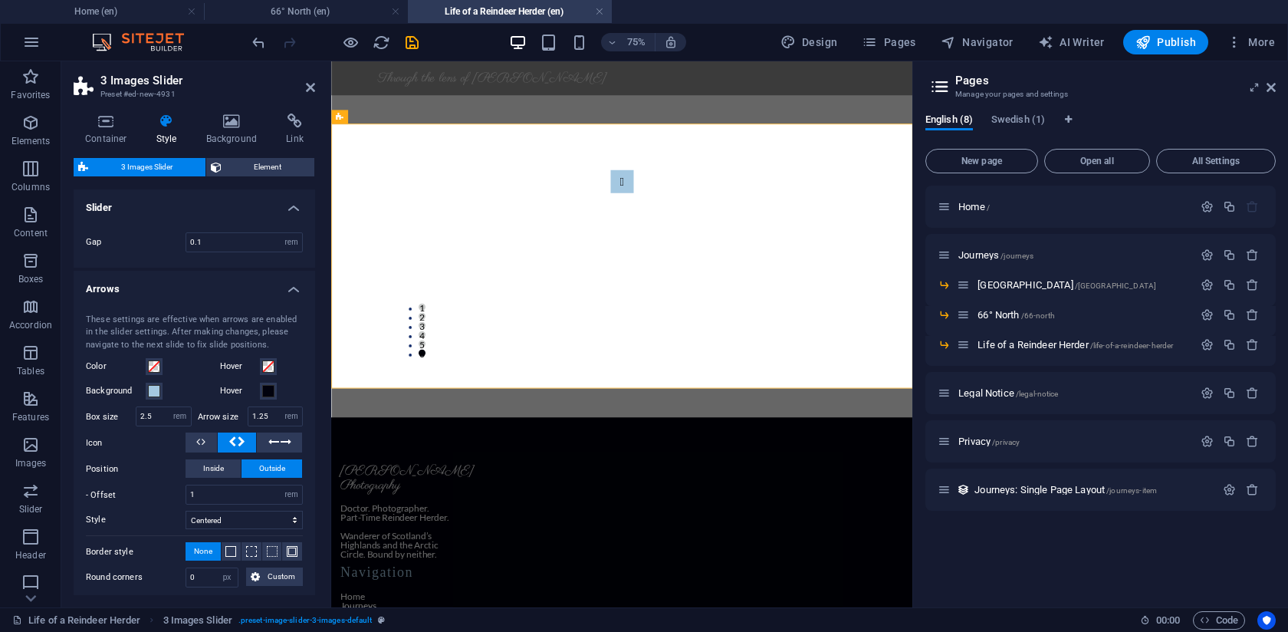
click at [127, 291] on h4 "Arrows" at bounding box center [195, 285] width 242 height 28
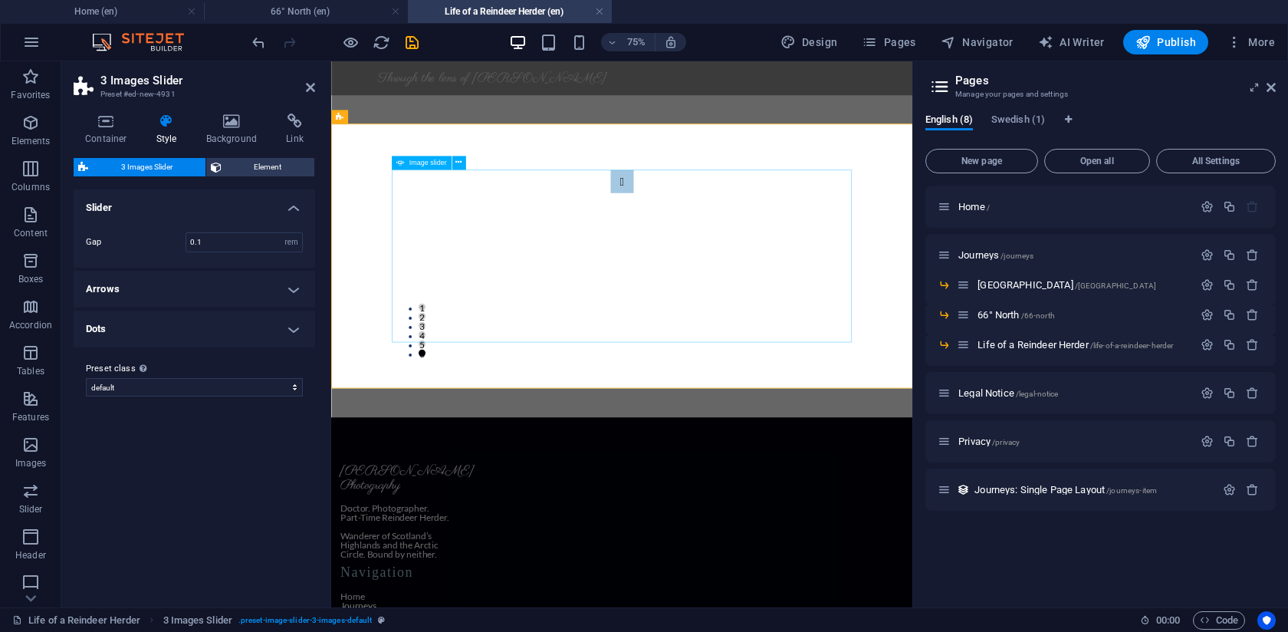
select select "px"
select select "ms"
select select "s"
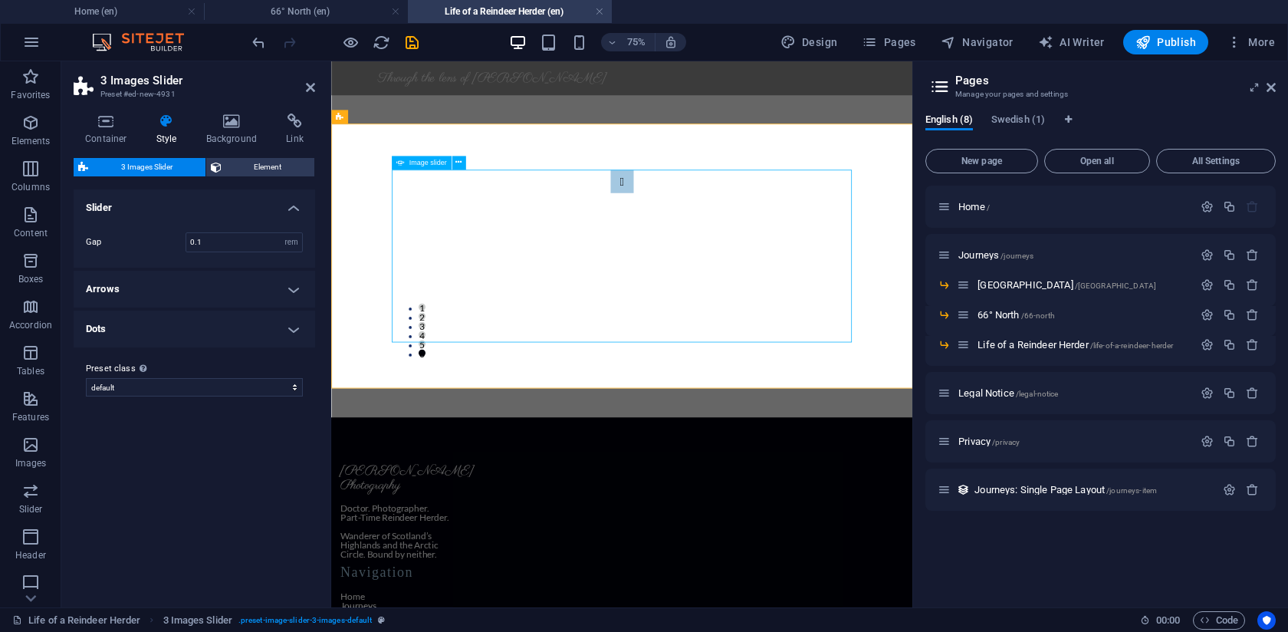
select select "progressive"
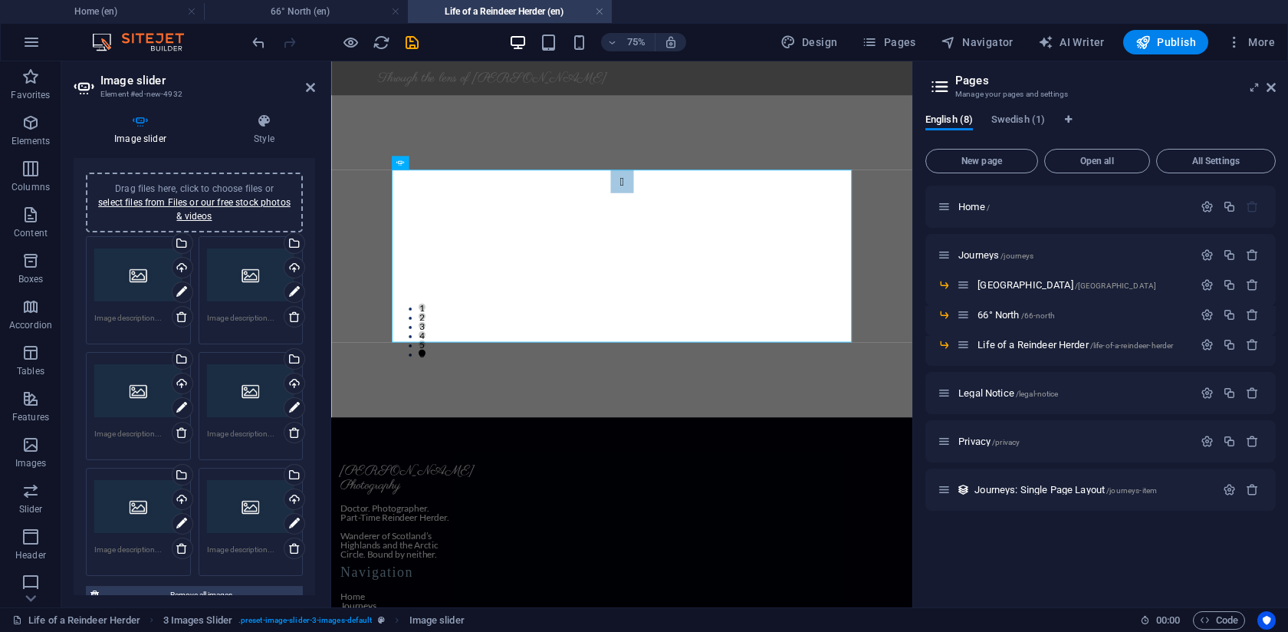
scroll to position [29, 0]
drag, startPoint x: 310, startPoint y: 82, endPoint x: 248, endPoint y: 21, distance: 86.2
click at [310, 82] on icon at bounding box center [310, 87] width 9 height 12
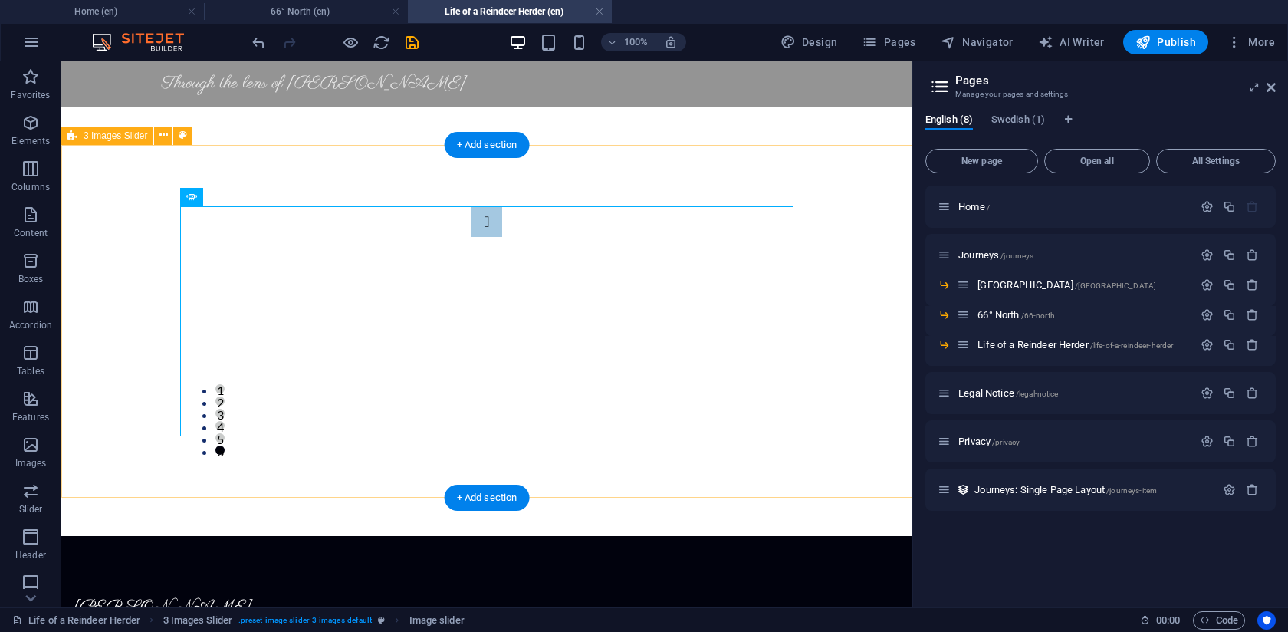
click at [119, 183] on div "1 2 3 4 5 6" at bounding box center [486, 321] width 851 height 353
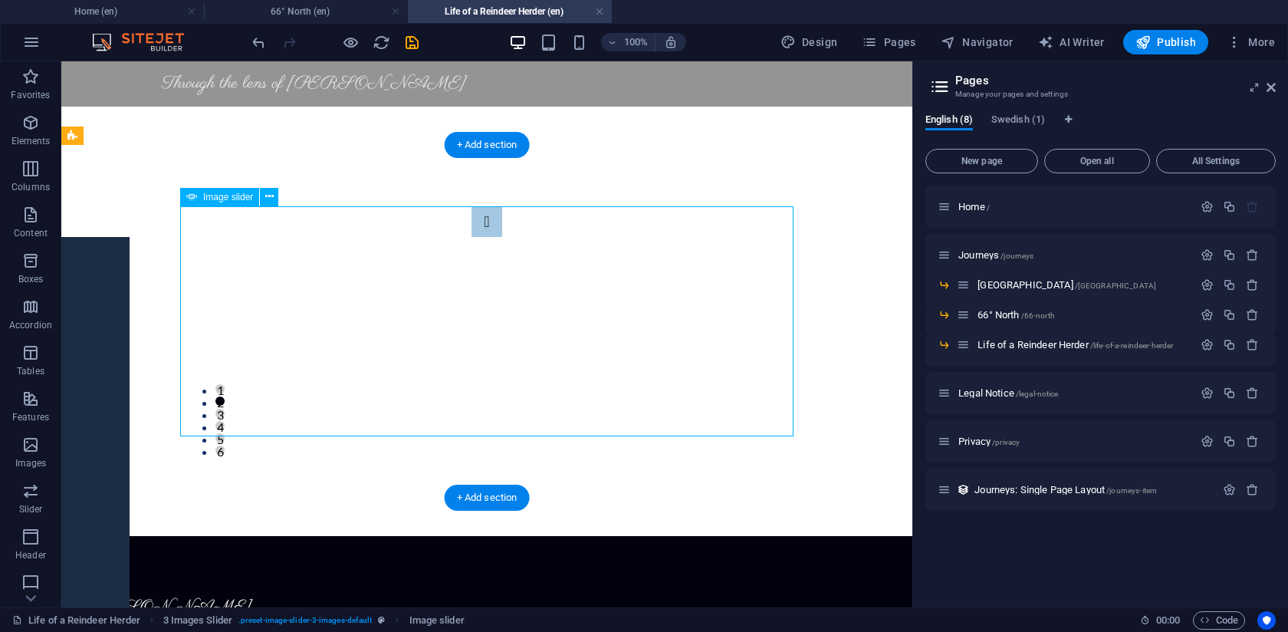
click at [712, 414] on div "1 2 3 4 5 6" at bounding box center [487, 321] width 614 height 230
select select "px"
select select "ms"
select select "s"
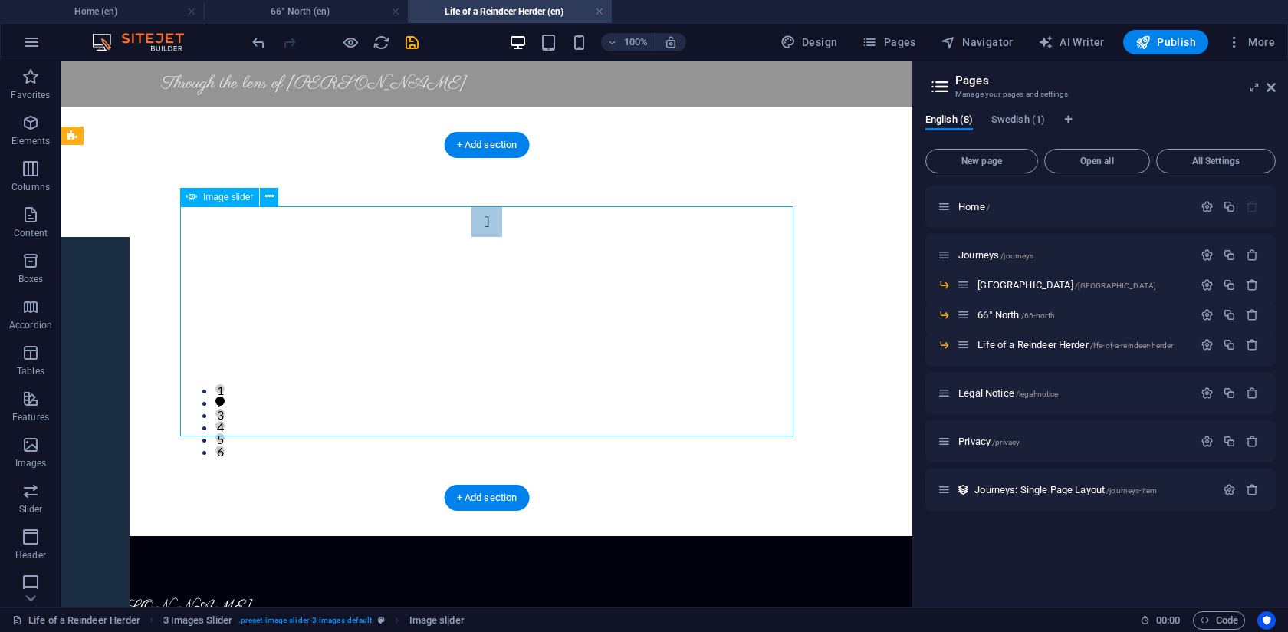
select select "progressive"
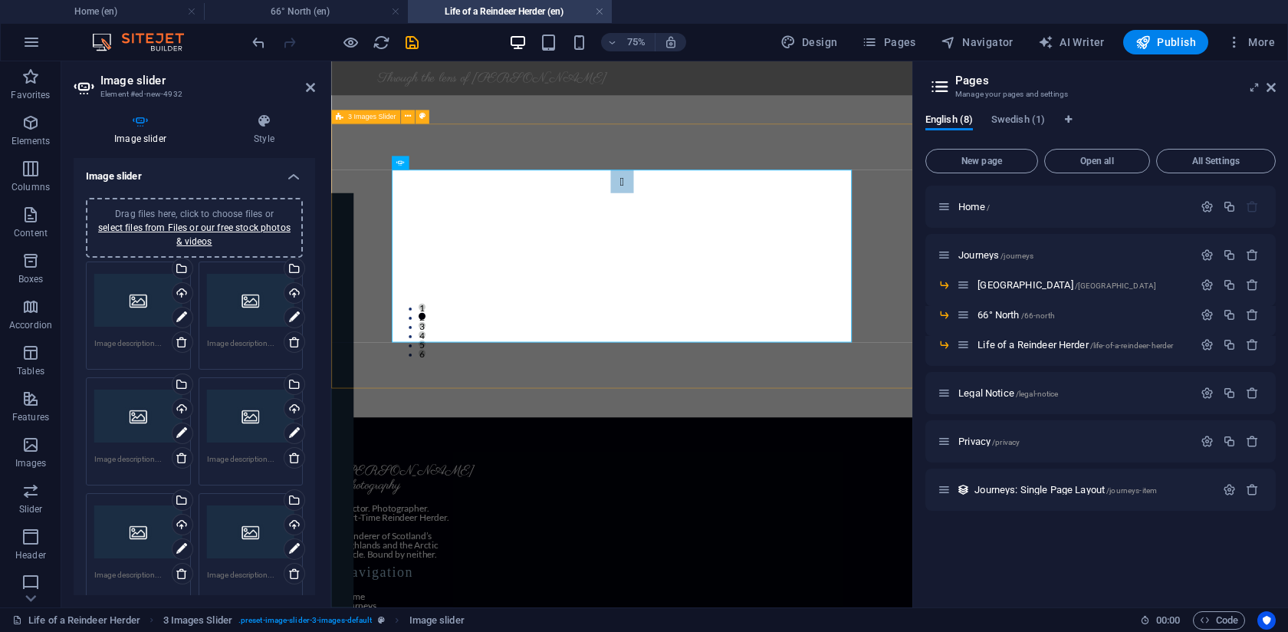
click at [1072, 173] on div "1 2 3 4 5 6" at bounding box center [718, 321] width 775 height 353
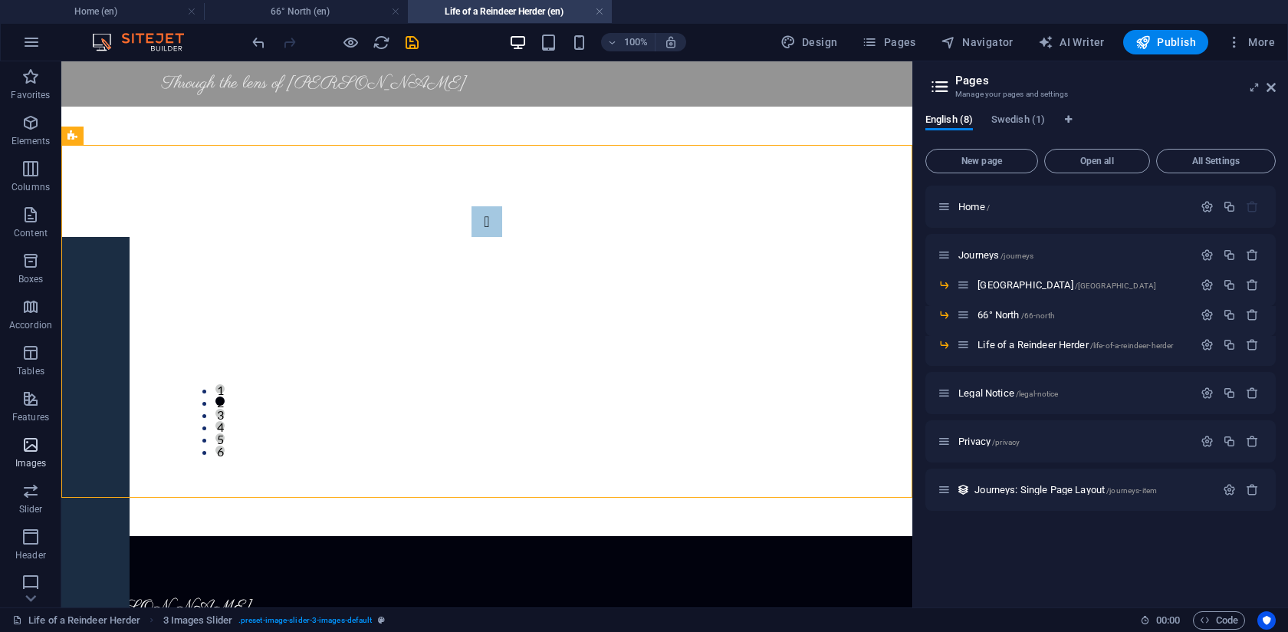
click at [22, 454] on span "Images" at bounding box center [30, 454] width 61 height 37
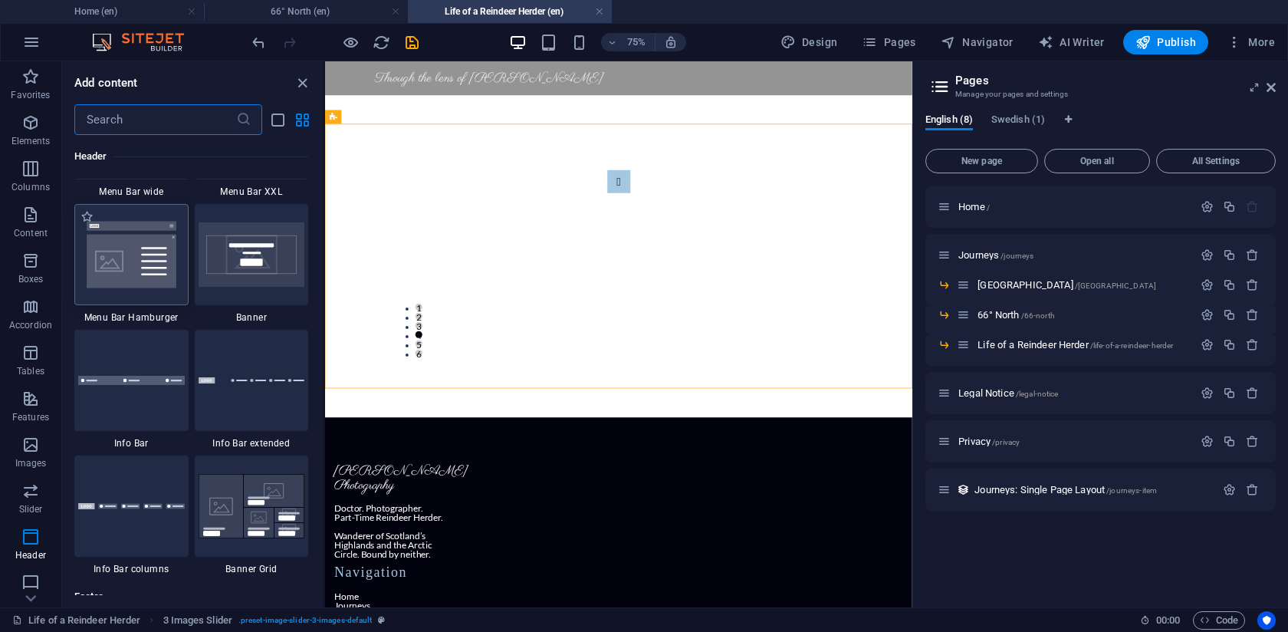
scroll to position [9717, 0]
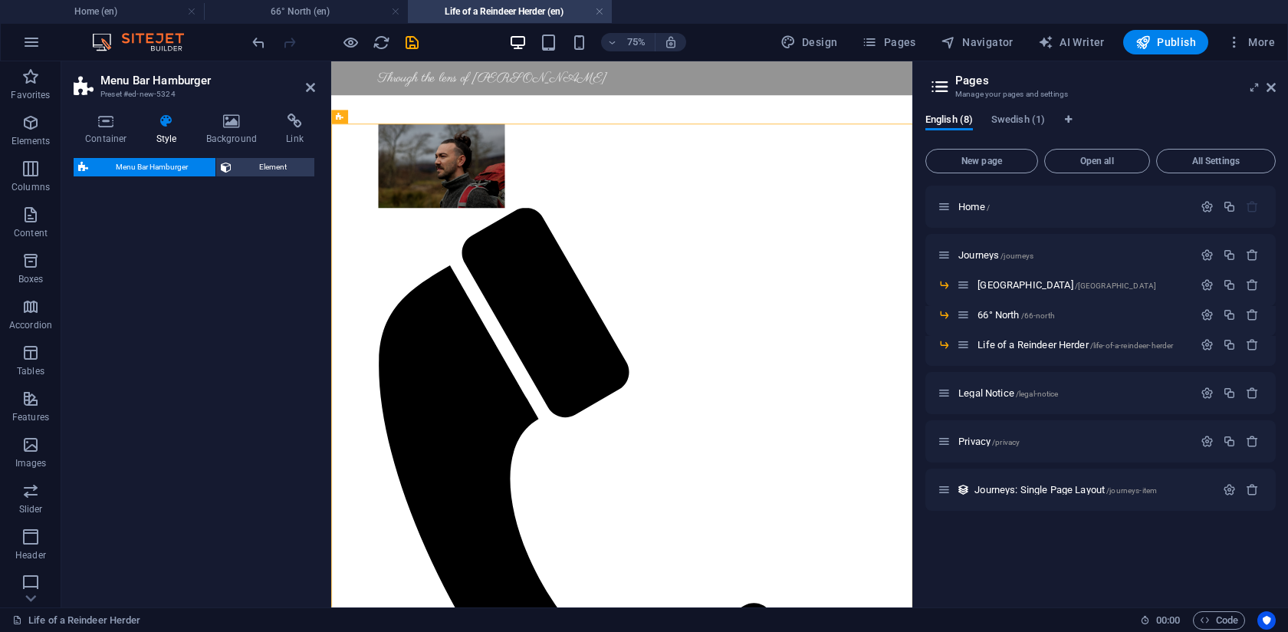
select select "rem"
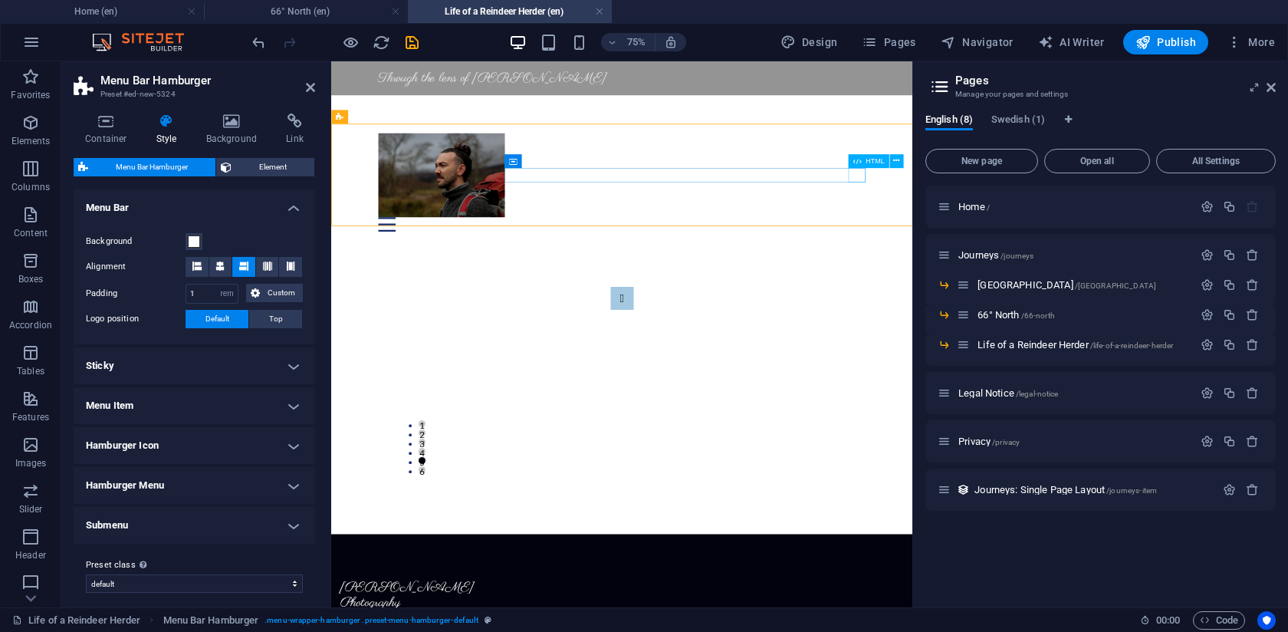
click at [1027, 269] on div "Menu" at bounding box center [719, 278] width 650 height 19
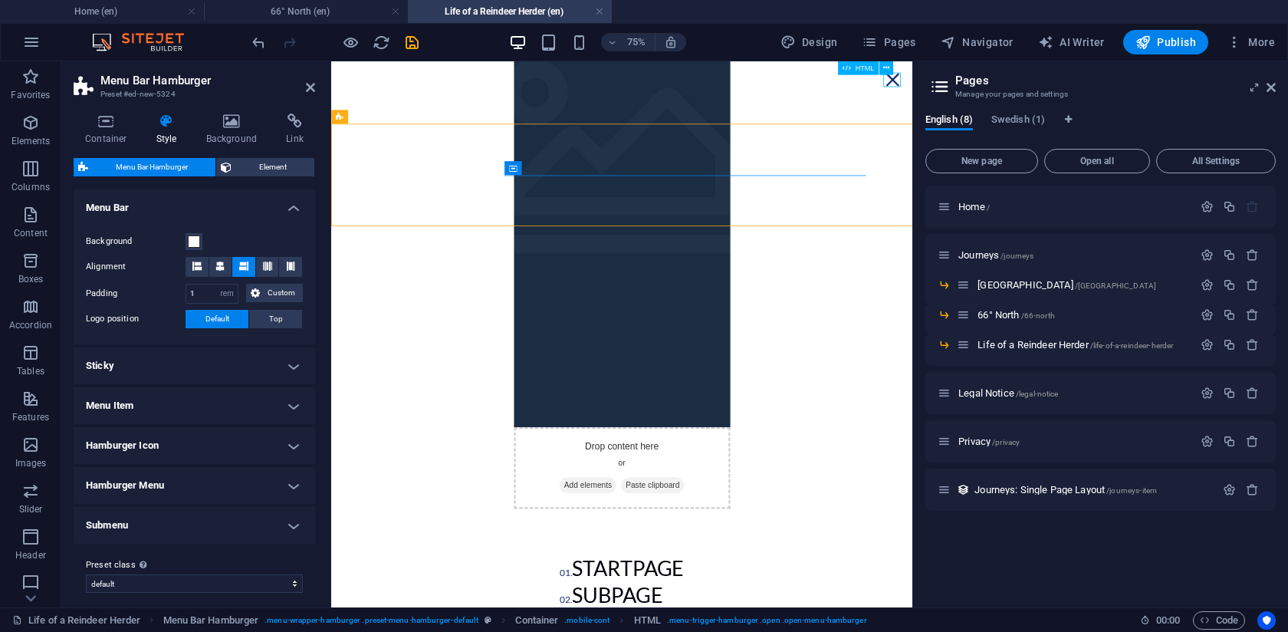
click at [1078, 88] on div "Menu" at bounding box center [1079, 86] width 23 height 19
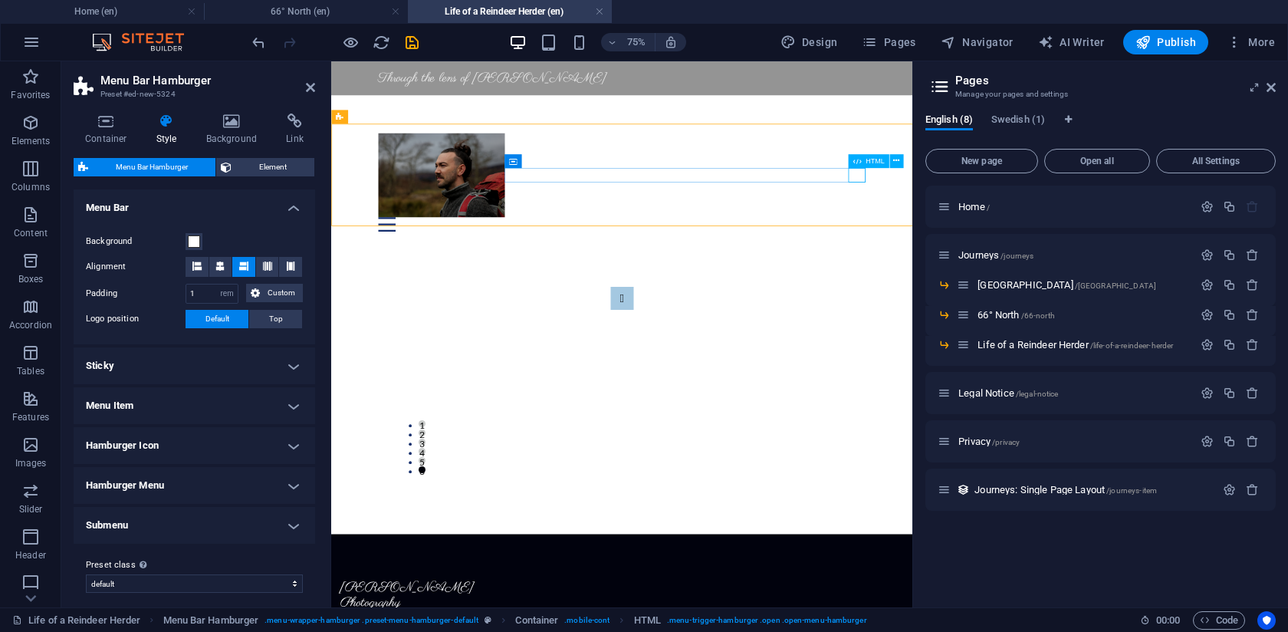
click at [1031, 269] on div "Menu" at bounding box center [719, 278] width 650 height 19
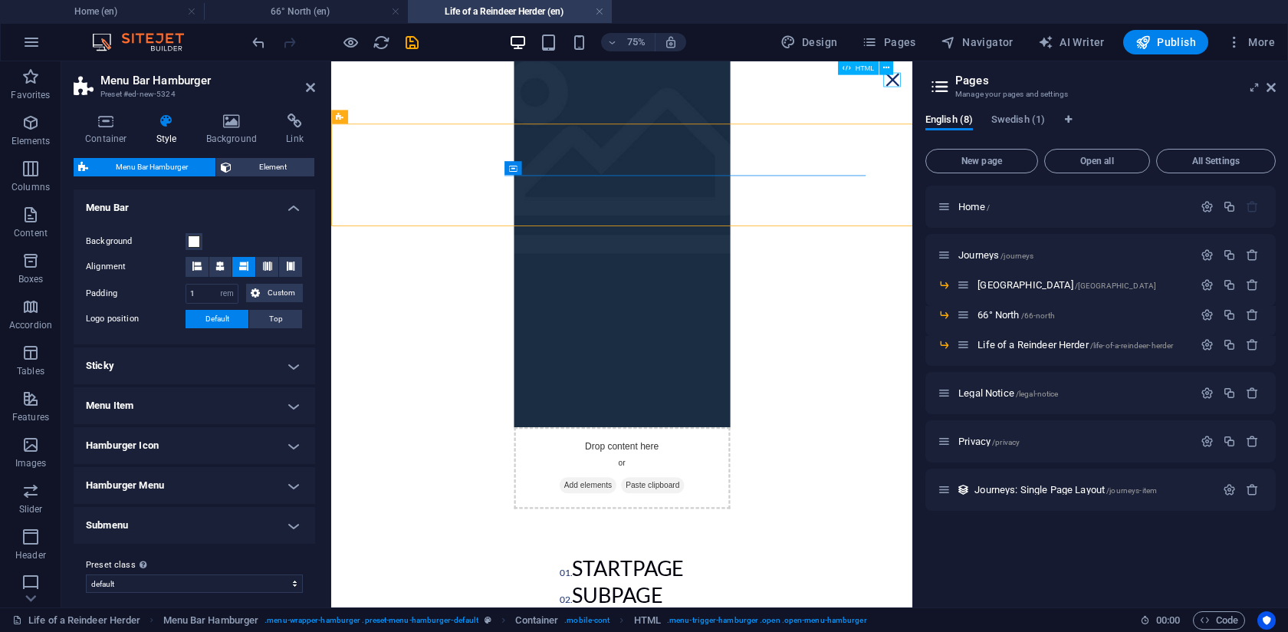
click at [1075, 87] on div "Menu" at bounding box center [1079, 86] width 23 height 19
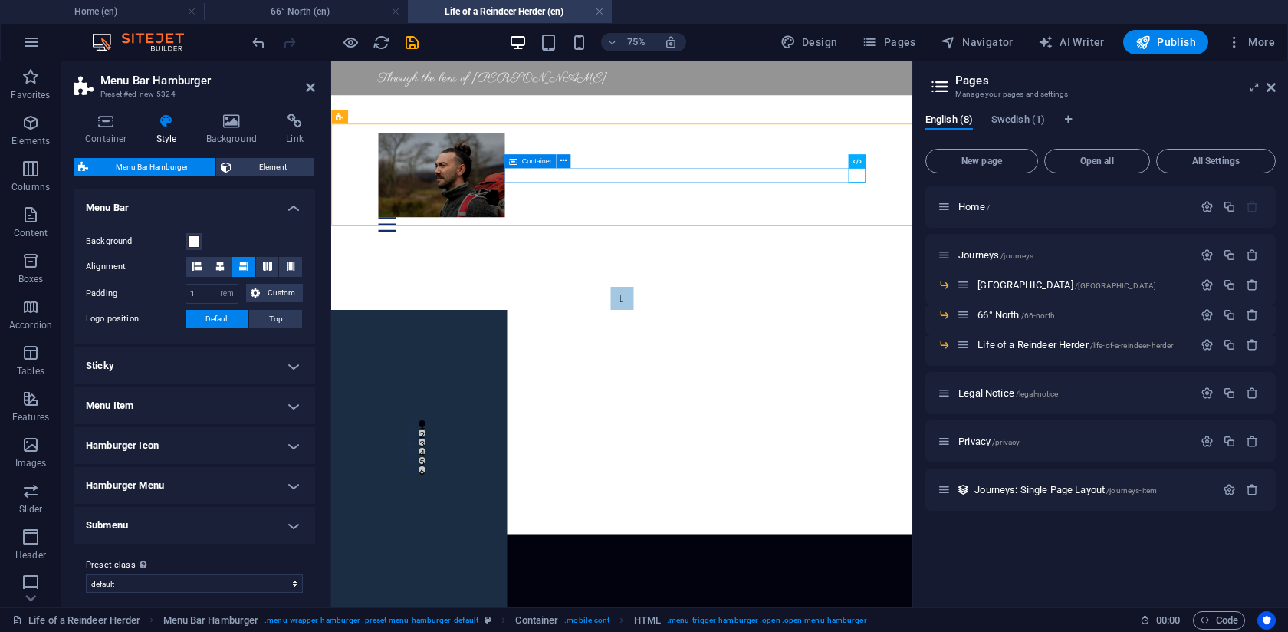
click at [633, 269] on div "Menu" at bounding box center [719, 278] width 650 height 19
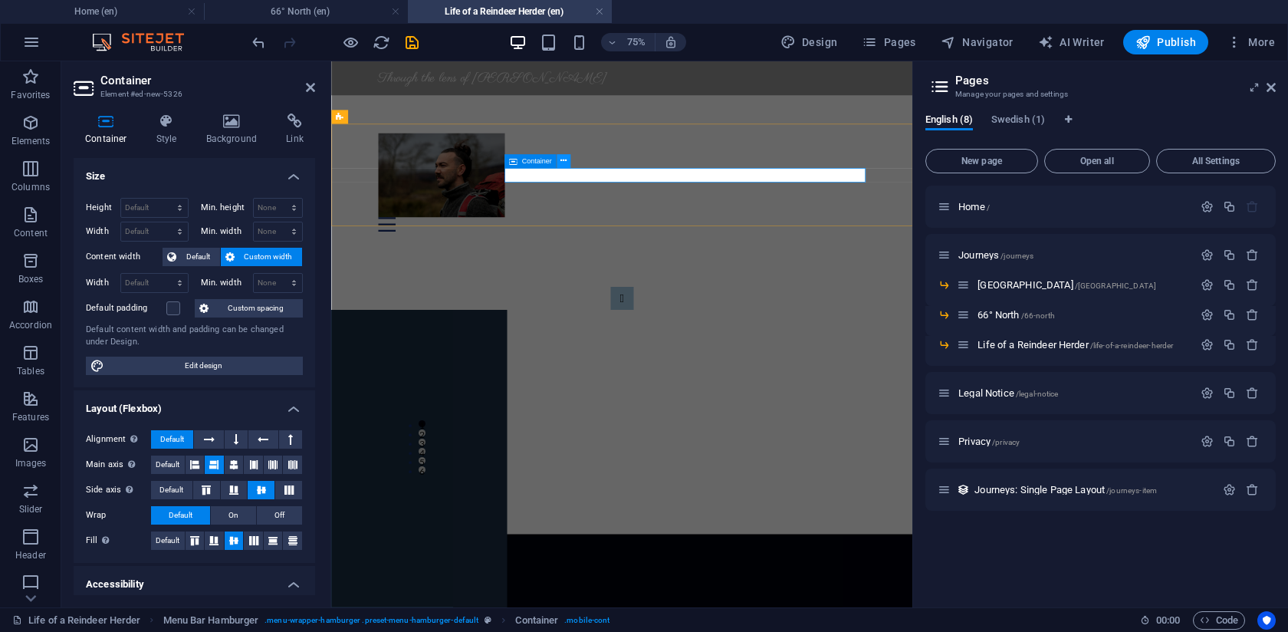
click at [561, 159] on icon at bounding box center [564, 161] width 6 height 12
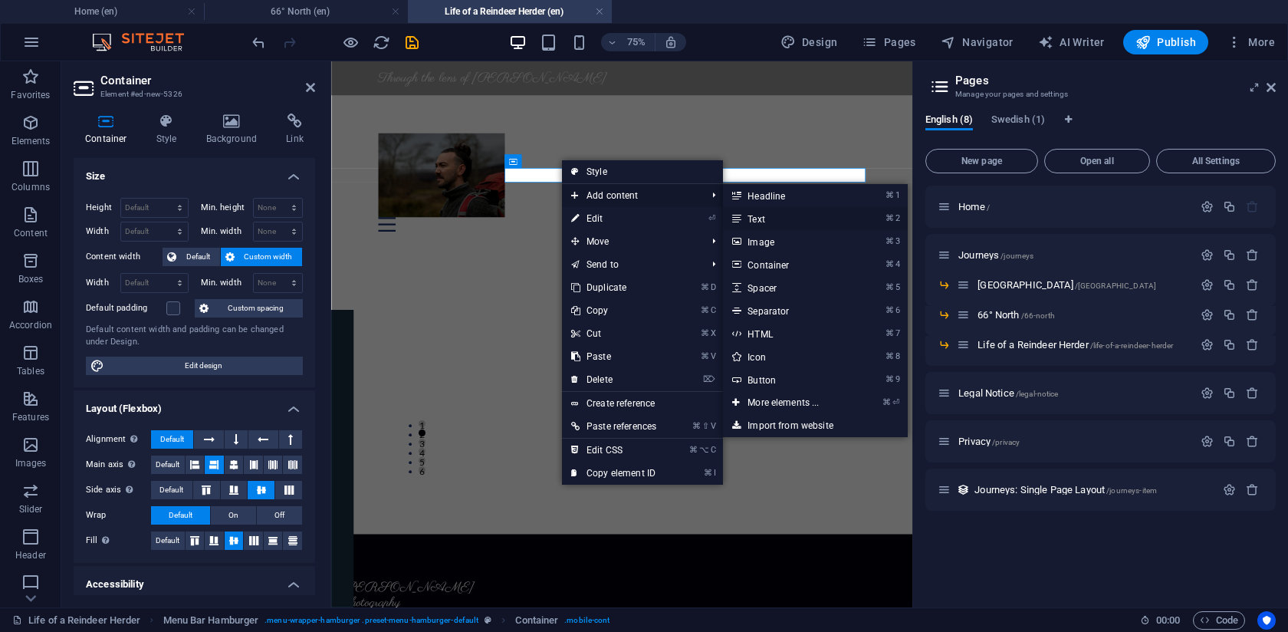
drag, startPoint x: 773, startPoint y: 224, endPoint x: 589, endPoint y: 217, distance: 184.2
click at [773, 224] on link "⌘ 2 Text" at bounding box center [786, 218] width 127 height 23
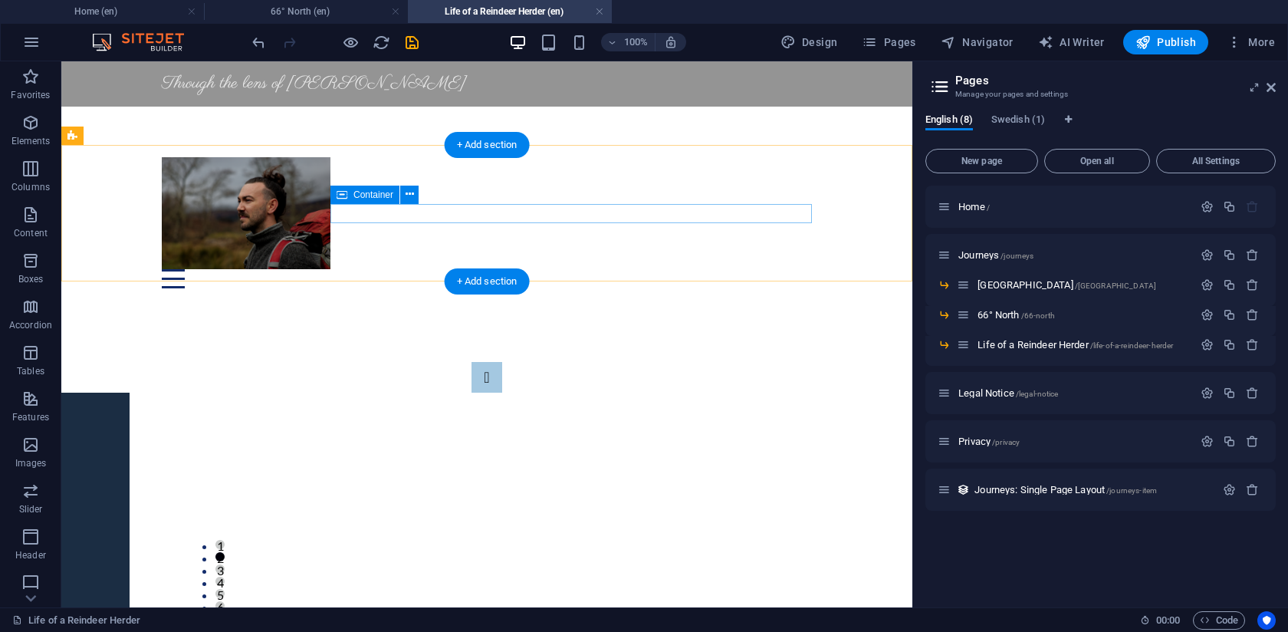
click at [531, 269] on div "Menu" at bounding box center [487, 278] width 650 height 19
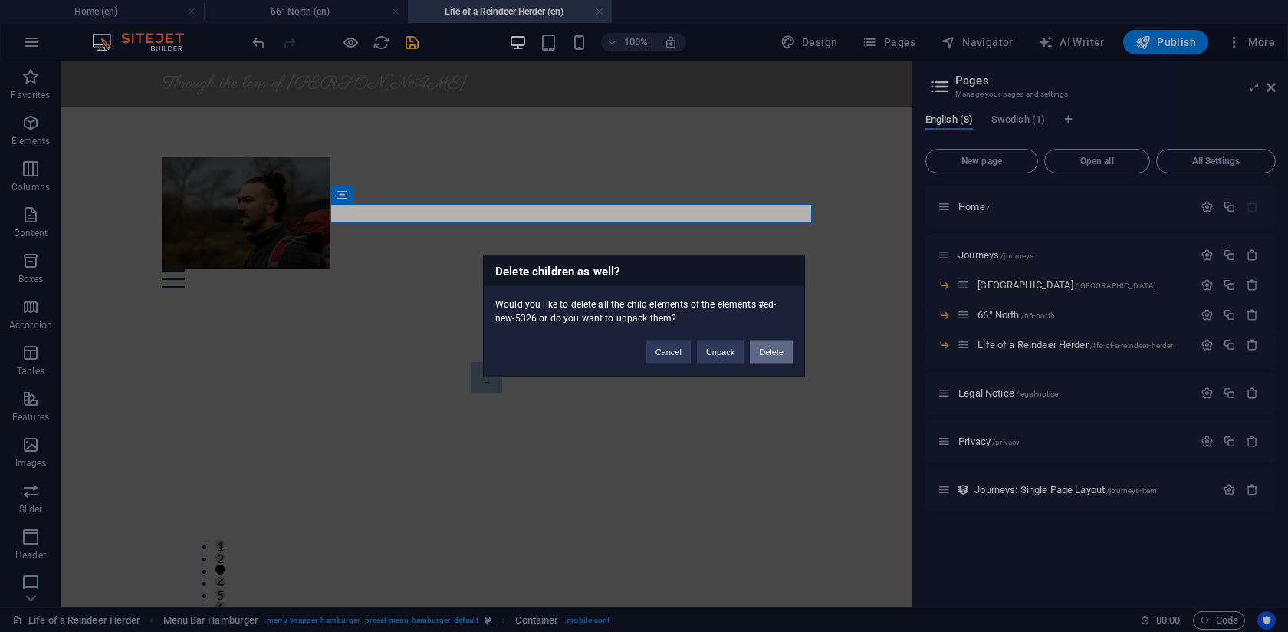
drag, startPoint x: 763, startPoint y: 352, endPoint x: 702, endPoint y: 290, distance: 87.3
click at [763, 352] on button "Delete" at bounding box center [771, 352] width 43 height 23
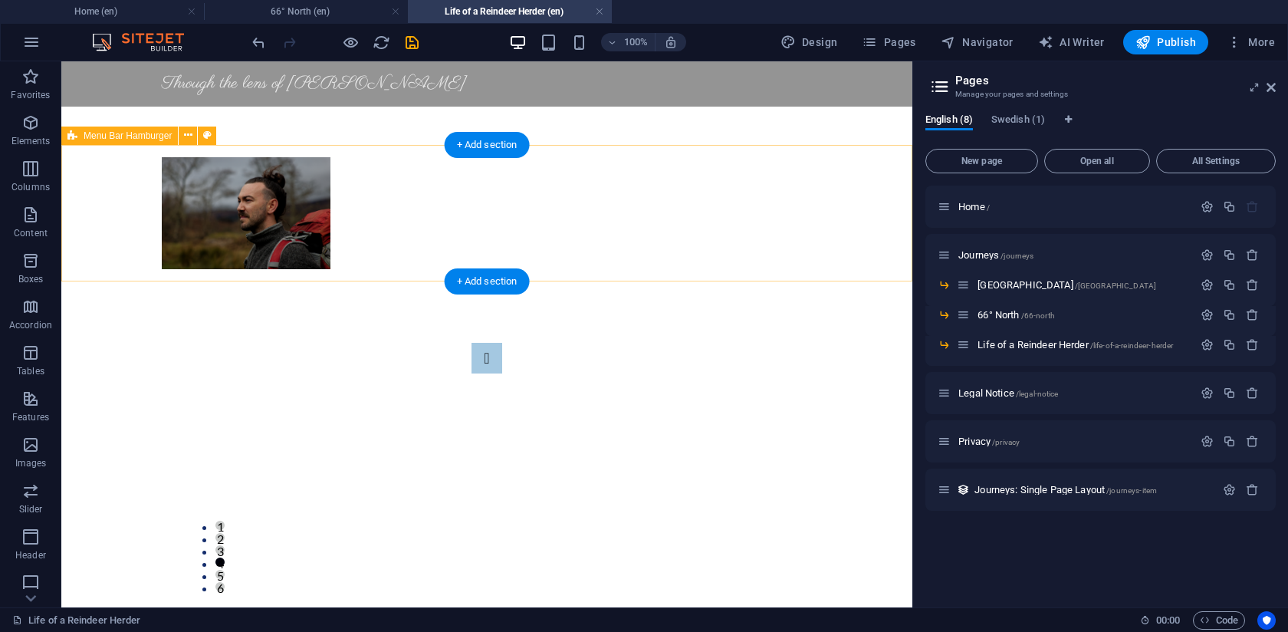
click at [406, 211] on div "Drop content here or Add elements Paste clipboard 01. STARTPAGE 02. SUBPAGE 03.…" at bounding box center [486, 213] width 851 height 137
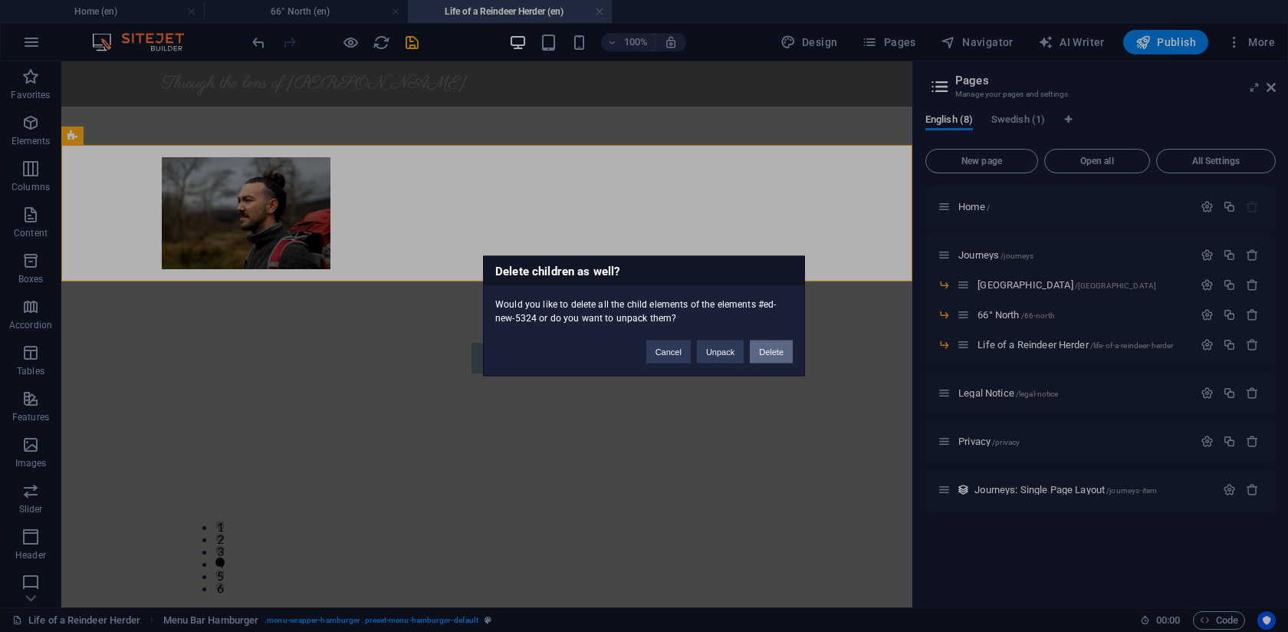
drag, startPoint x: 788, startPoint y: 350, endPoint x: 727, endPoint y: 288, distance: 86.8
click at [788, 350] on button "Delete" at bounding box center [771, 352] width 43 height 23
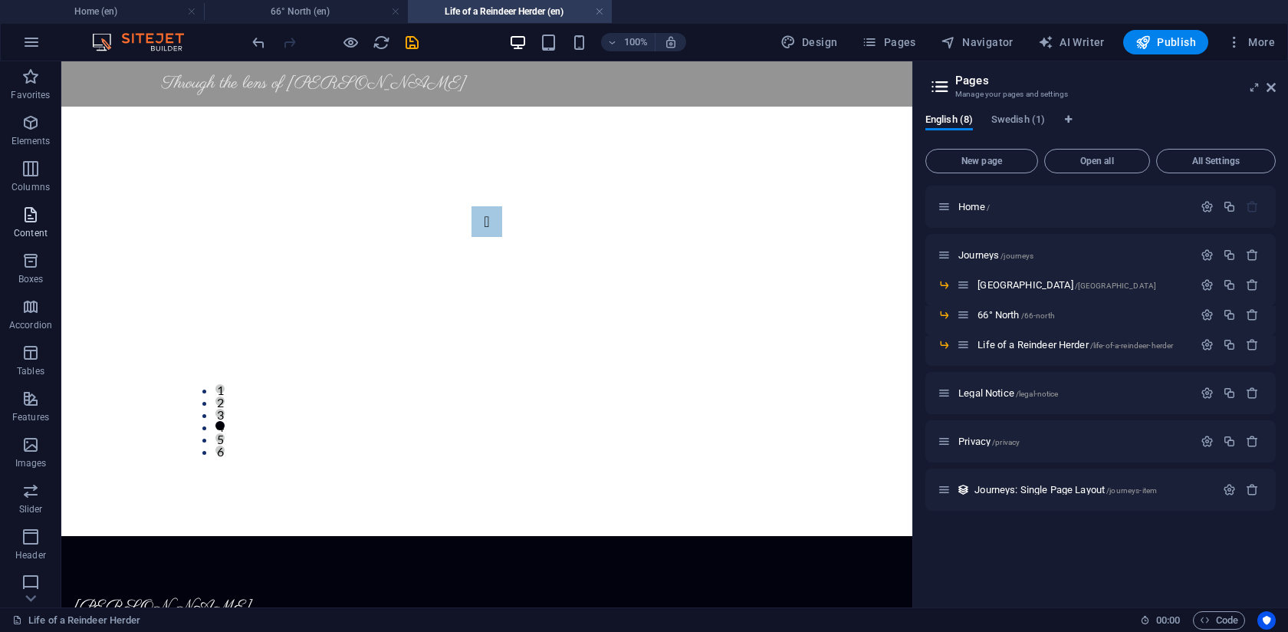
click at [30, 222] on icon "button" at bounding box center [30, 215] width 18 height 18
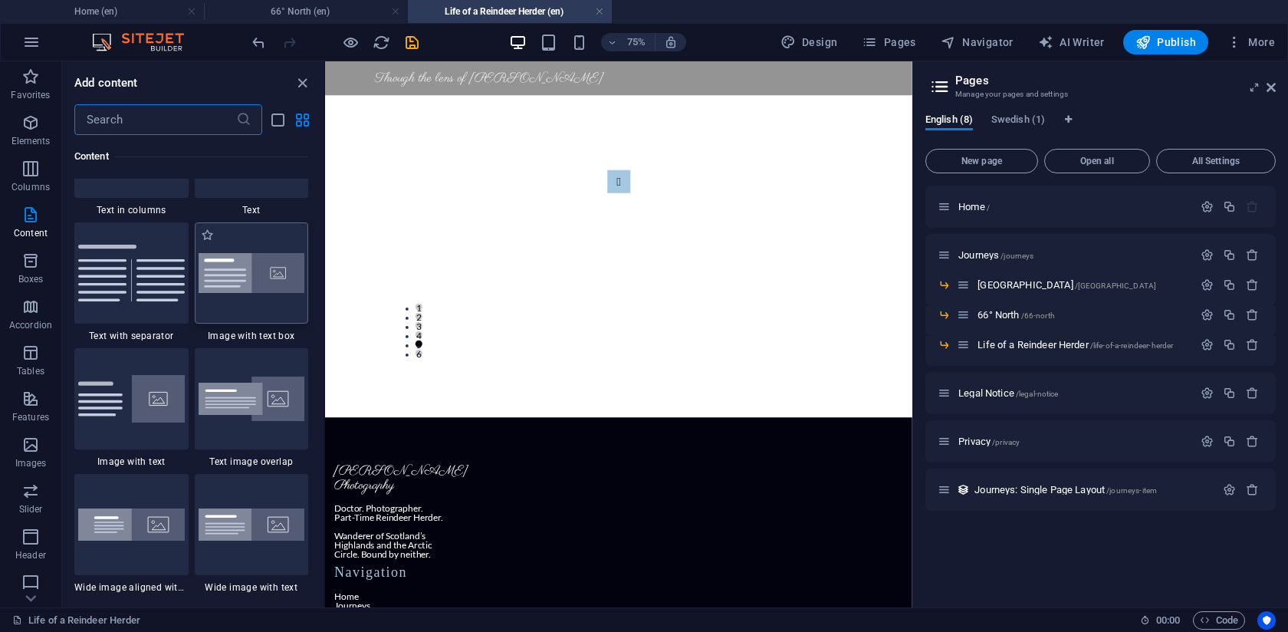
scroll to position [2768, 0]
click at [241, 401] on img at bounding box center [252, 396] width 107 height 45
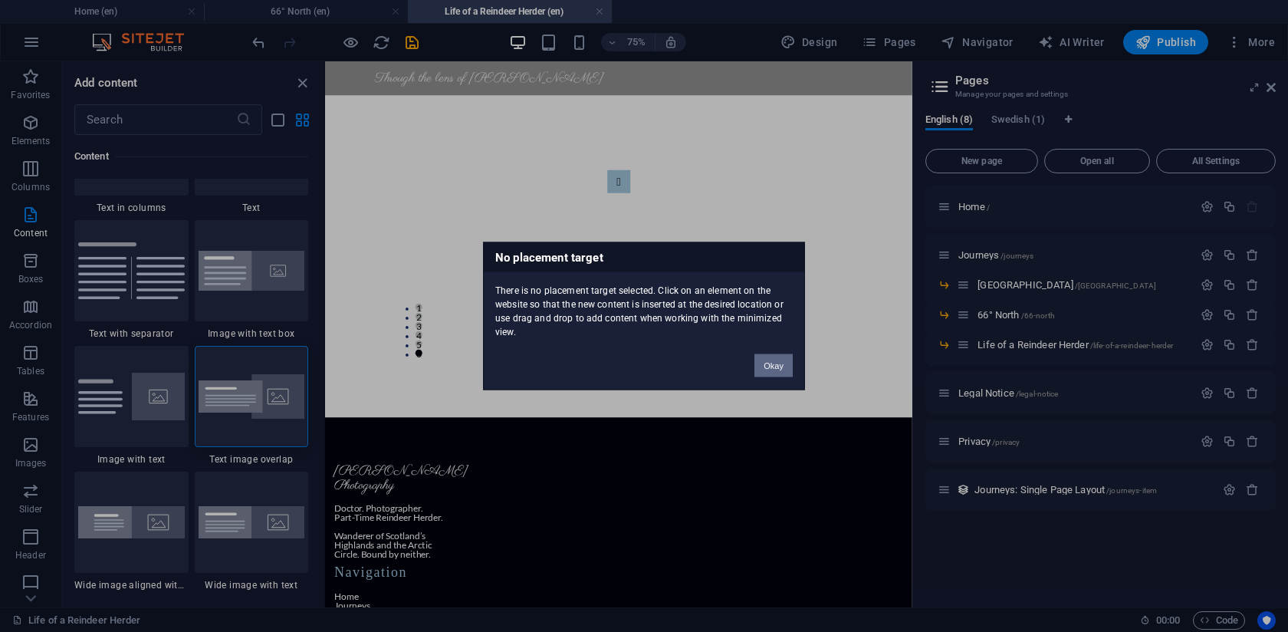
click at [775, 367] on button "Okay" at bounding box center [774, 365] width 38 height 23
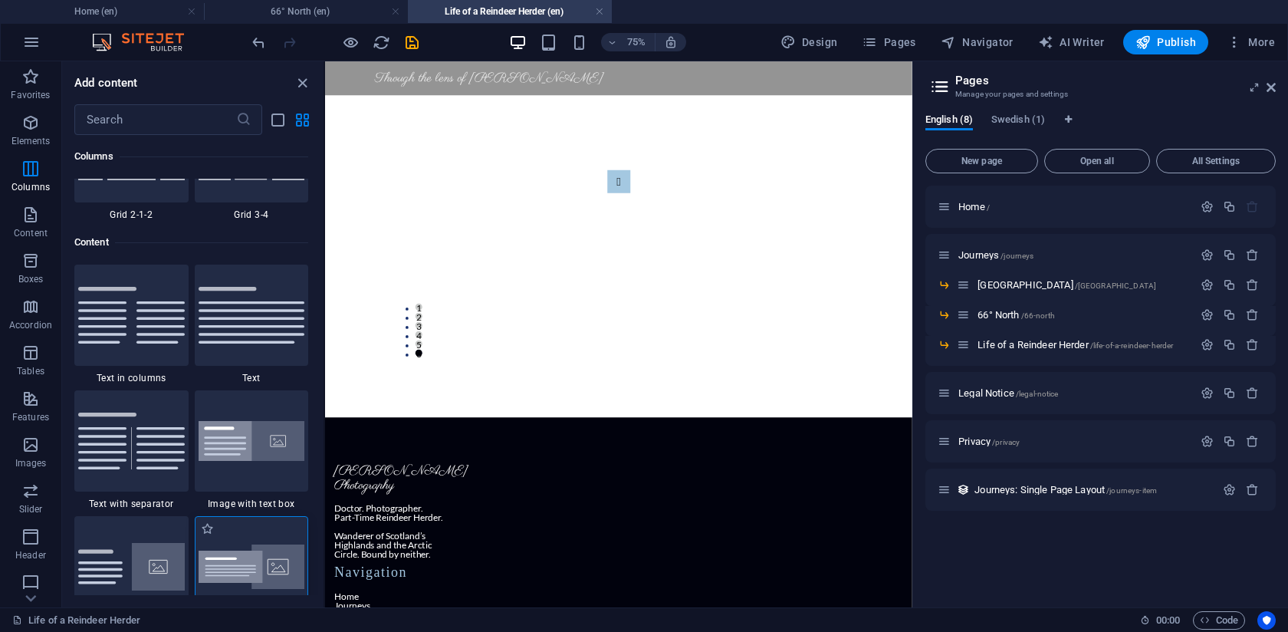
scroll to position [2607, 0]
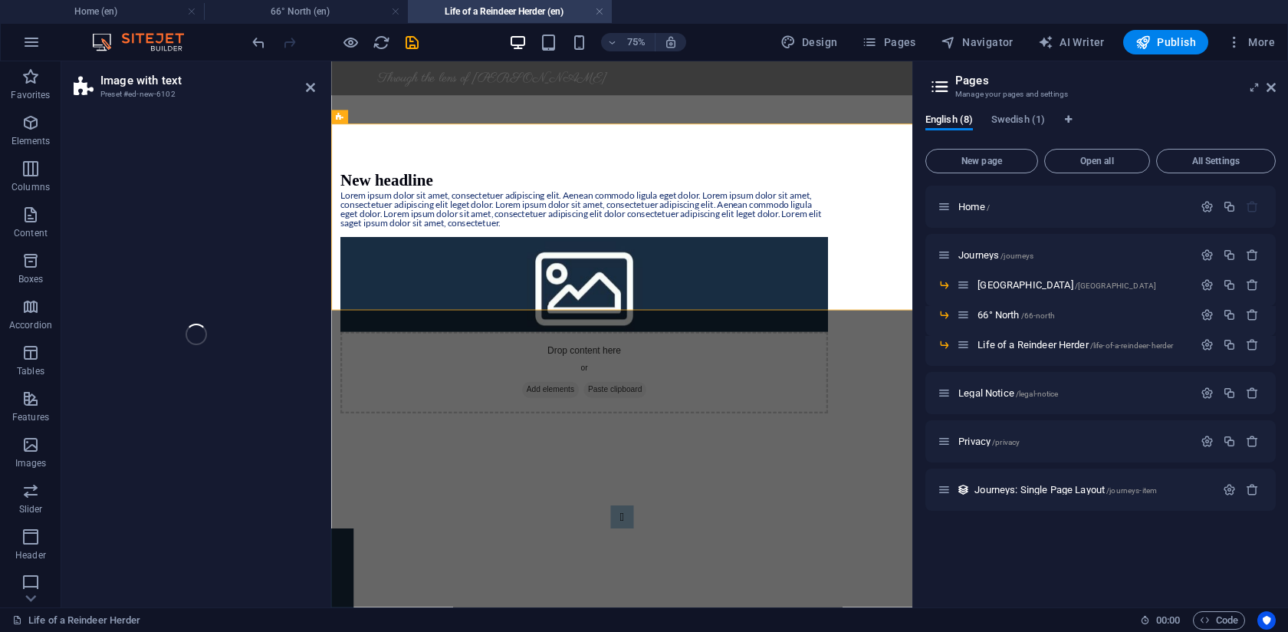
select select "rem"
select select "px"
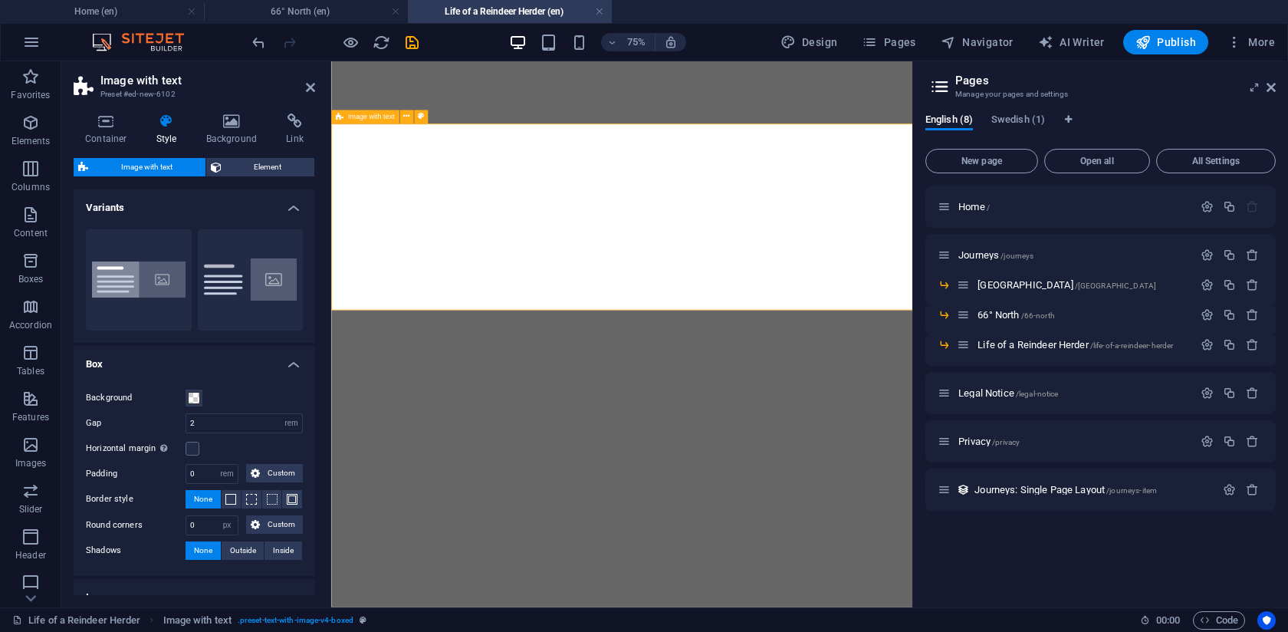
select select "rem"
select select "px"
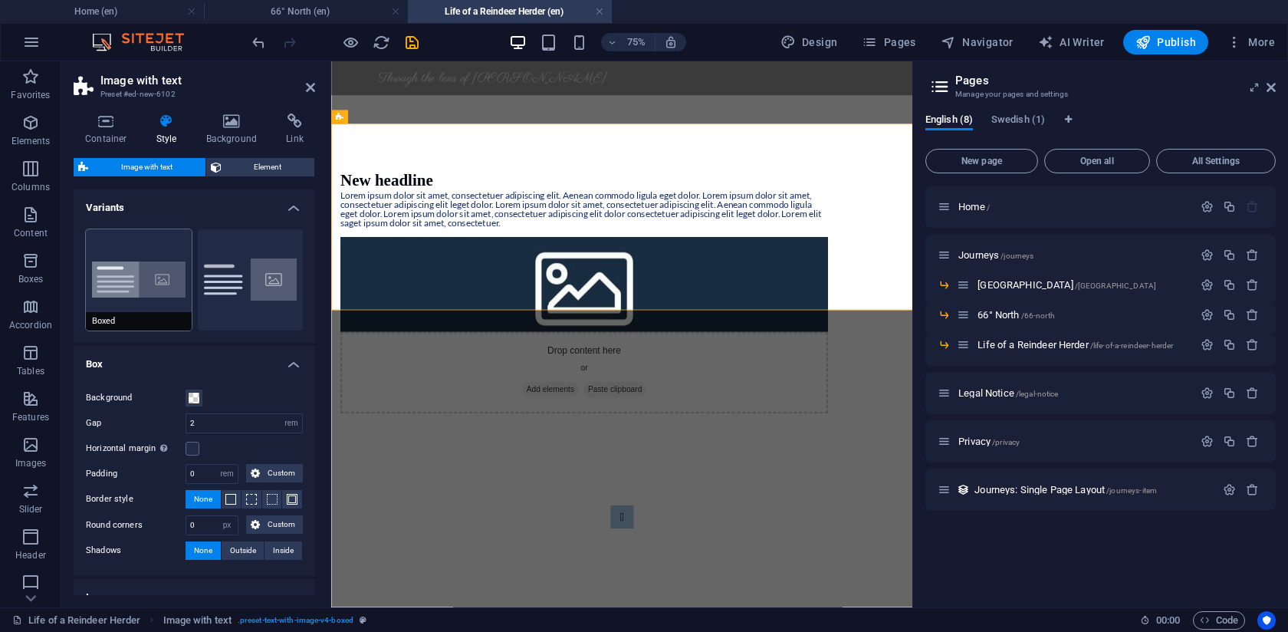
click at [164, 273] on button "Boxed" at bounding box center [139, 279] width 106 height 101
type input "0"
type input "2.5"
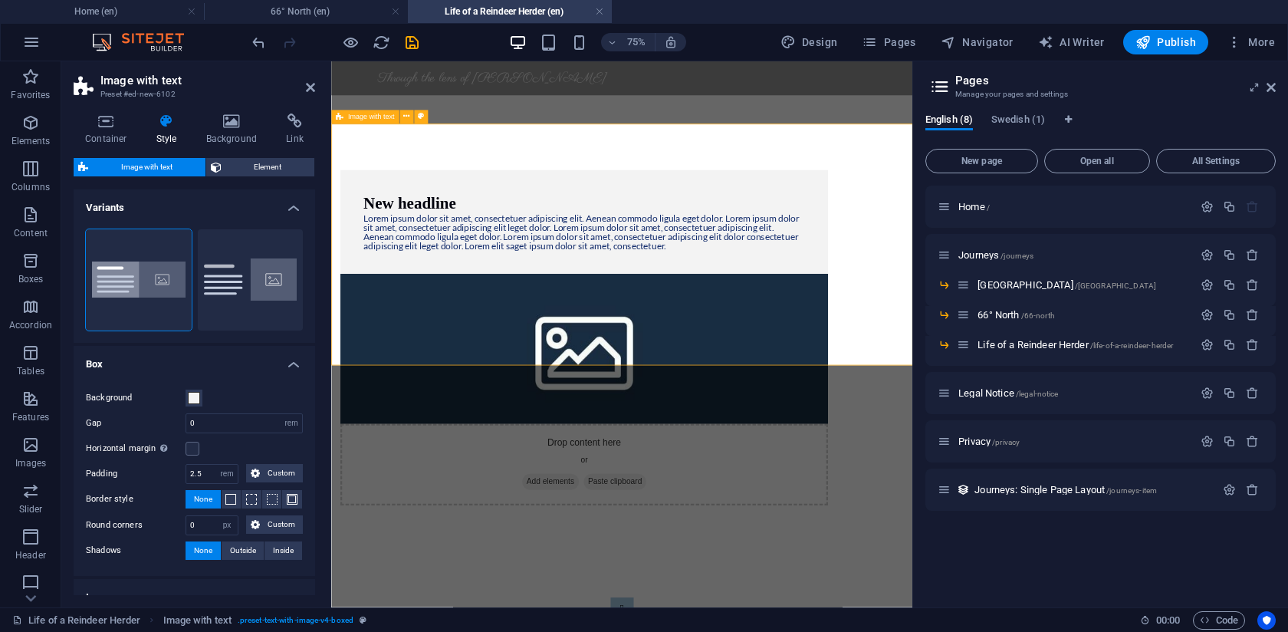
click at [620, 192] on div "New headline Lorem ipsum dolor sit amet, consectetuer adipiscing elit. Aenean c…" at bounding box center [718, 430] width 775 height 570
click at [697, 242] on div "New headline Lorem ipsum dolor sit amet, consectetuer adipiscing elit. Aenean c…" at bounding box center [669, 275] width 650 height 138
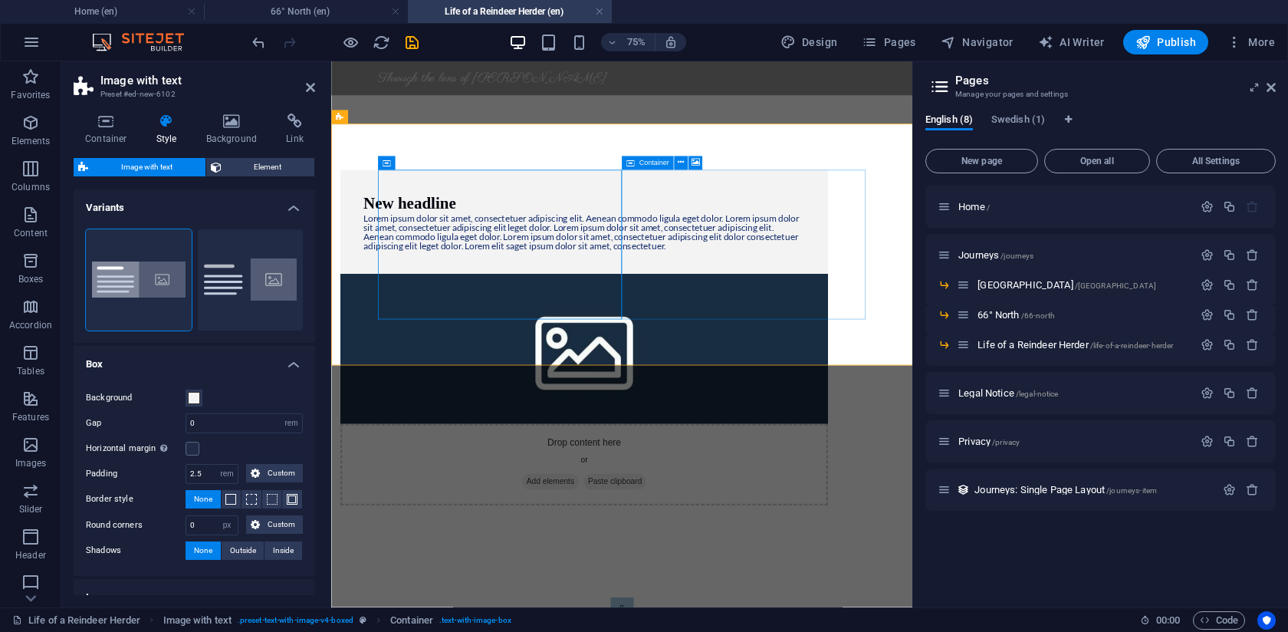
click at [755, 545] on div "Drop content here or Add elements Paste clipboard" at bounding box center [669, 599] width 650 height 109
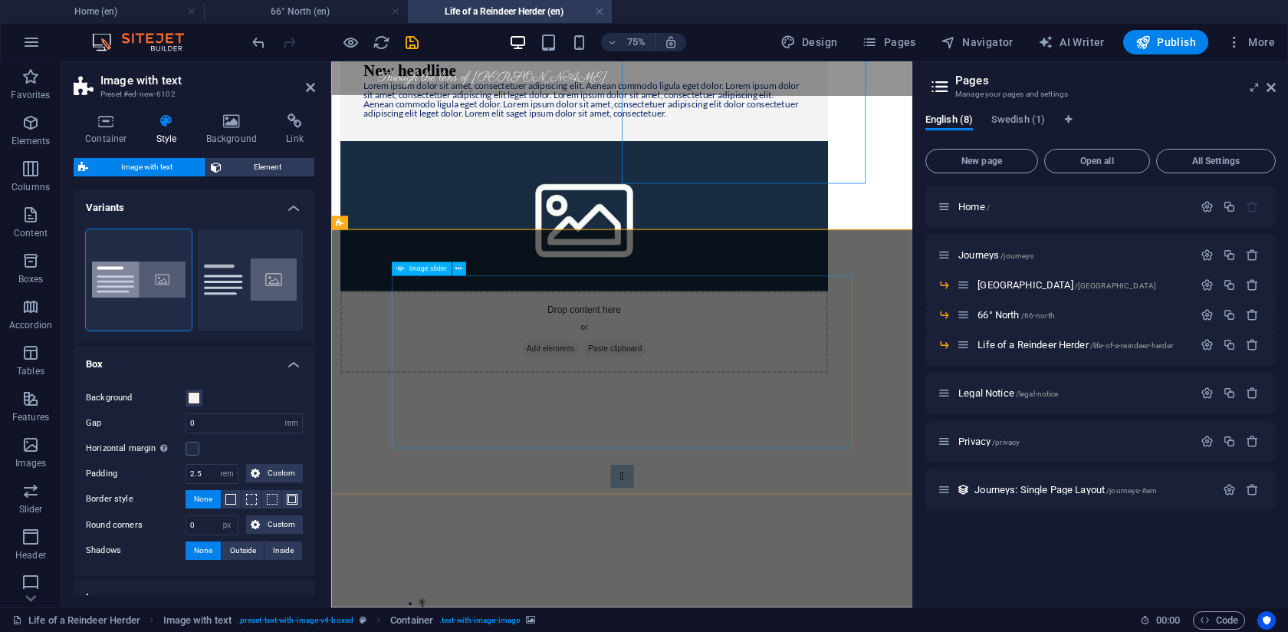
scroll to position [183, 0]
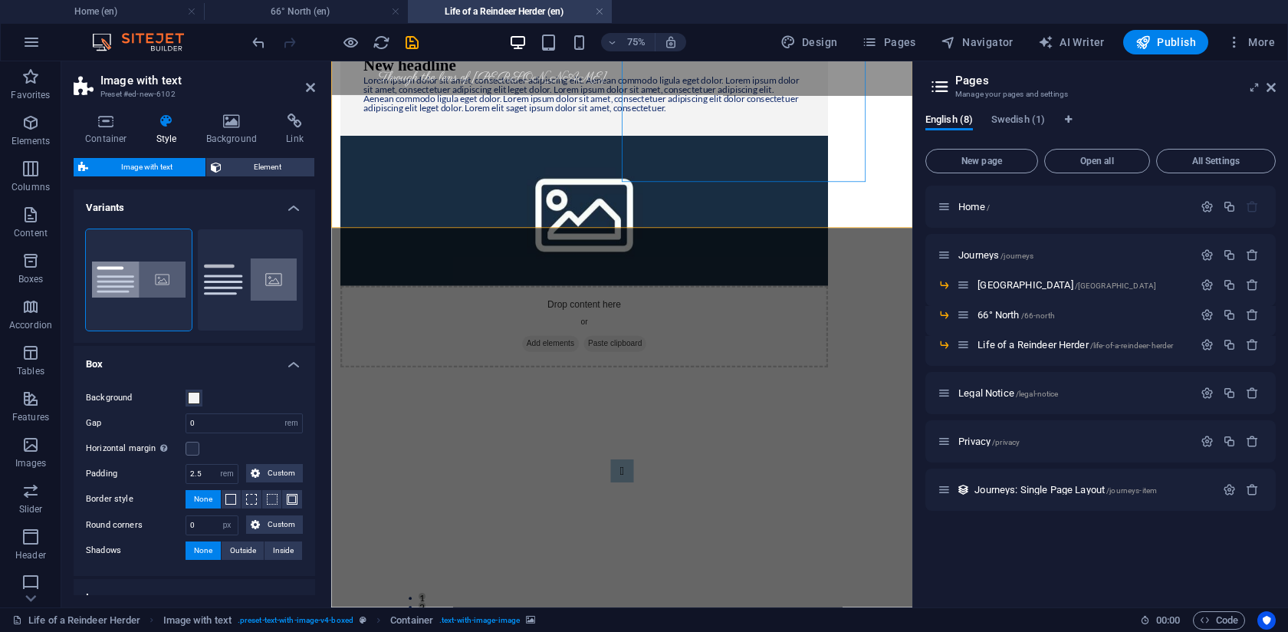
click at [745, 234] on div "New headline Lorem ipsum dolor sit amet, consectetuer adipiscing elit. Aenean c…" at bounding box center [718, 247] width 775 height 570
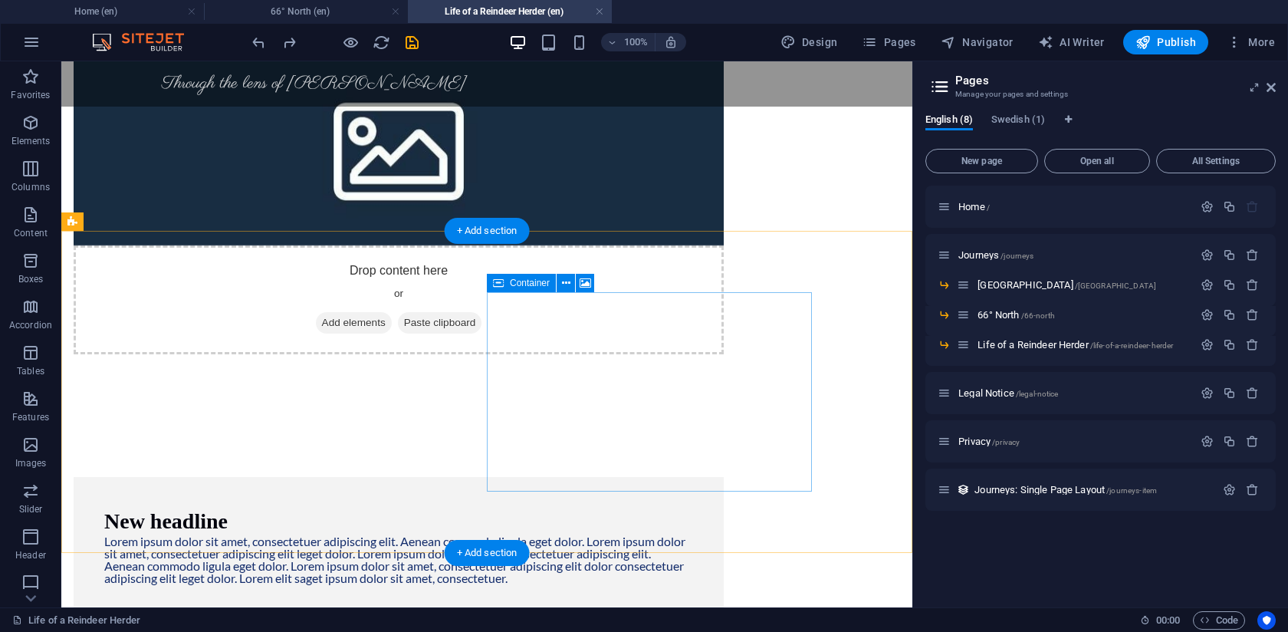
scroll to position [340, 0]
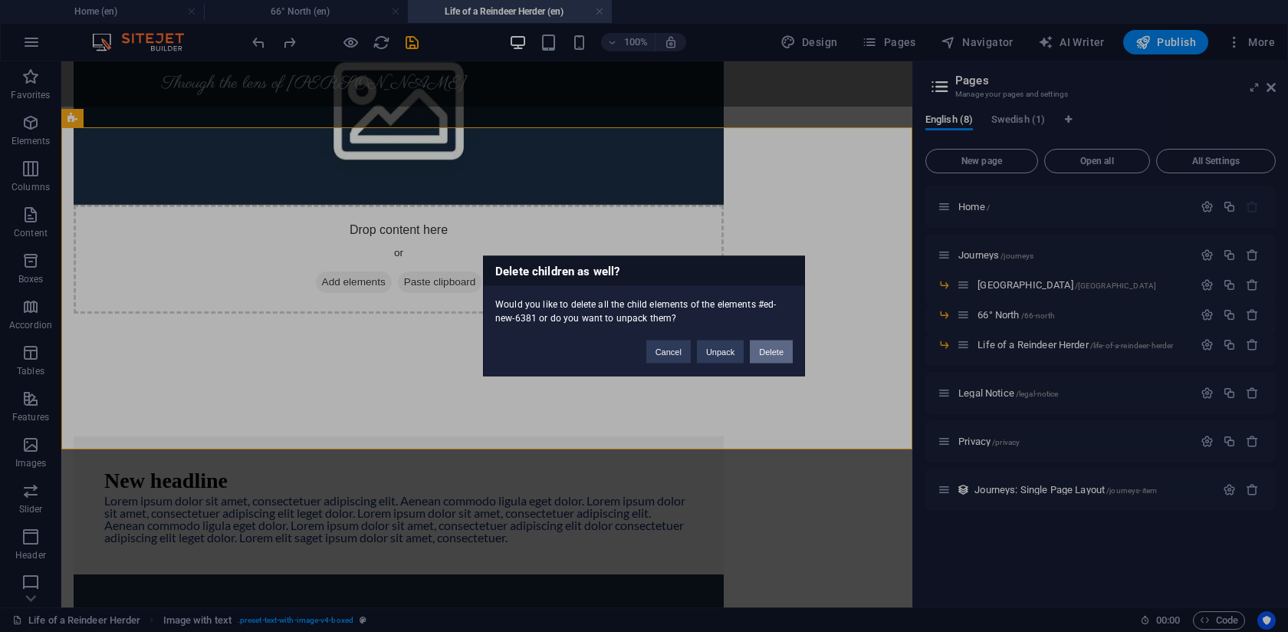
click at [768, 352] on button "Delete" at bounding box center [771, 352] width 43 height 23
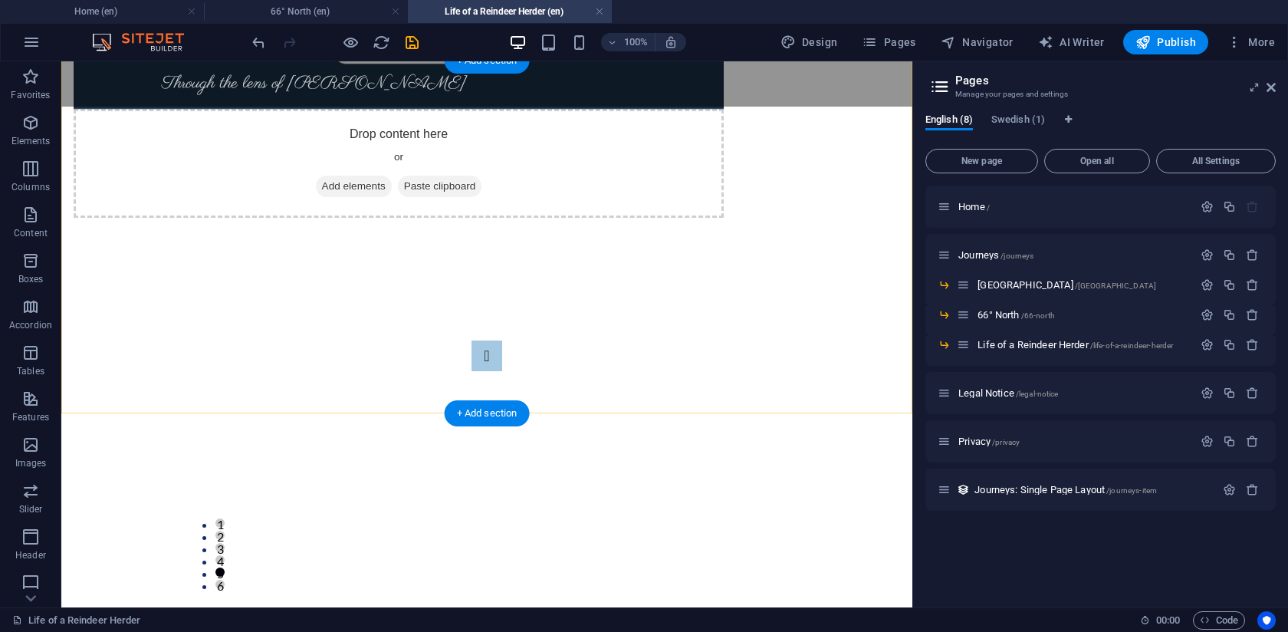
scroll to position [449, 0]
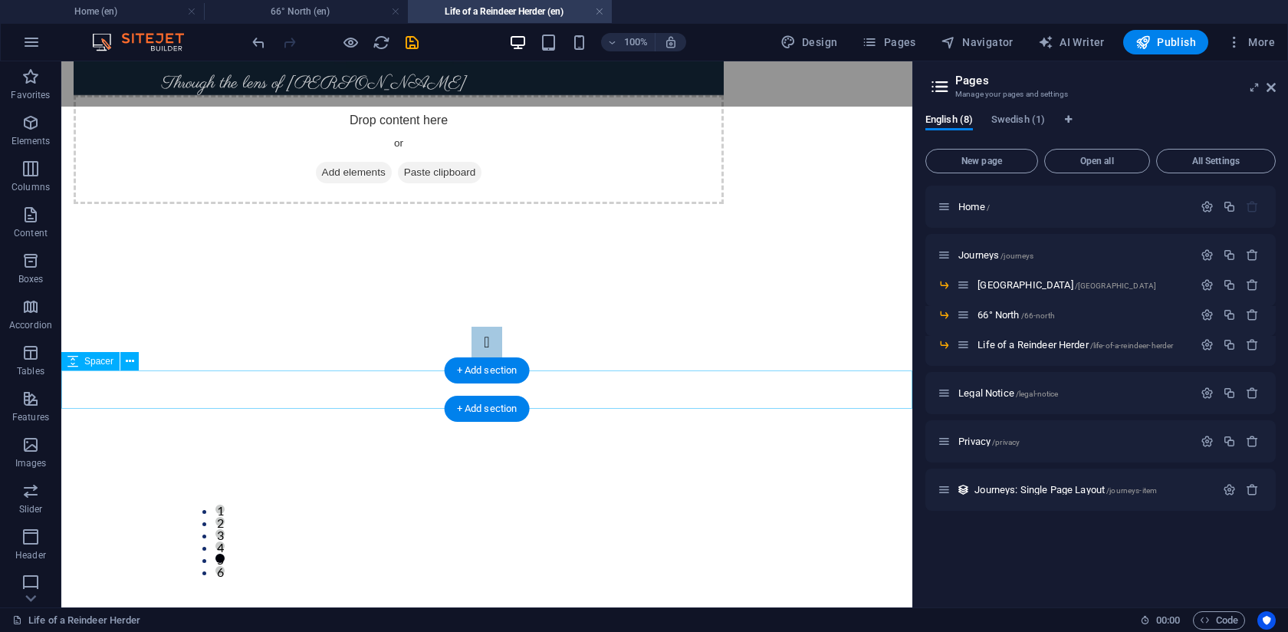
click at [400, 618] on div at bounding box center [486, 637] width 851 height 38
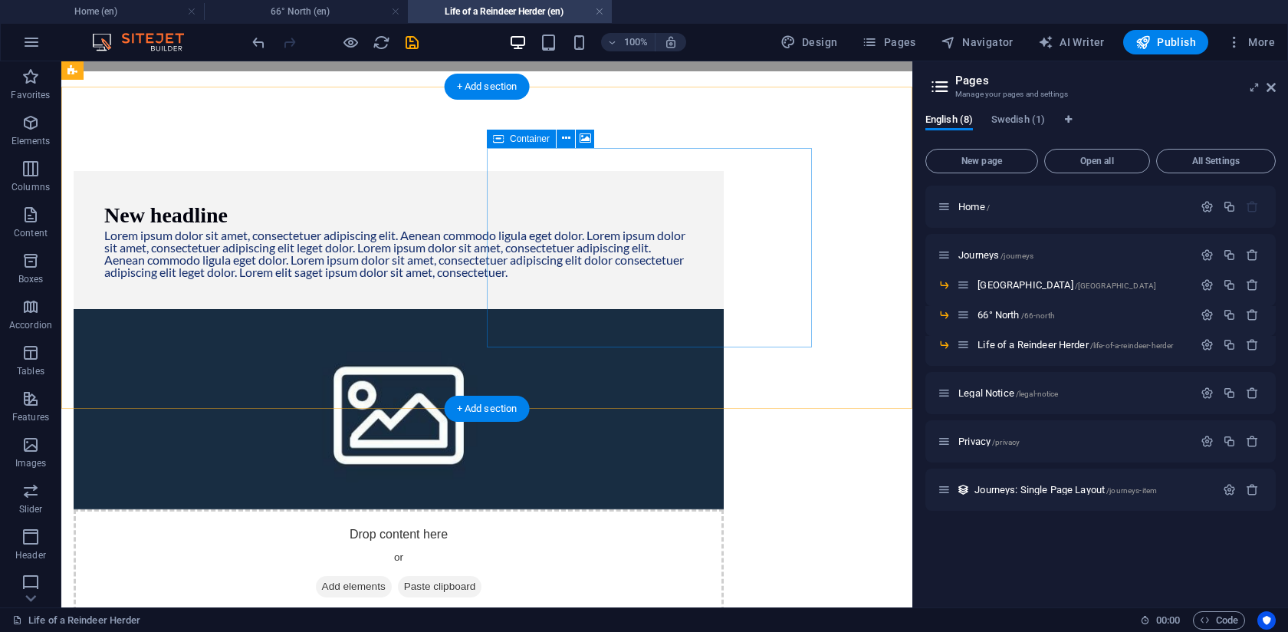
scroll to position [21, 0]
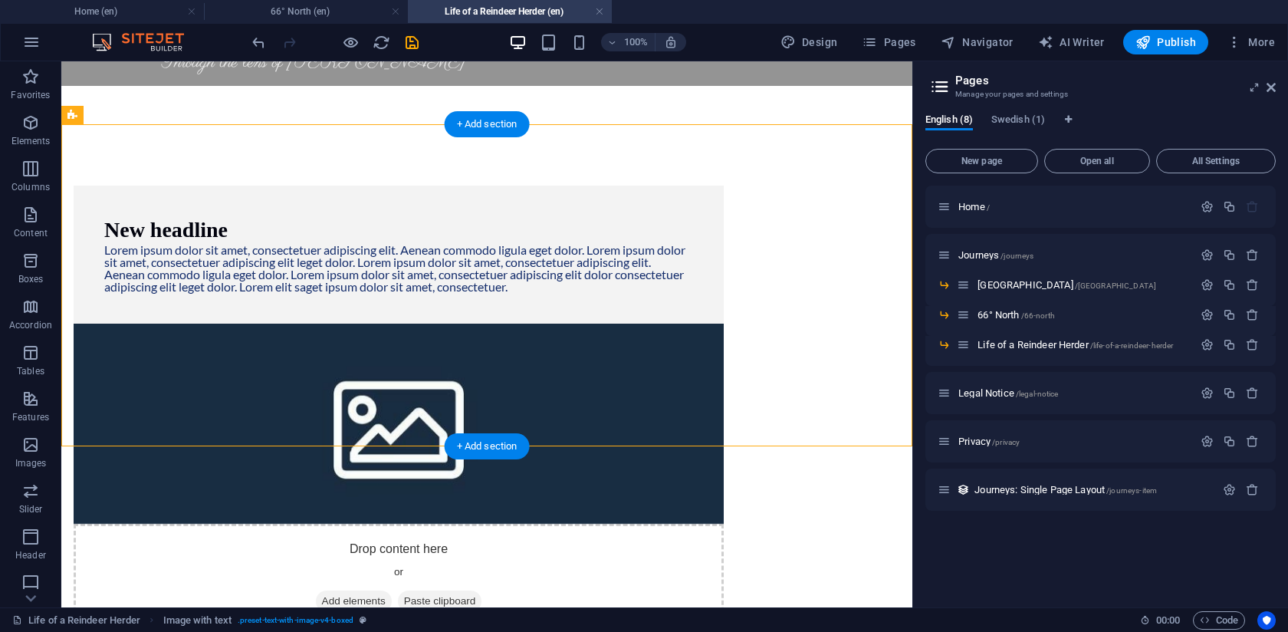
drag, startPoint x: 525, startPoint y: 217, endPoint x: 251, endPoint y: 229, distance: 274.0
click at [242, 236] on div "New headline Lorem ipsum dolor sit amet, consectetuer adipiscing elit. Aenean c…" at bounding box center [398, 409] width 675 height 570
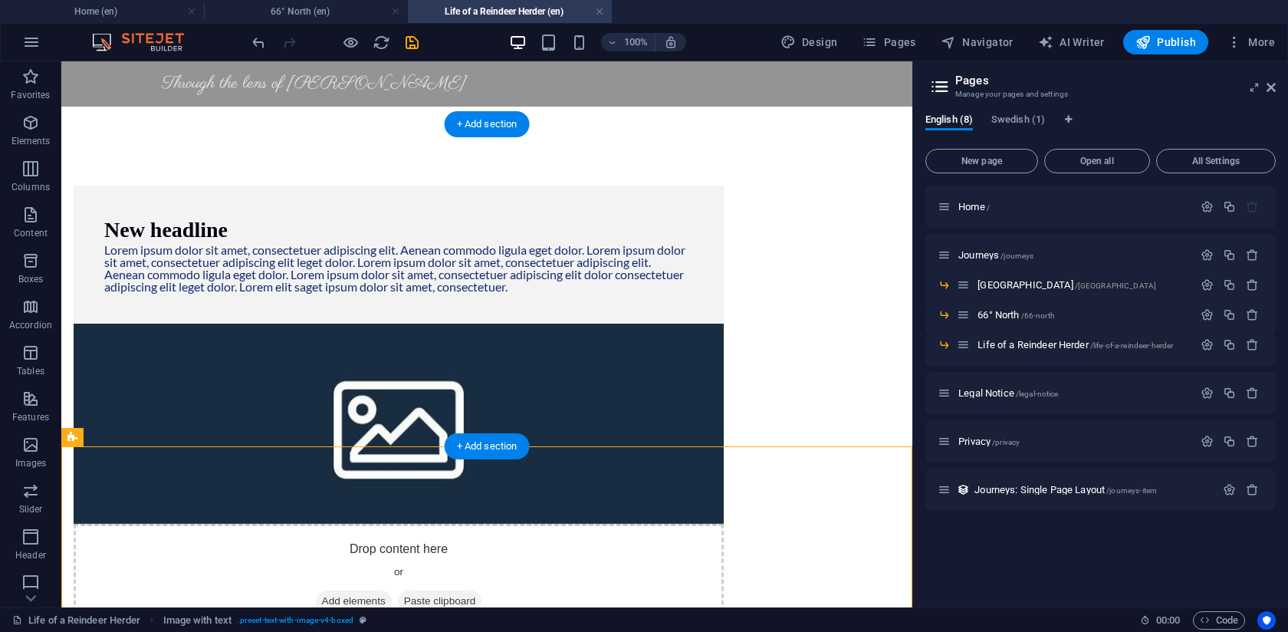
scroll to position [193, 0]
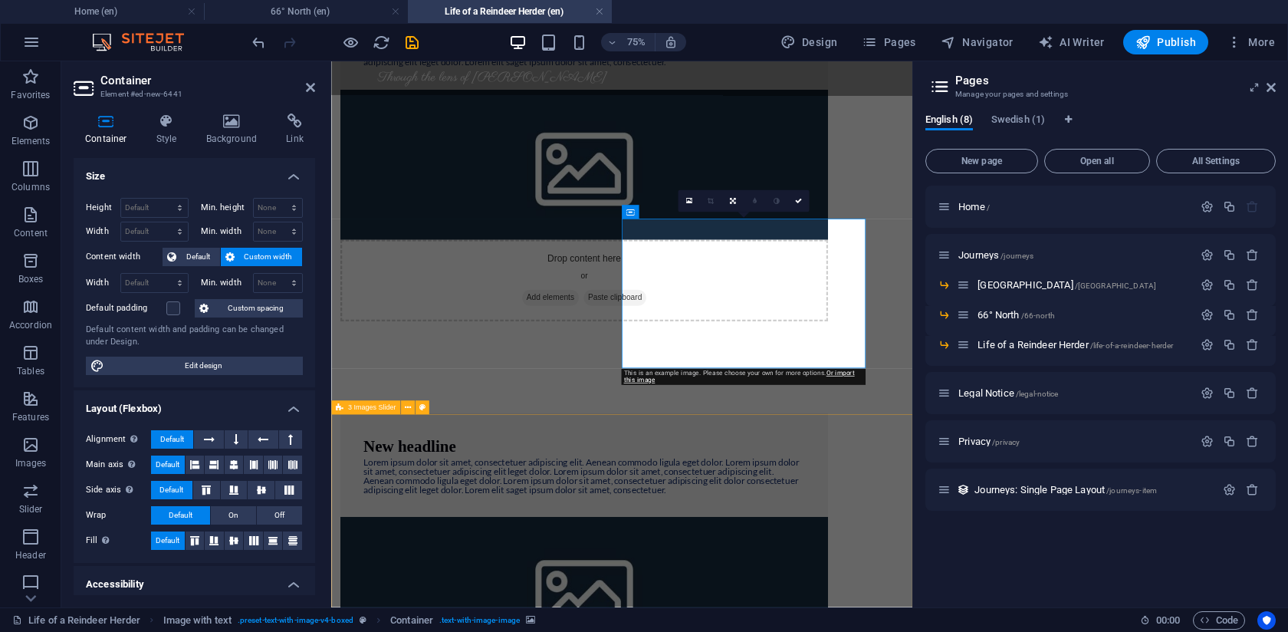
scroll to position [269, 0]
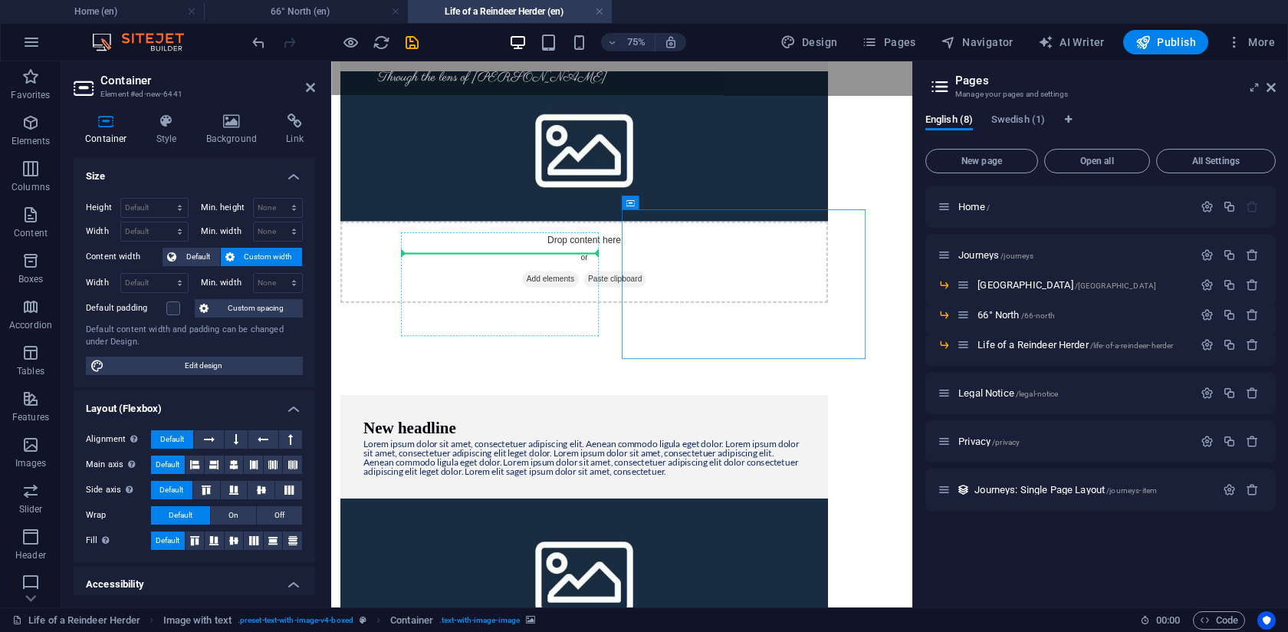
drag, startPoint x: 746, startPoint y: 319, endPoint x: 476, endPoint y: 315, distance: 270.0
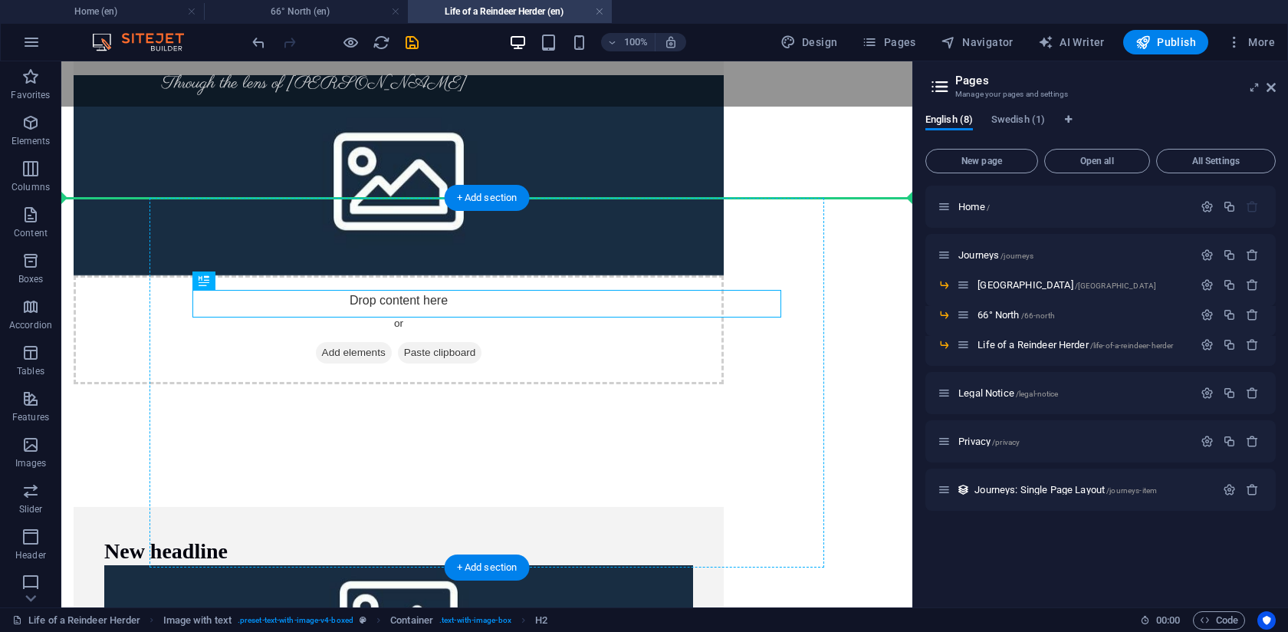
drag, startPoint x: 288, startPoint y: 298, endPoint x: 648, endPoint y: 324, distance: 361.4
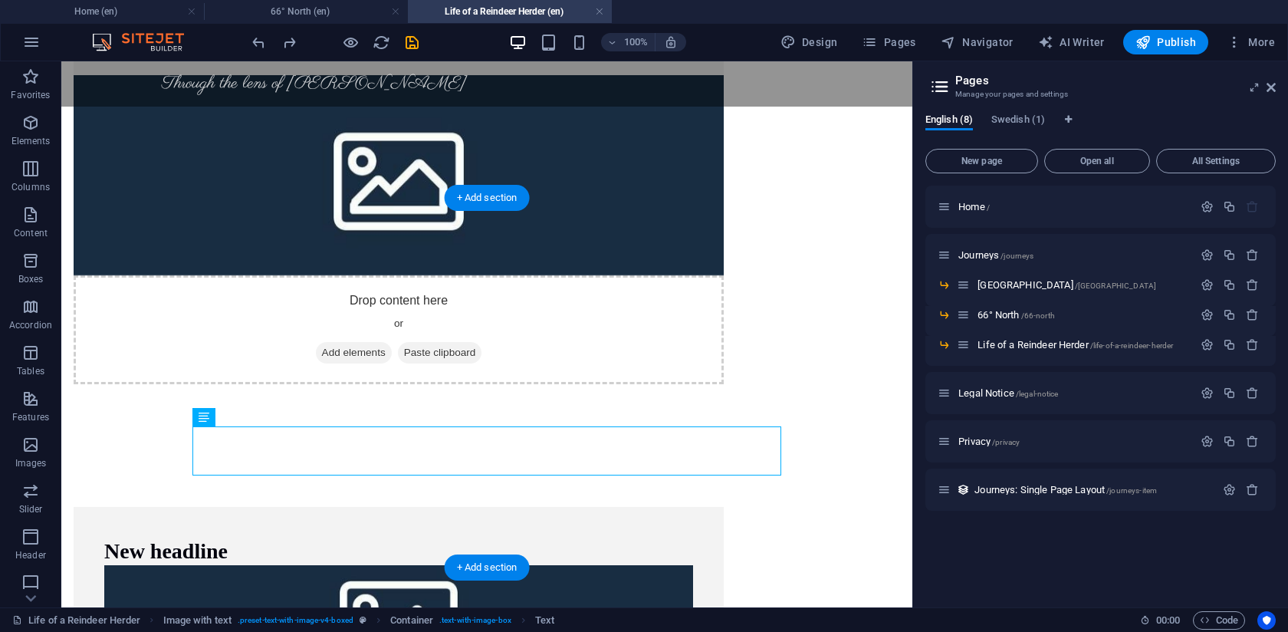
drag, startPoint x: 262, startPoint y: 485, endPoint x: 487, endPoint y: 345, distance: 264.5
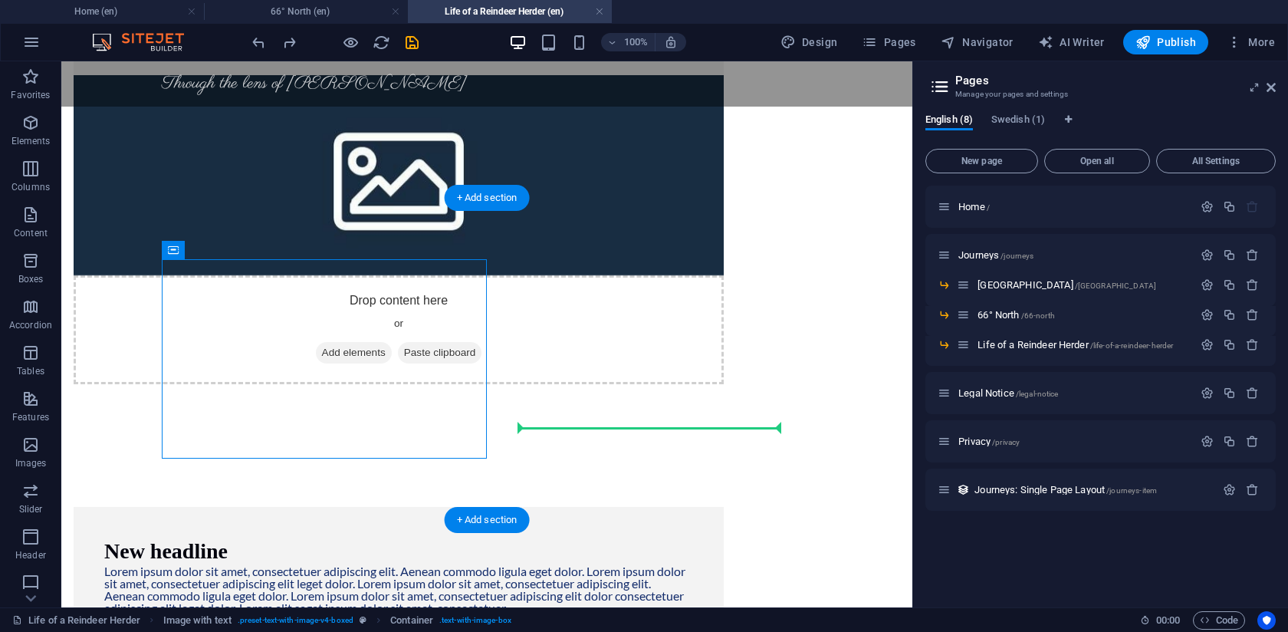
drag, startPoint x: 172, startPoint y: 270, endPoint x: 640, endPoint y: 379, distance: 481.1
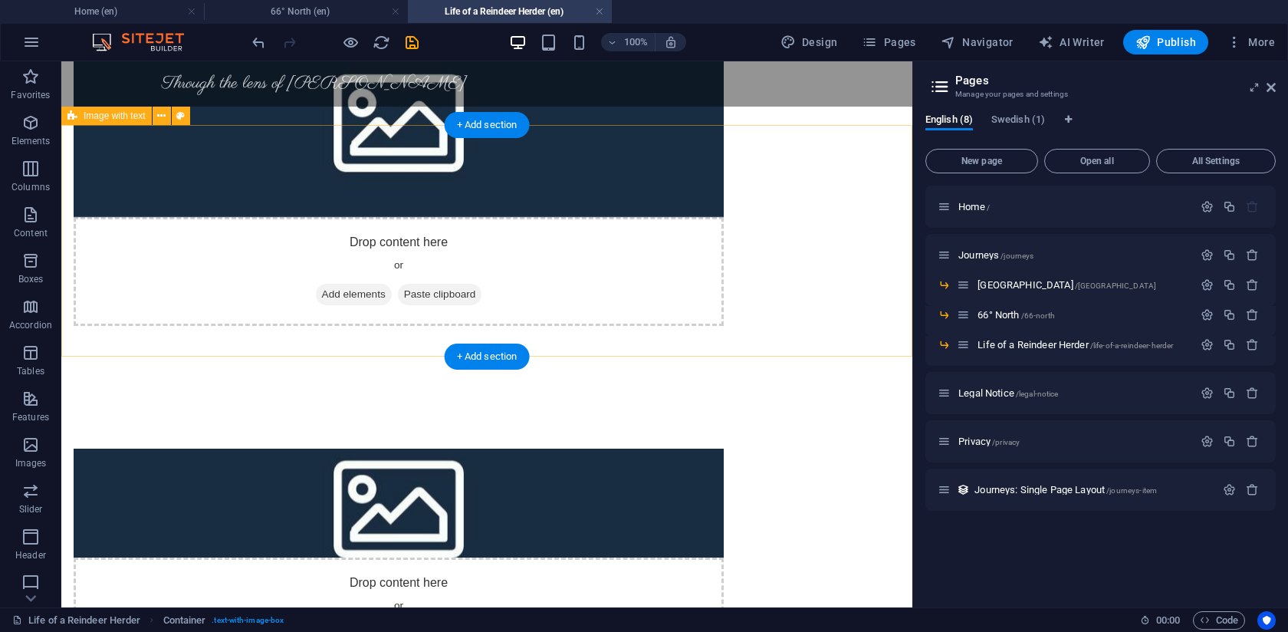
scroll to position [352, 0]
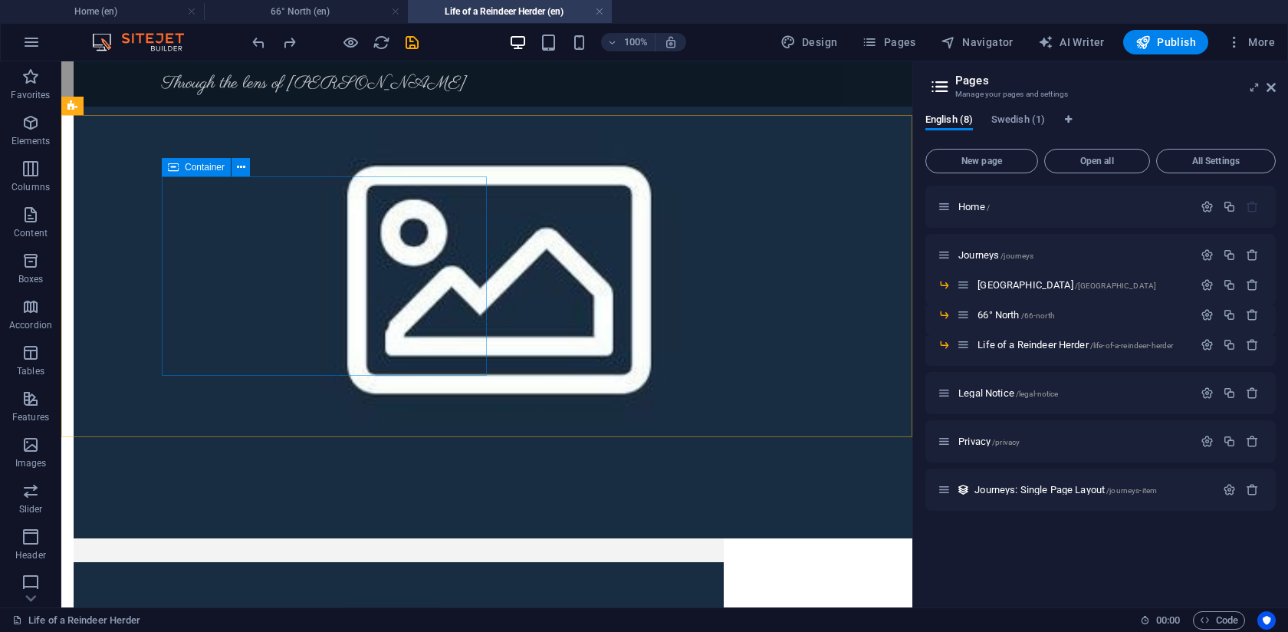
click at [206, 163] on span "Container" at bounding box center [205, 167] width 40 height 9
click at [241, 165] on icon at bounding box center [241, 168] width 8 height 16
click at [244, 165] on icon at bounding box center [241, 168] width 8 height 16
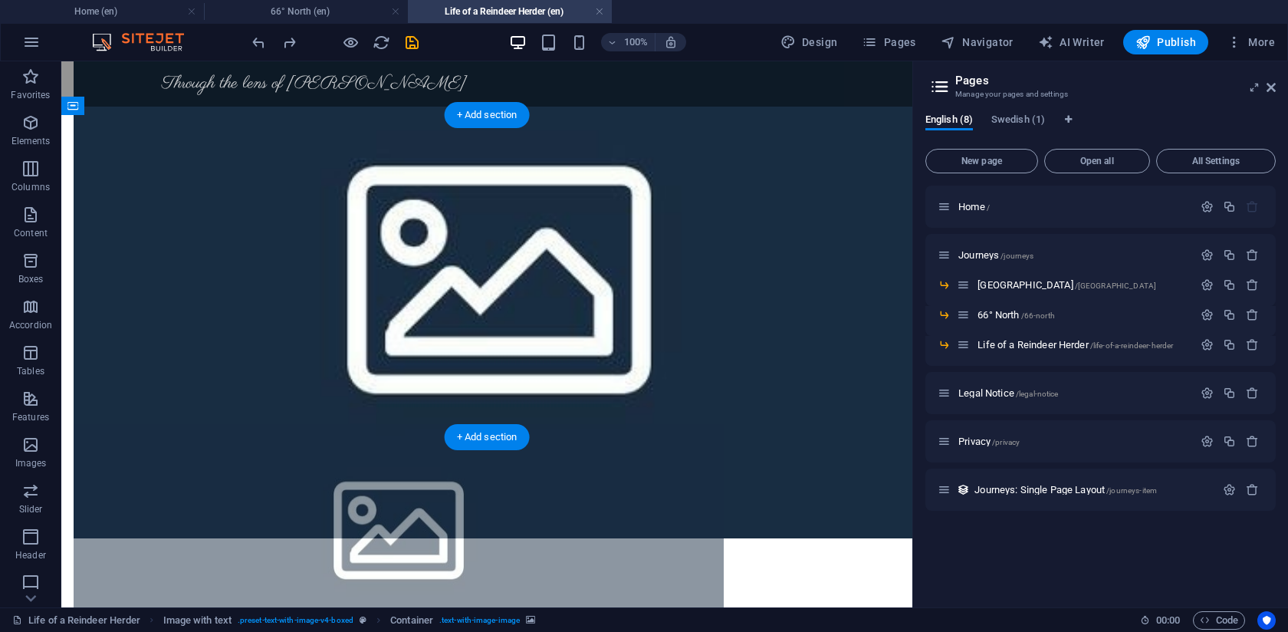
drag, startPoint x: 520, startPoint y: 188, endPoint x: 161, endPoint y: 261, distance: 366.2
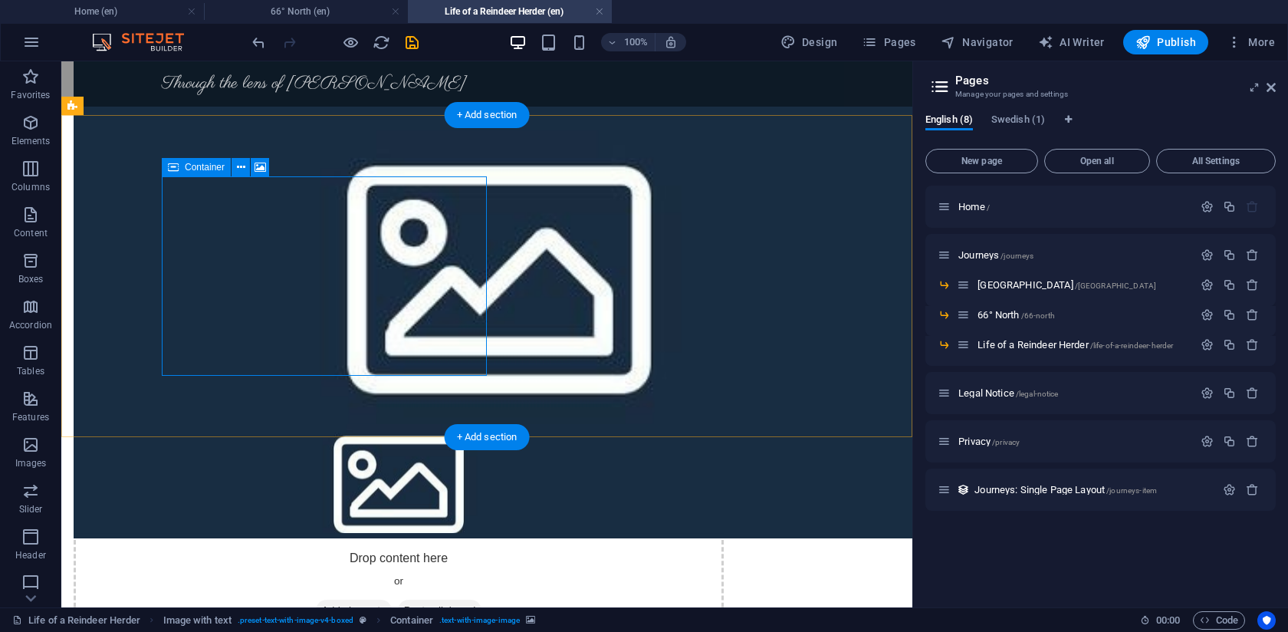
click at [464, 533] on div "Drop content here or Add elements Paste clipboard" at bounding box center [399, 587] width 650 height 109
click at [190, 533] on div "Drop content here or Add elements Paste clipboard" at bounding box center [399, 587] width 650 height 109
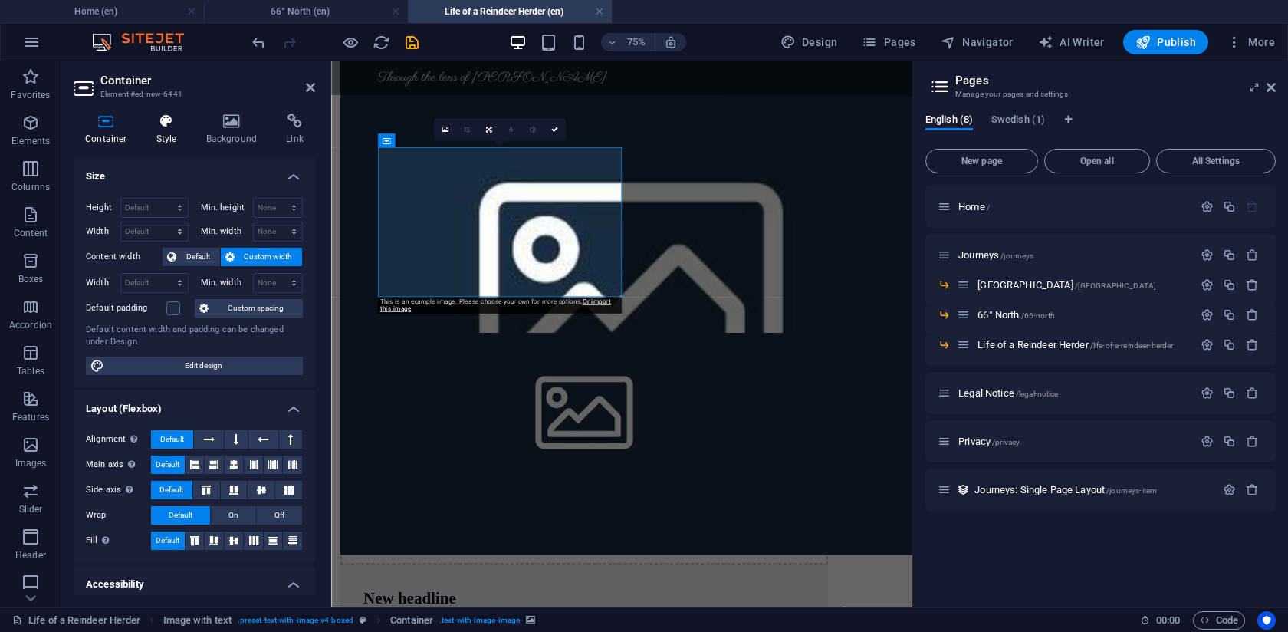
click at [174, 116] on icon at bounding box center [167, 121] width 44 height 15
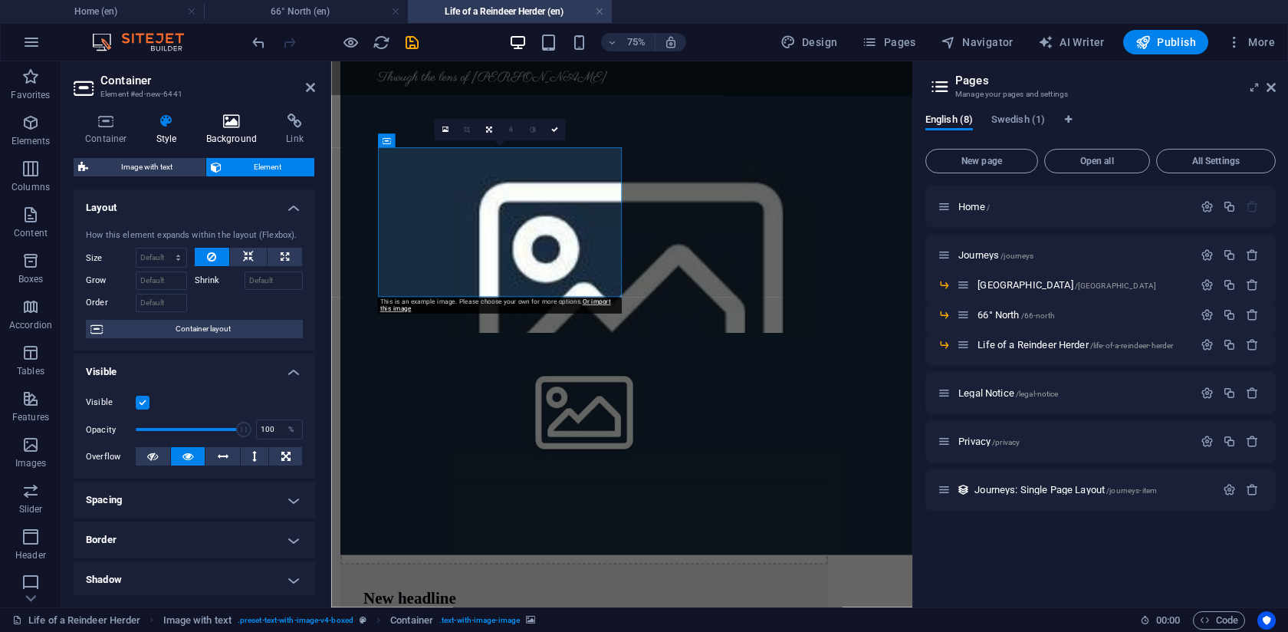
click at [224, 129] on h4 "Background" at bounding box center [235, 130] width 81 height 32
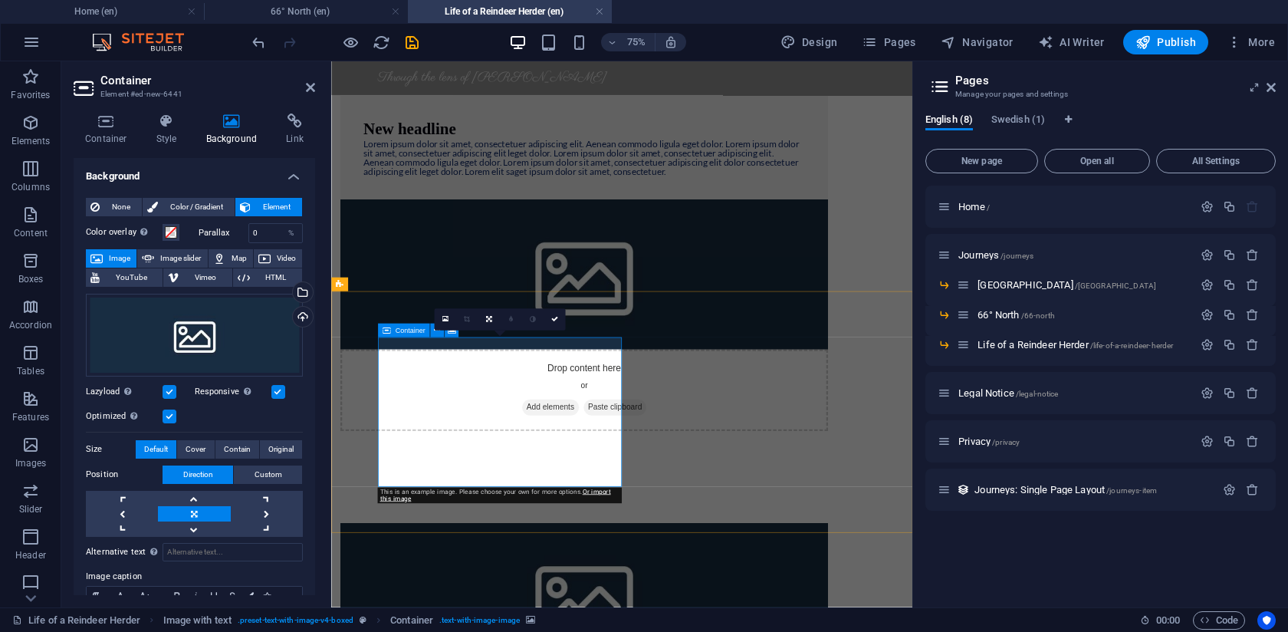
scroll to position [100, 0]
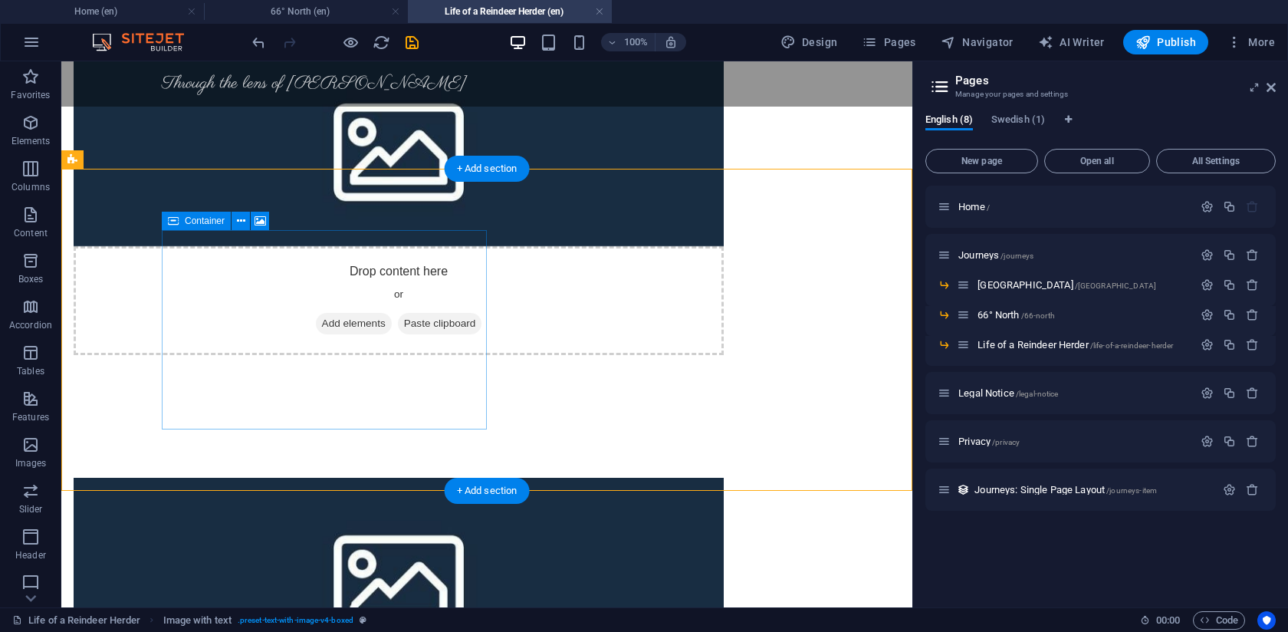
scroll to position [271, 0]
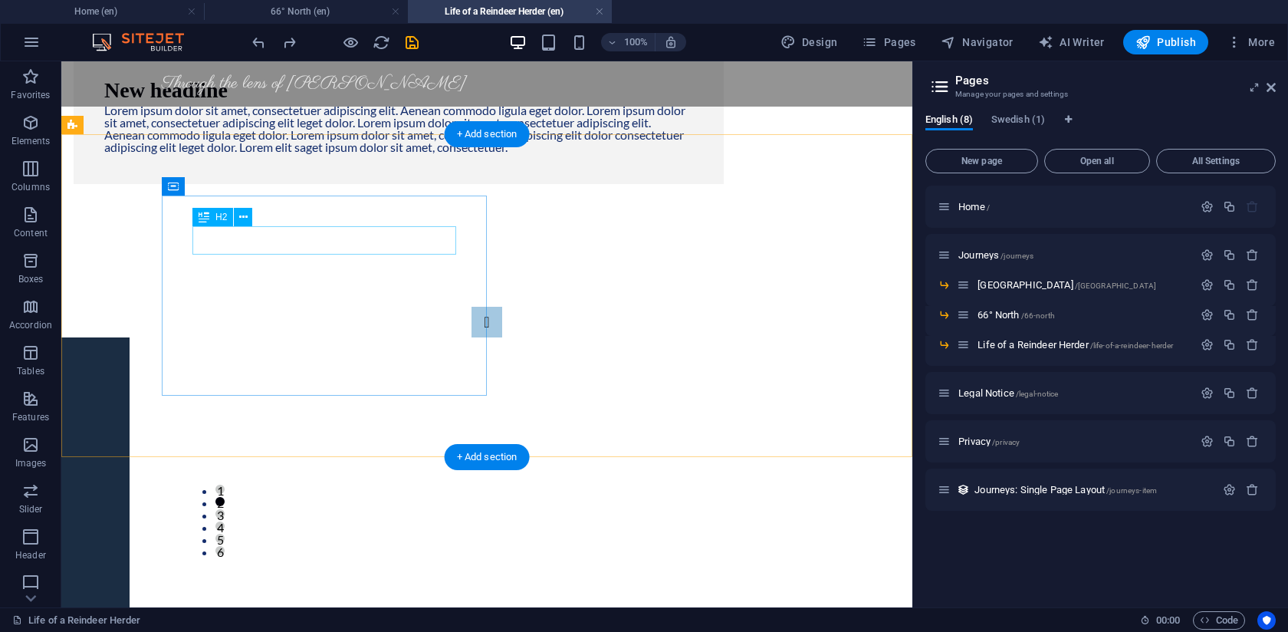
scroll to position [1046, 0]
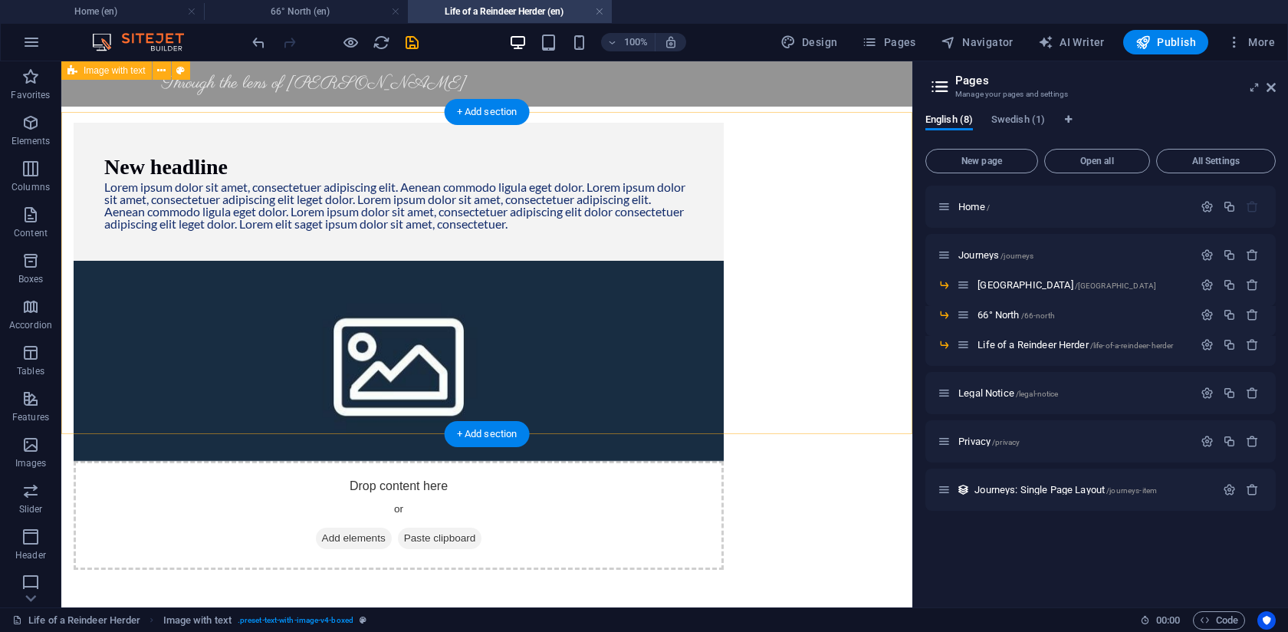
scroll to position [0, 0]
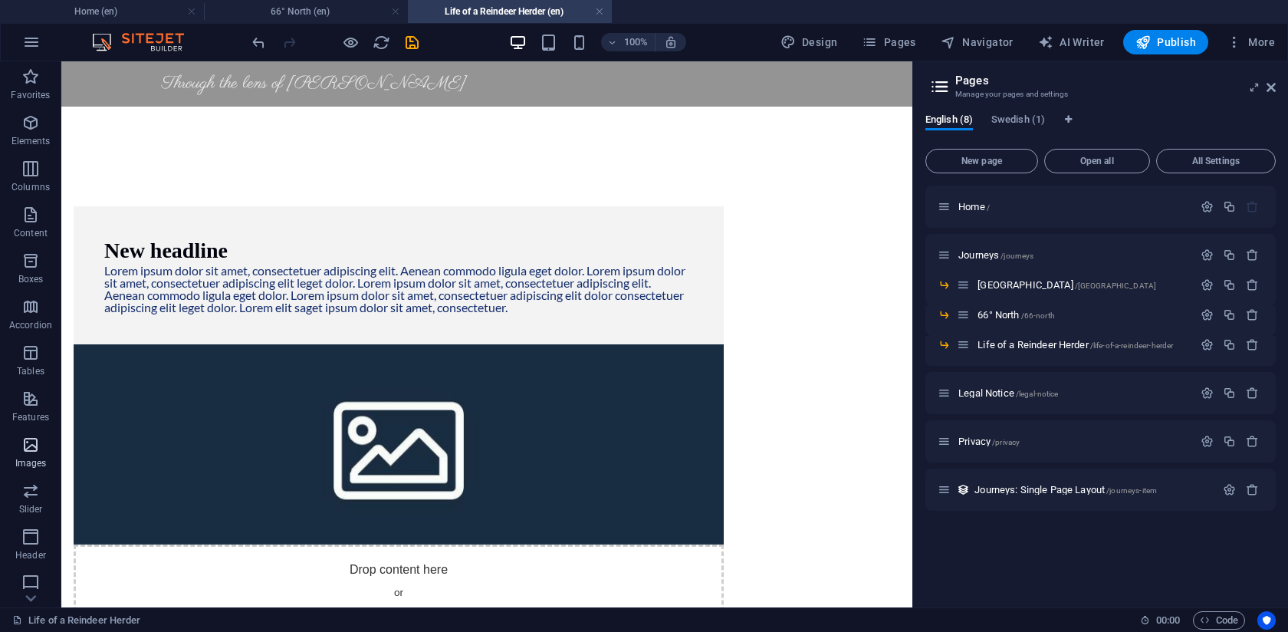
click at [31, 450] on icon "button" at bounding box center [30, 445] width 18 height 18
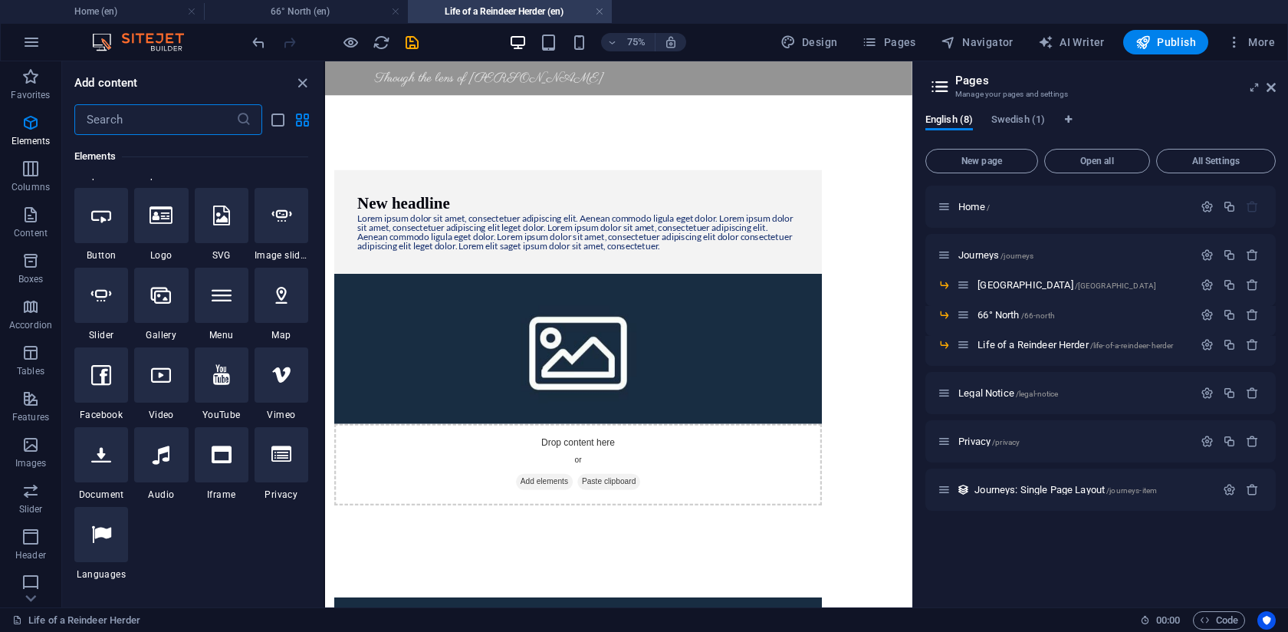
scroll to position [189, 0]
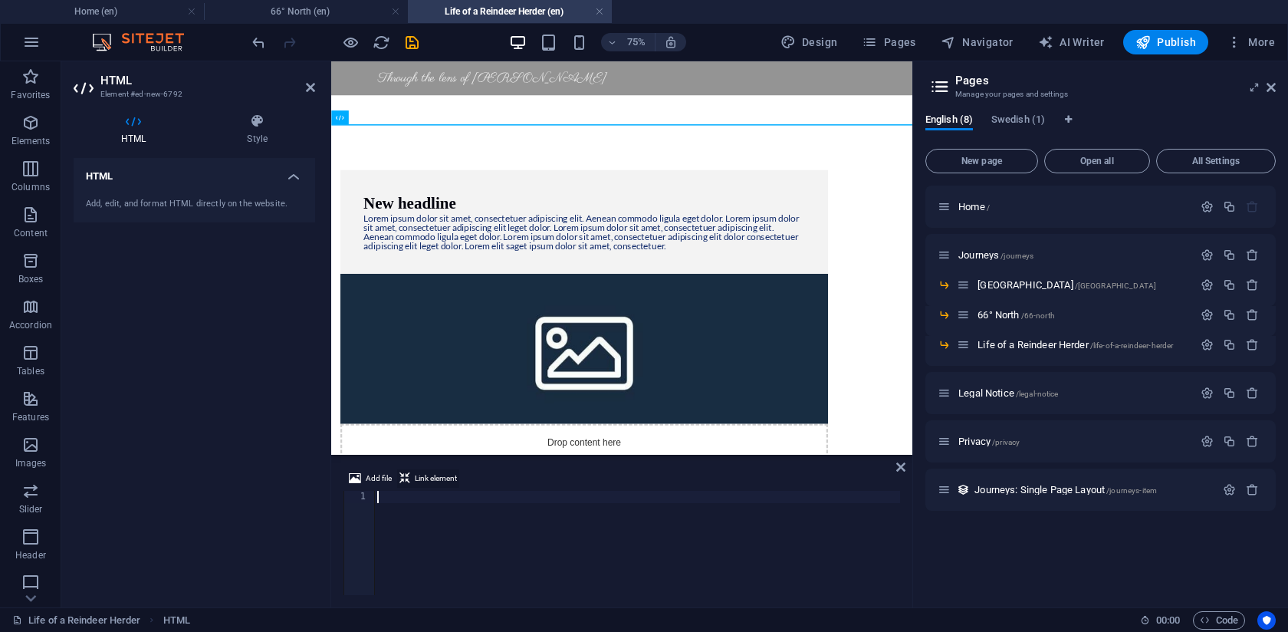
click at [418, 476] on span "Link element" at bounding box center [436, 478] width 42 height 18
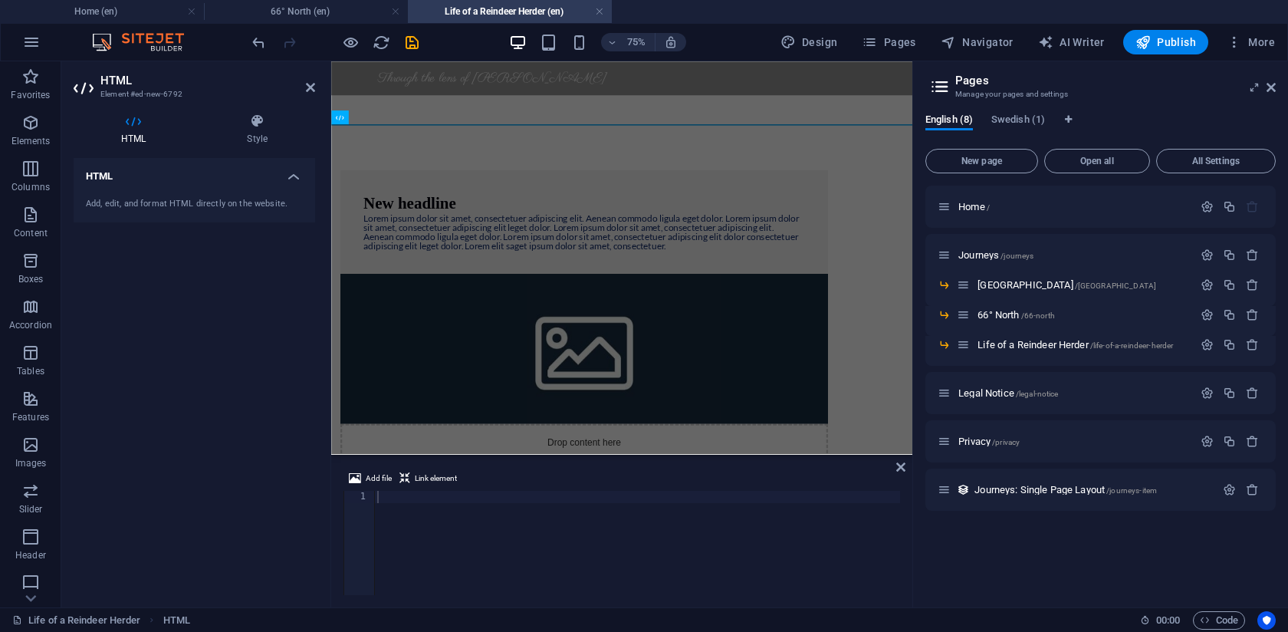
click at [409, 495] on div at bounding box center [637, 555] width 526 height 129
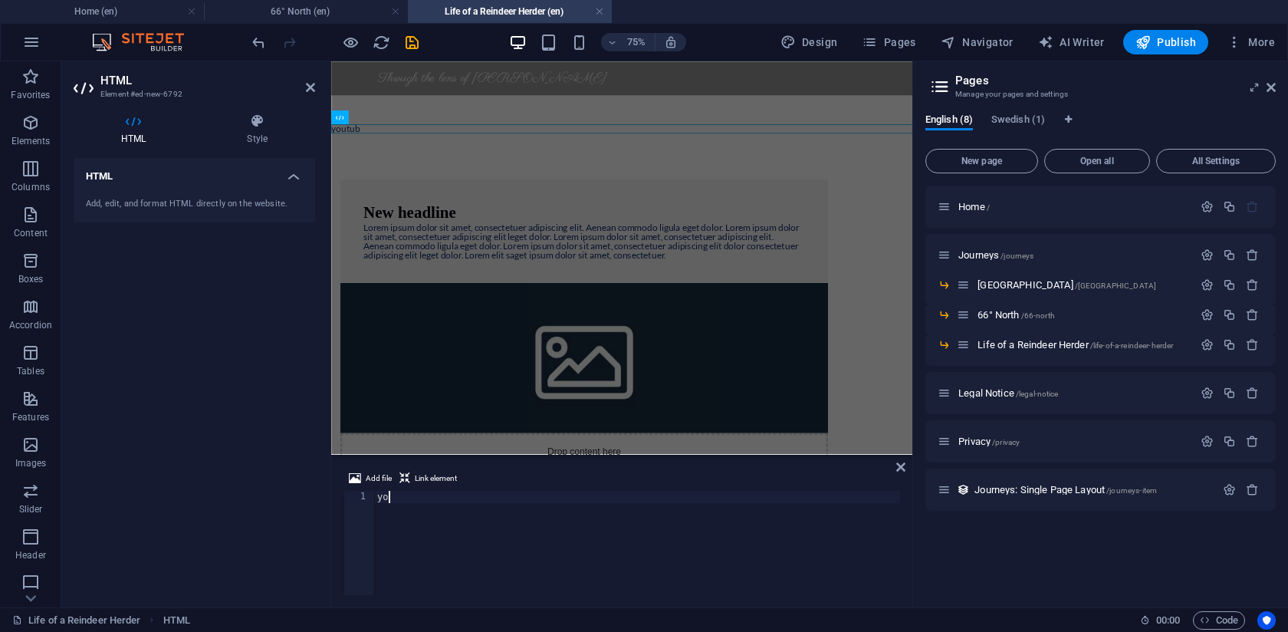
scroll to position [0, 0]
type textarea "y"
drag, startPoint x: 903, startPoint y: 470, endPoint x: 841, endPoint y: 408, distance: 87.8
click at [903, 470] on icon at bounding box center [901, 467] width 9 height 12
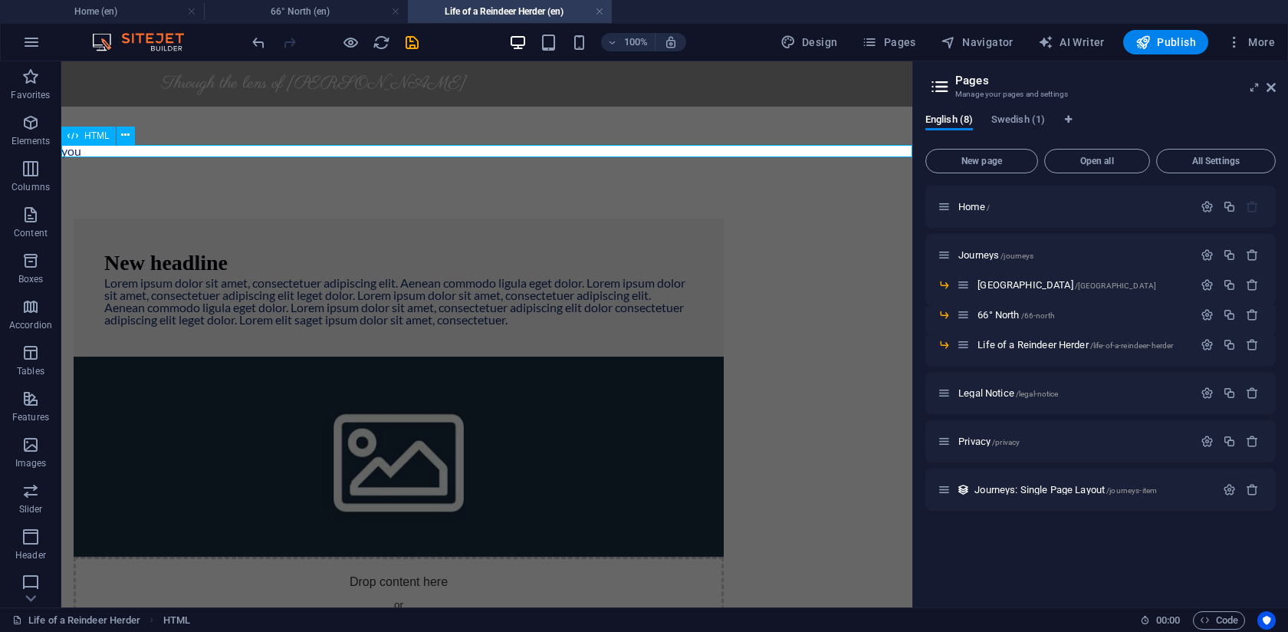
click at [341, 150] on div "you" at bounding box center [486, 151] width 851 height 12
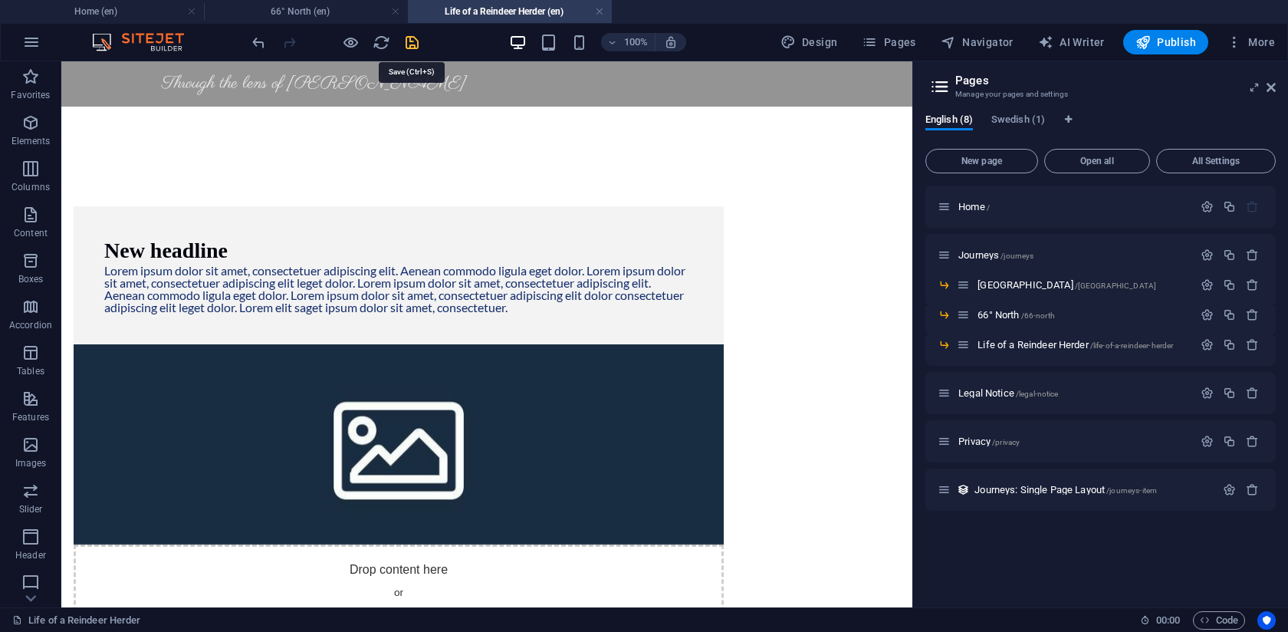
click at [413, 43] on icon "save" at bounding box center [412, 43] width 18 height 18
